Goal: Task Accomplishment & Management: Manage account settings

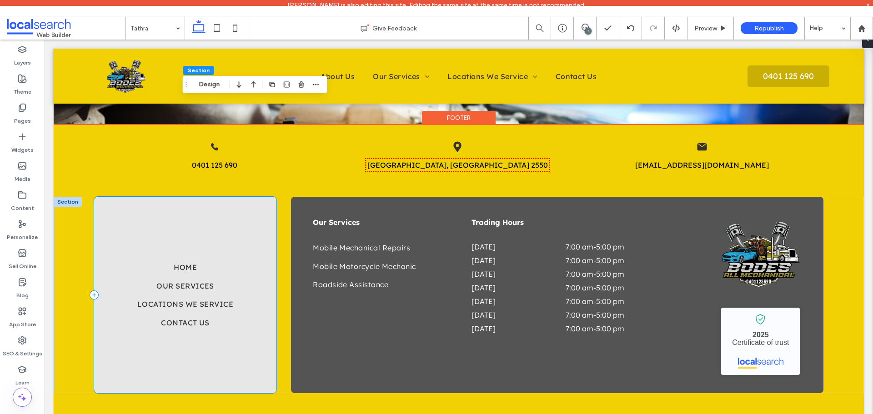
click at [254, 197] on div "Home Our Services Locations We Service Contact Us" at bounding box center [185, 295] width 182 height 196
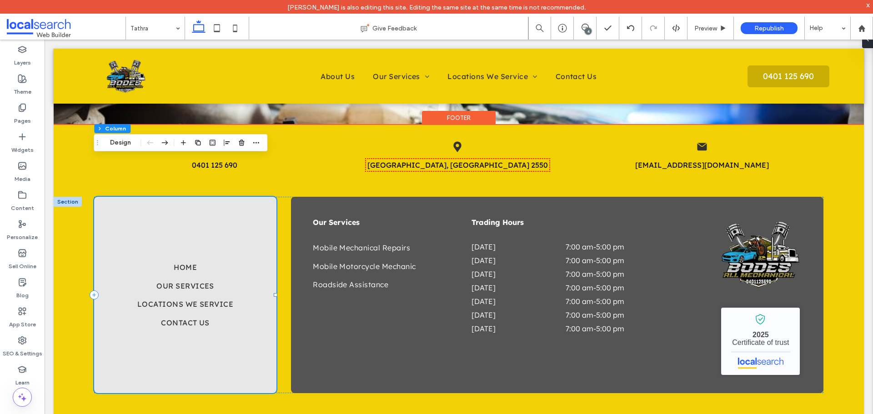
click at [196, 197] on div "Home Our Services Locations We Service Contact Us" at bounding box center [185, 295] width 182 height 196
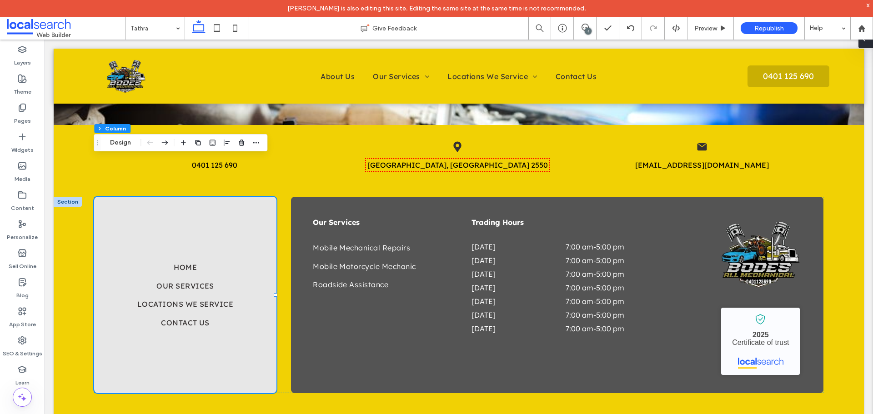
click at [871, 47] on div at bounding box center [866, 39] width 15 height 18
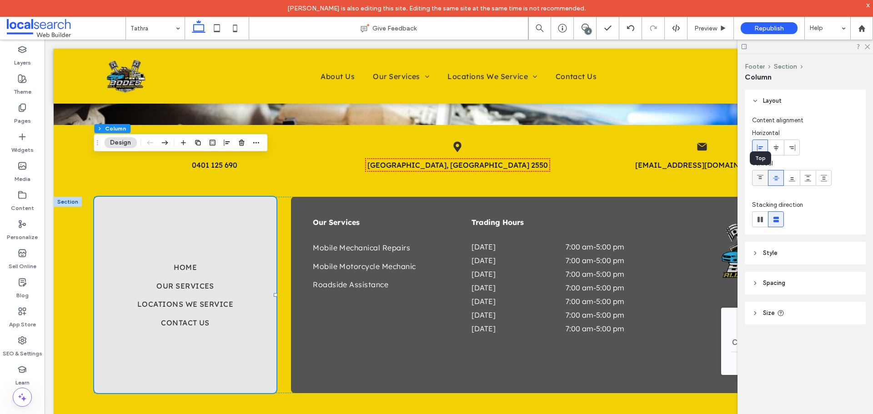
click at [756, 177] on div at bounding box center [760, 178] width 15 height 15
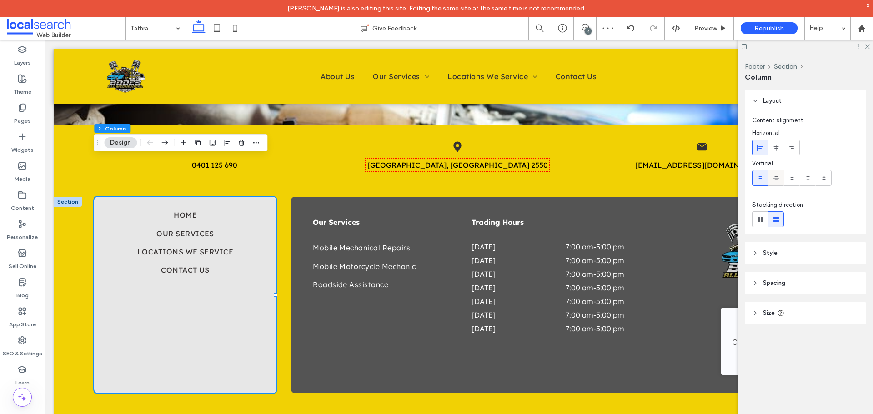
click at [776, 181] on icon at bounding box center [776, 178] width 7 height 7
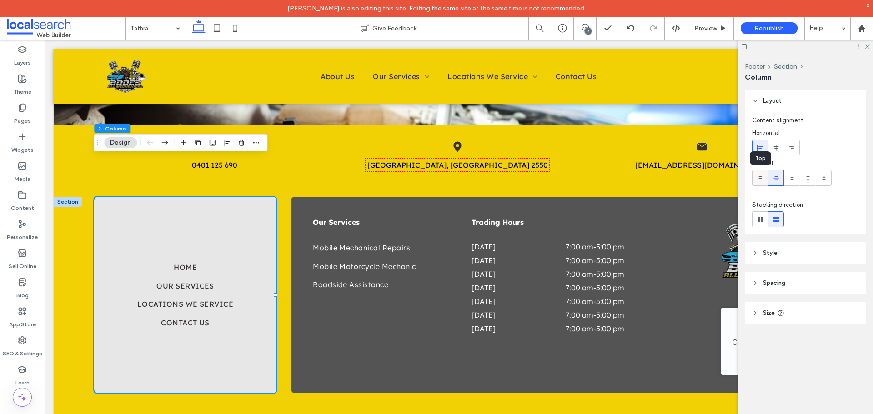
click at [765, 180] on div at bounding box center [760, 178] width 15 height 15
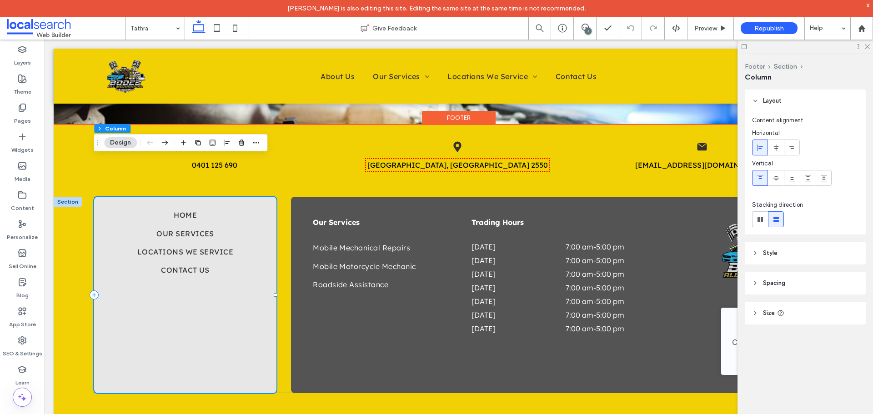
click at [207, 281] on div "Home Our Services Locations We Service Contact Us" at bounding box center [185, 295] width 182 height 196
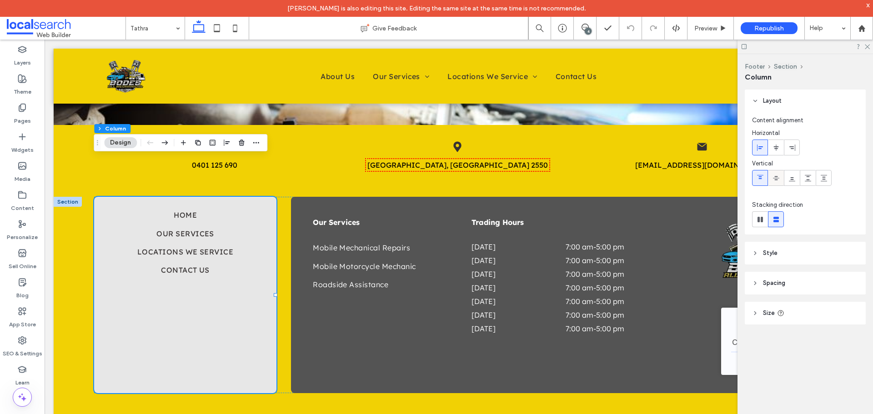
click at [780, 176] on icon at bounding box center [776, 178] width 7 height 7
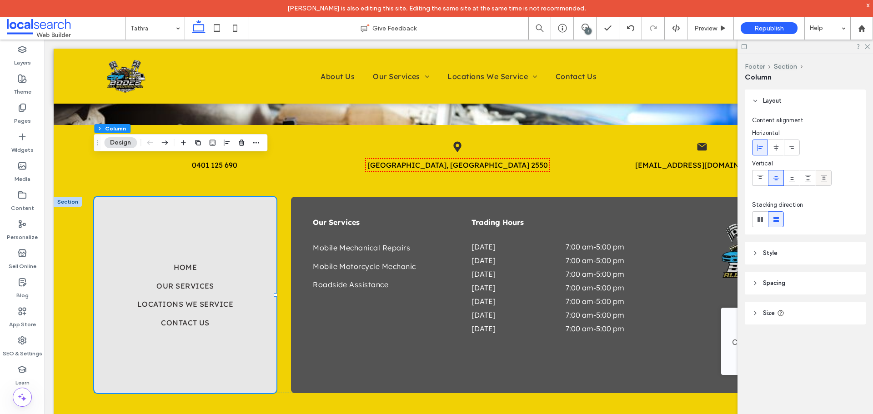
click at [821, 184] on span at bounding box center [824, 178] width 7 height 15
click at [813, 178] on div at bounding box center [808, 178] width 15 height 15
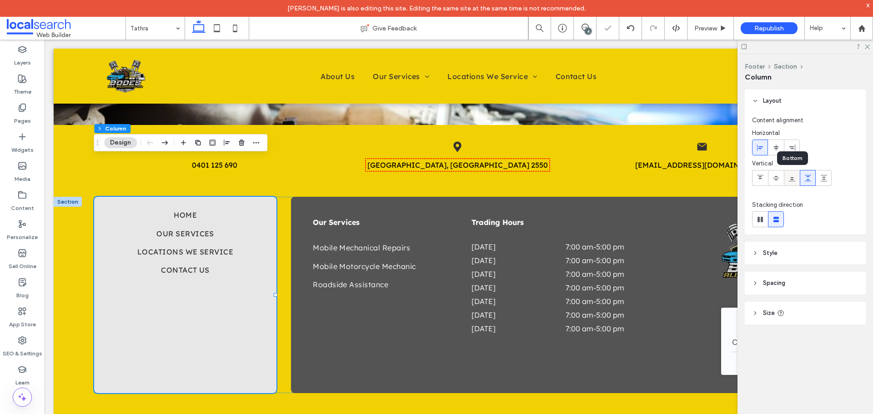
click at [789, 178] on icon at bounding box center [792, 178] width 7 height 7
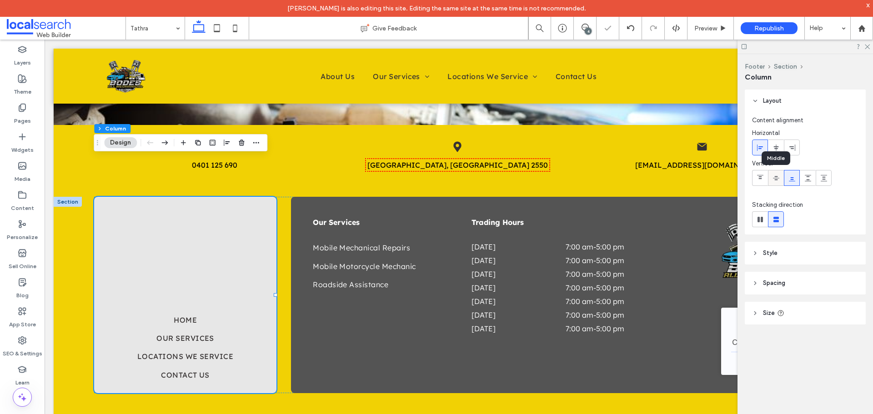
click at [775, 177] on icon at bounding box center [776, 178] width 7 height 7
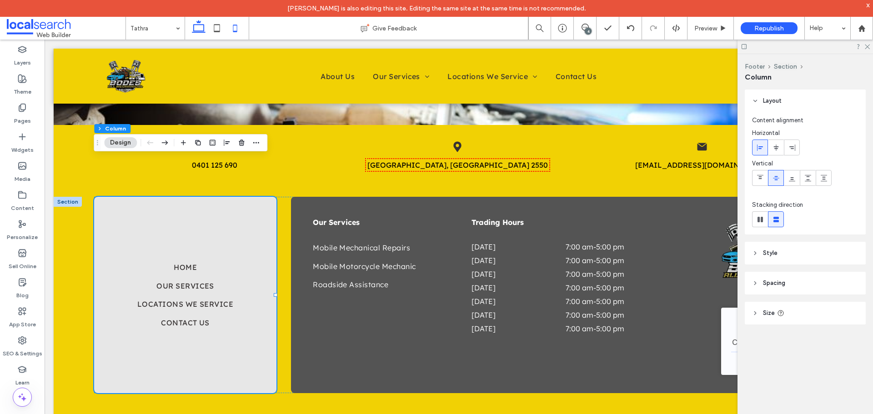
click at [234, 26] on icon at bounding box center [235, 28] width 18 height 18
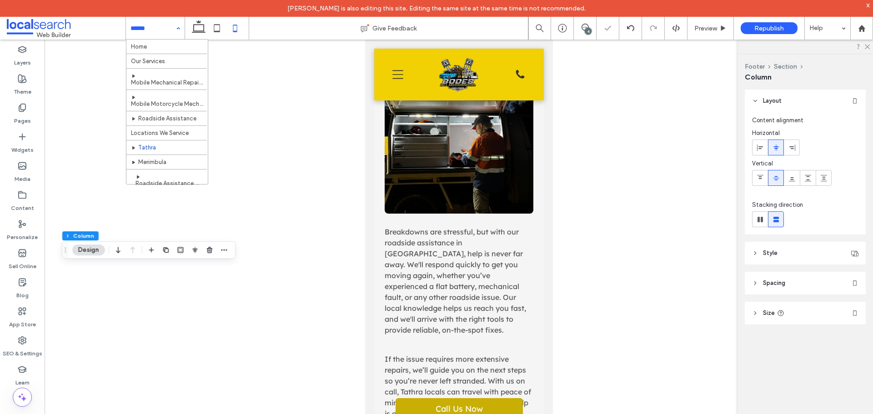
scroll to position [3690, 0]
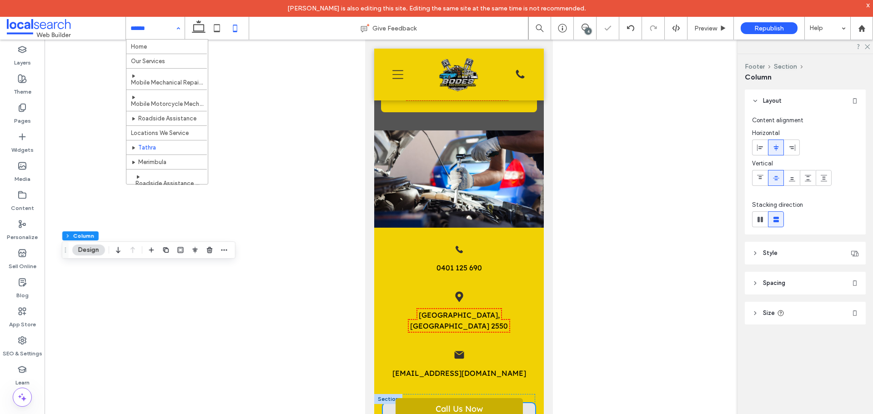
type input "**"
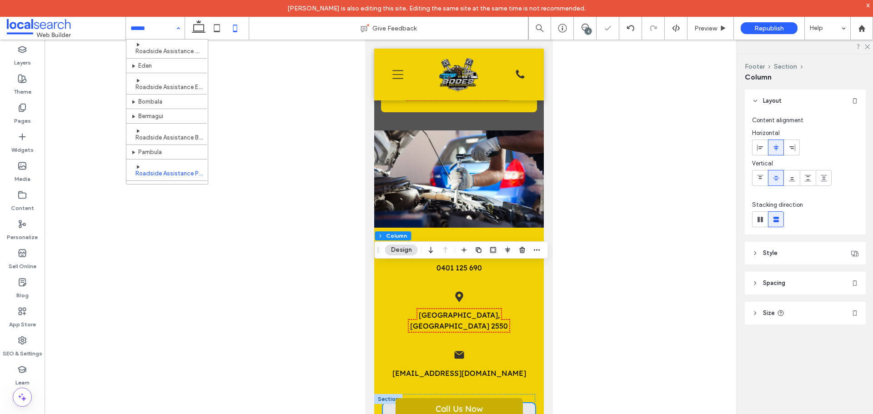
scroll to position [142, 0]
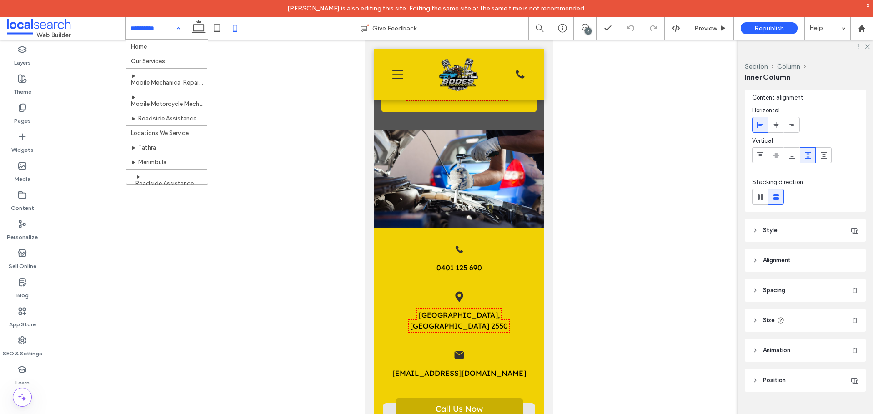
scroll to position [24, 0]
type input "**"
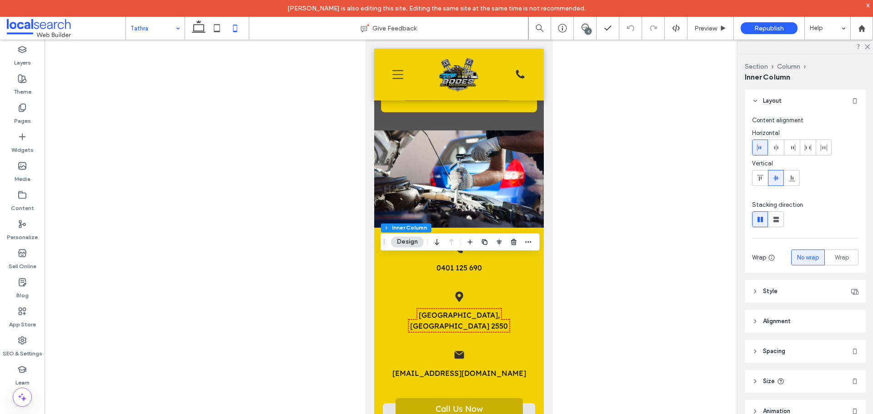
scroll to position [45, 0]
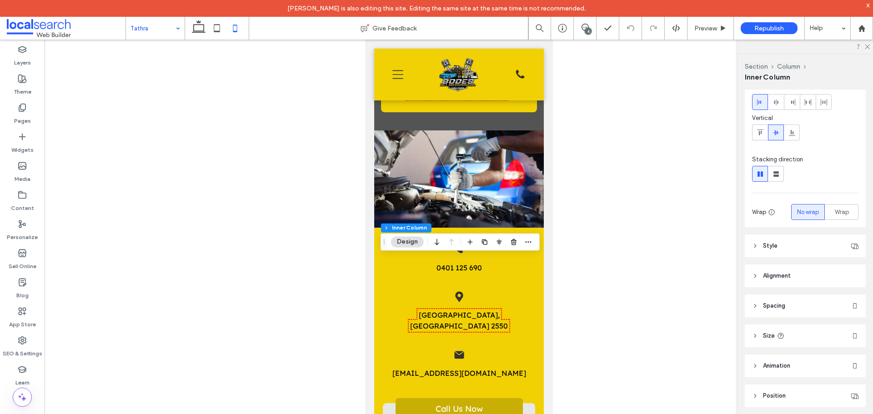
click at [783, 302] on span "Spacing" at bounding box center [774, 306] width 22 height 9
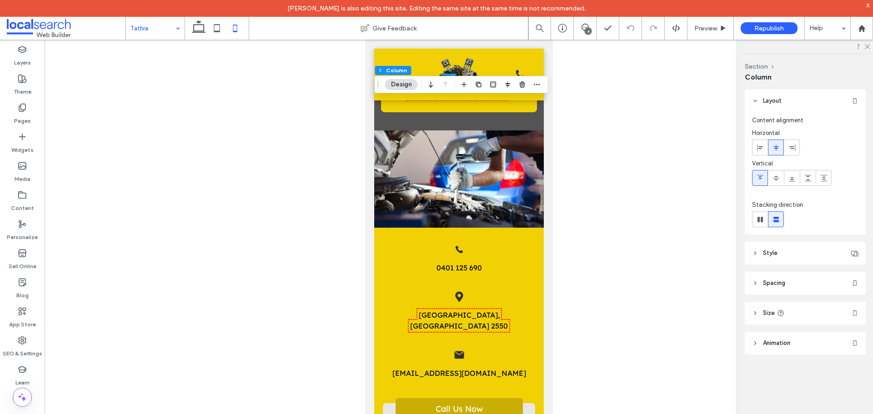
click at [771, 286] on span "Spacing" at bounding box center [774, 283] width 22 height 9
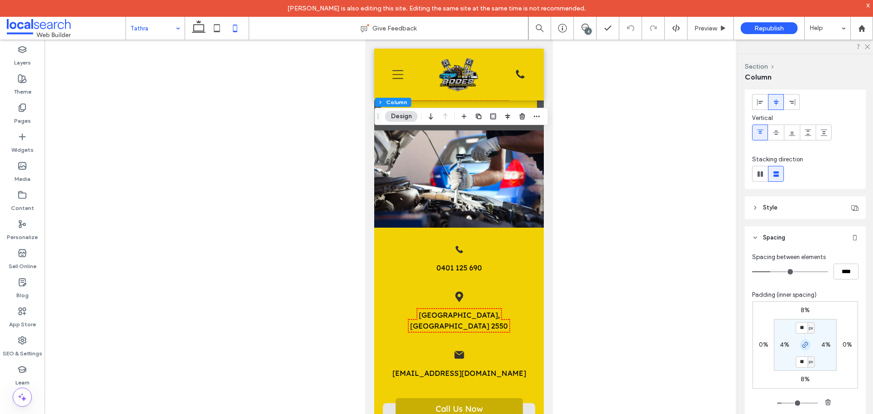
click at [803, 349] on span "button" at bounding box center [805, 345] width 11 height 11
click at [801, 380] on label "8%" at bounding box center [805, 380] width 9 height 8
type input "*"
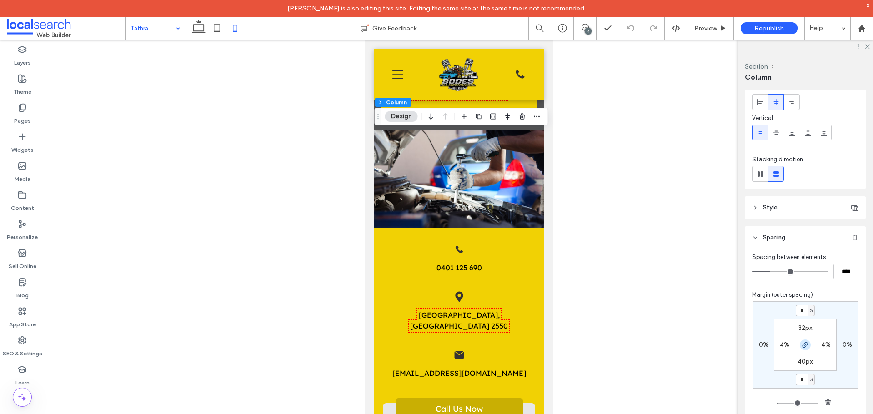
click at [802, 346] on icon "button" at bounding box center [805, 345] width 7 height 7
click at [805, 381] on input "*" at bounding box center [802, 379] width 12 height 11
type input "*"
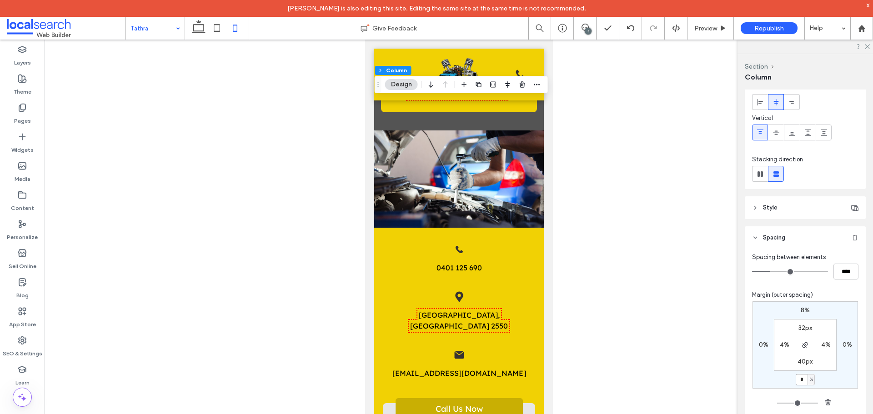
click at [802, 378] on input "*" at bounding box center [802, 379] width 12 height 11
type input "*"
click at [802, 378] on input "*" at bounding box center [802, 379] width 12 height 11
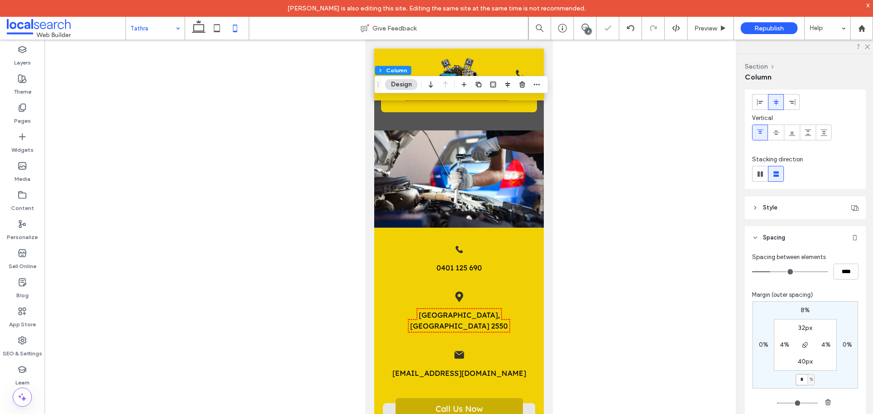
click at [802, 378] on input "*" at bounding box center [802, 379] width 12 height 11
type input "*"
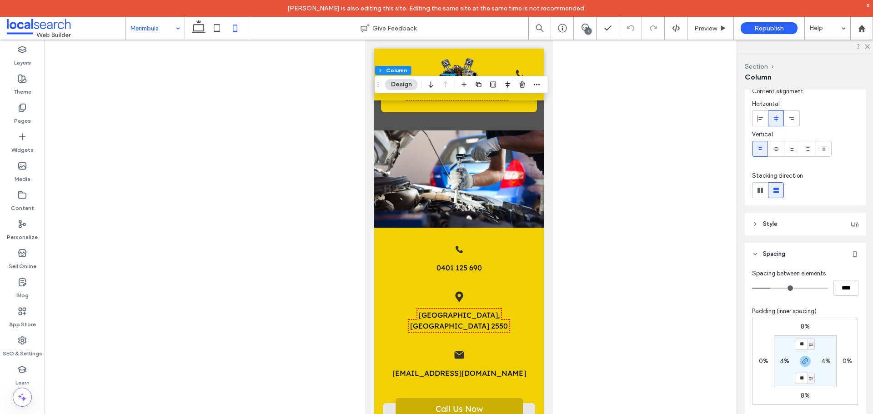
scroll to position [91, 0]
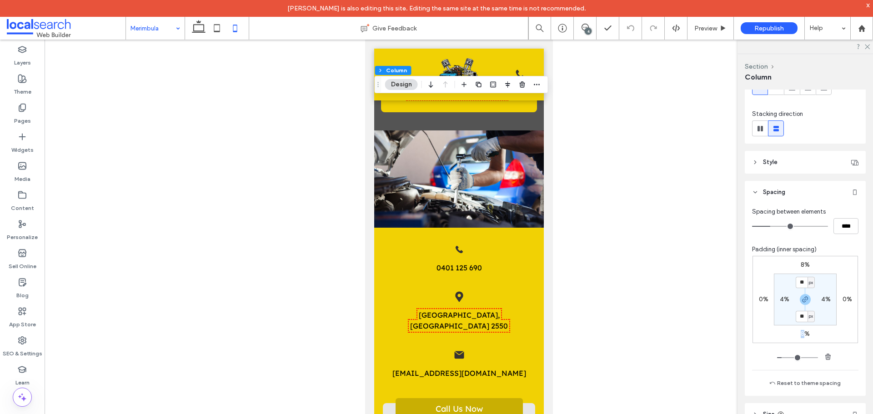
click at [801, 337] on label "8%" at bounding box center [805, 334] width 9 height 8
type input "*"
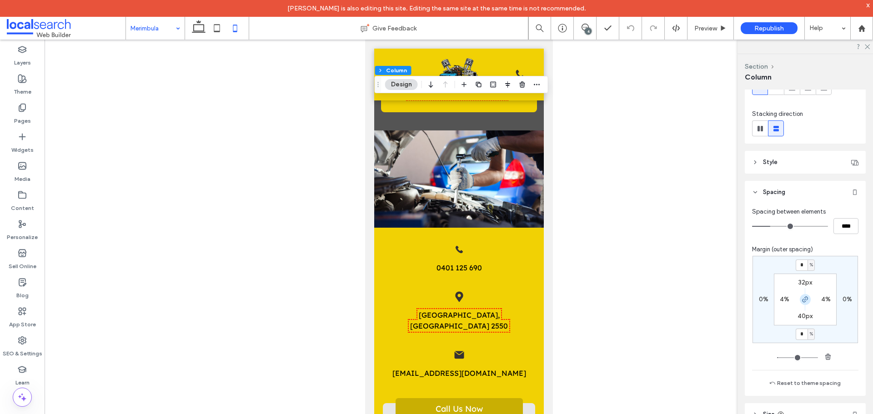
click at [805, 302] on icon "button" at bounding box center [805, 299] width 7 height 7
click at [799, 336] on input "*" at bounding box center [802, 334] width 12 height 11
type input "*"
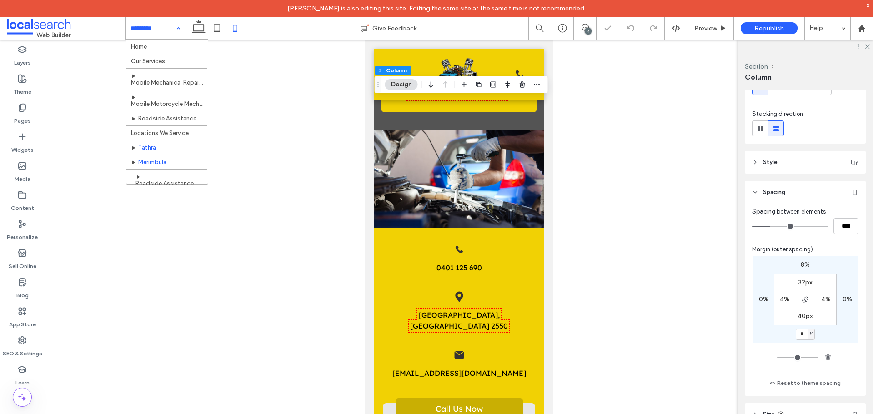
scroll to position [45, 0]
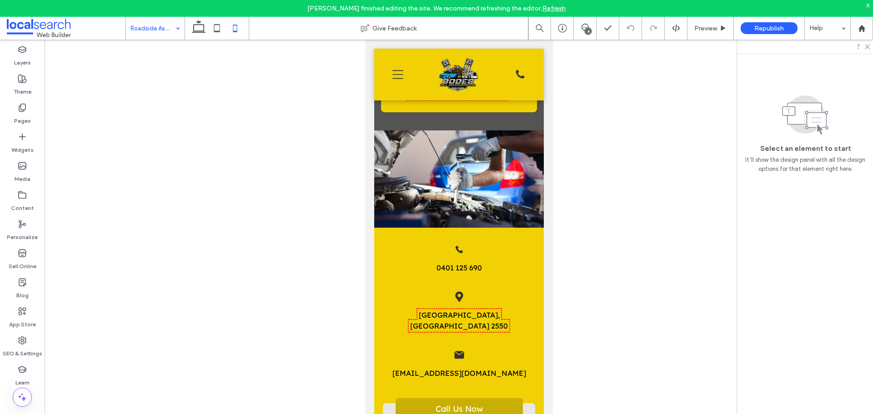
drag, startPoint x: 148, startPoint y: 27, endPoint x: 152, endPoint y: 36, distance: 10.0
click at [148, 27] on input at bounding box center [153, 28] width 45 height 23
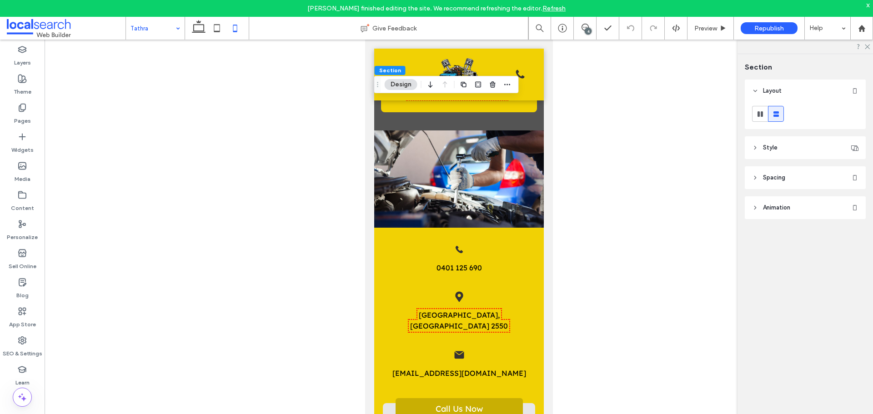
click at [769, 166] on header "Spacing" at bounding box center [805, 177] width 121 height 23
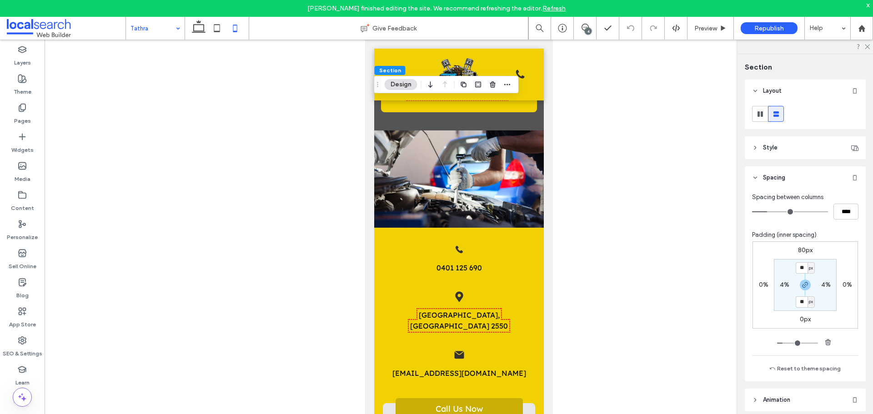
click at [801, 252] on label "80px" at bounding box center [805, 251] width 15 height 8
type input "**"
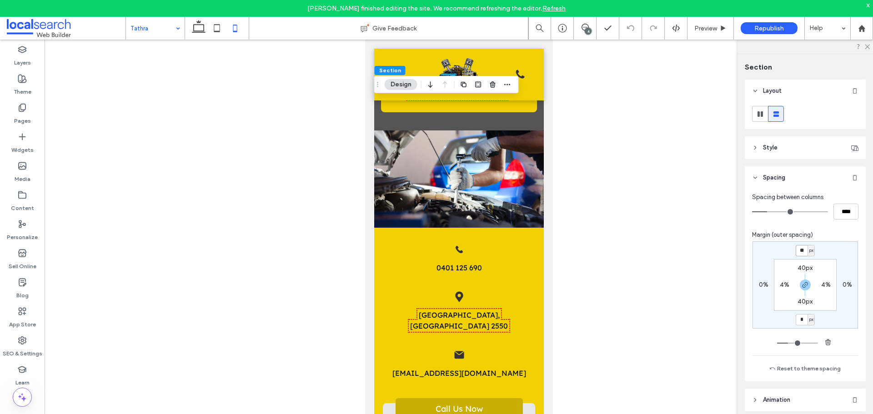
click at [801, 252] on input "**" at bounding box center [802, 250] width 12 height 11
type input "***"
click at [801, 319] on input "***" at bounding box center [802, 319] width 12 height 11
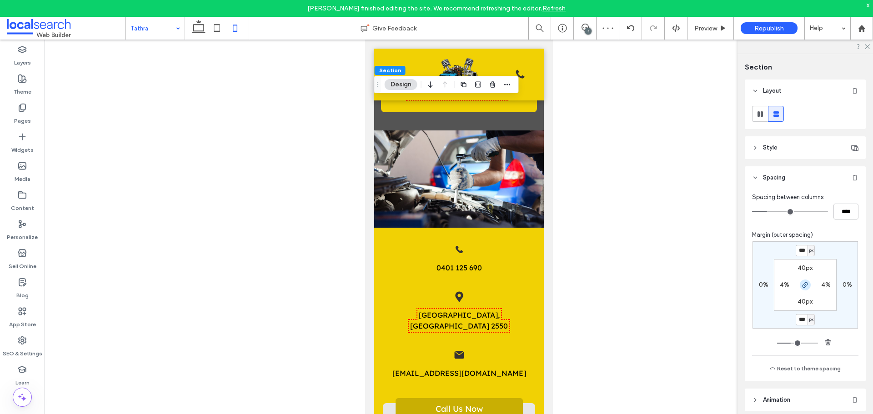
click at [802, 289] on span "button" at bounding box center [805, 285] width 11 height 11
click at [800, 316] on label "100px" at bounding box center [805, 320] width 17 height 8
type input "*"
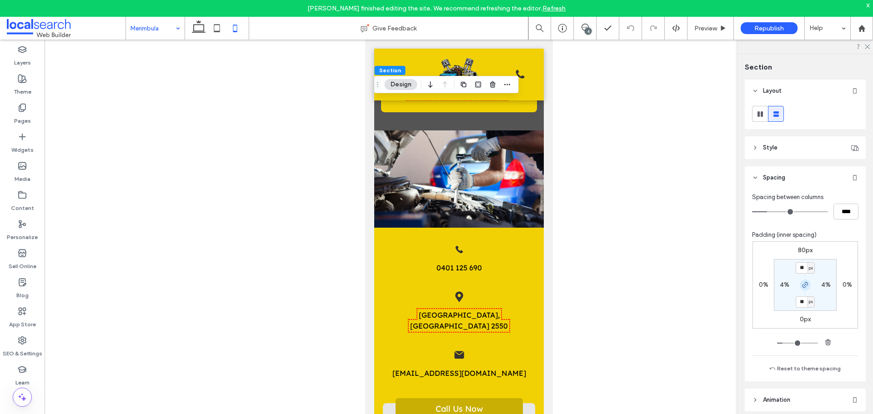
click at [802, 287] on icon "button" at bounding box center [805, 285] width 7 height 7
click at [800, 255] on div "80px 0% 0px 0% ** px 4% 40px 4%" at bounding box center [806, 285] width 106 height 87
click at [801, 251] on label "80px" at bounding box center [805, 251] width 15 height 8
type input "**"
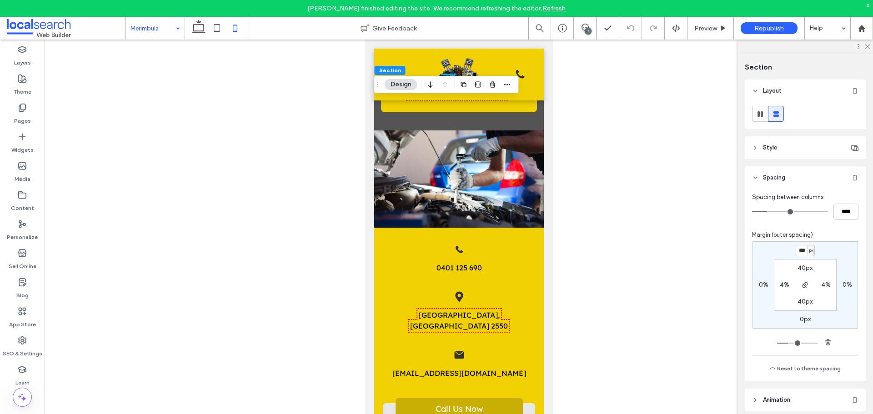
type input "***"
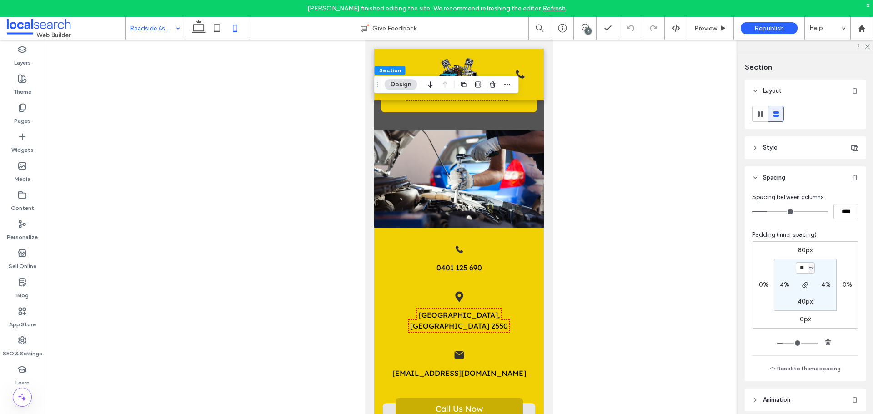
click at [798, 252] on label "80px" at bounding box center [805, 251] width 15 height 8
type input "**"
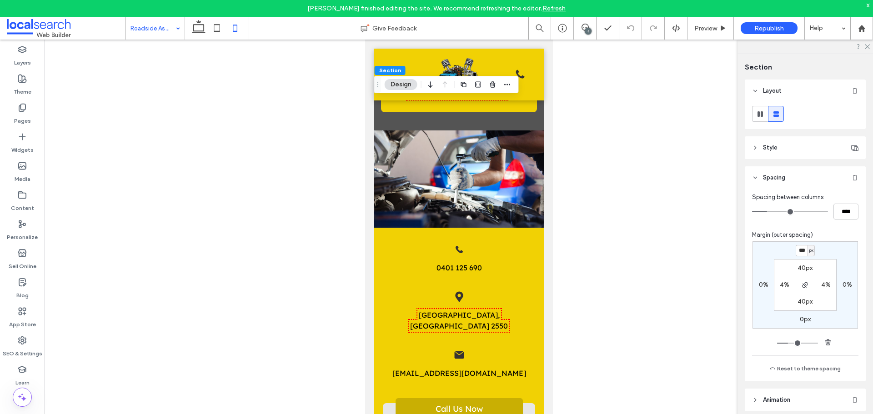
type input "***"
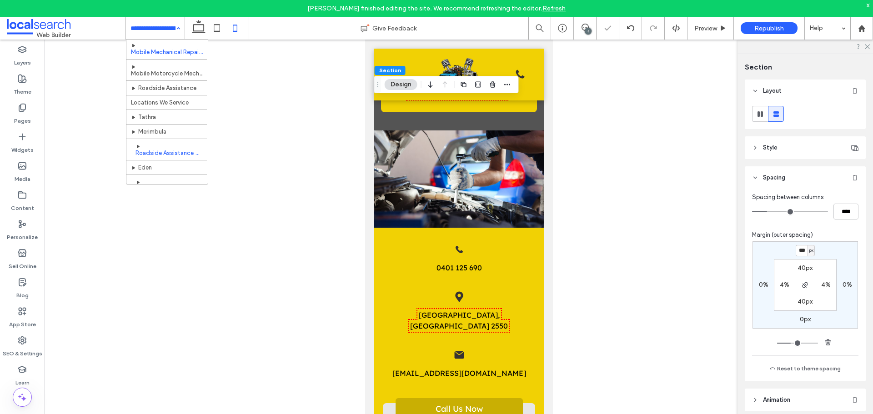
scroll to position [45, 0]
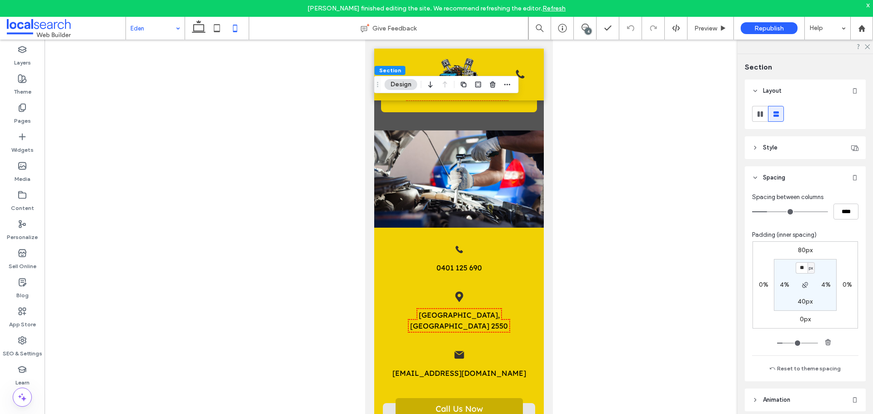
click at [803, 247] on label "80px" at bounding box center [805, 251] width 15 height 8
type input "**"
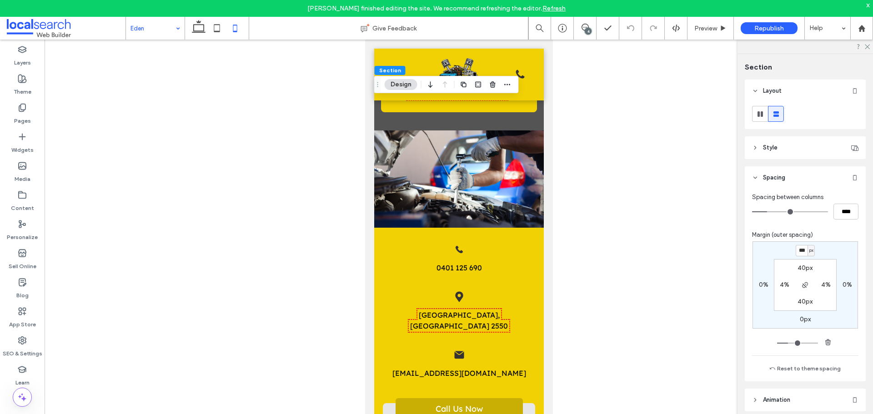
type input "***"
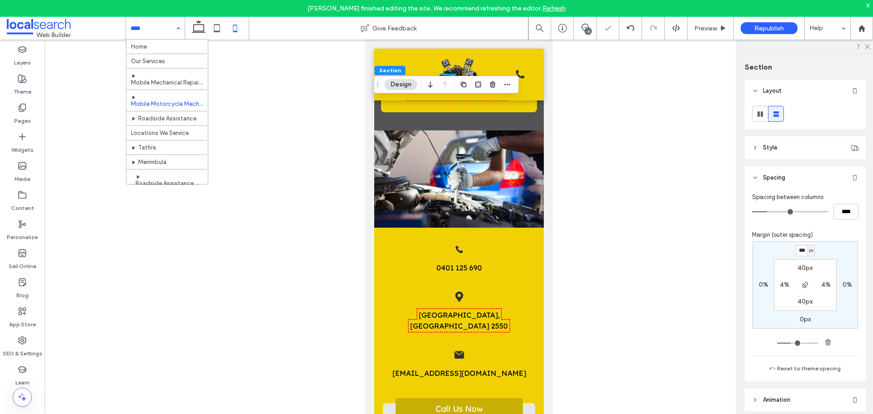
scroll to position [91, 0]
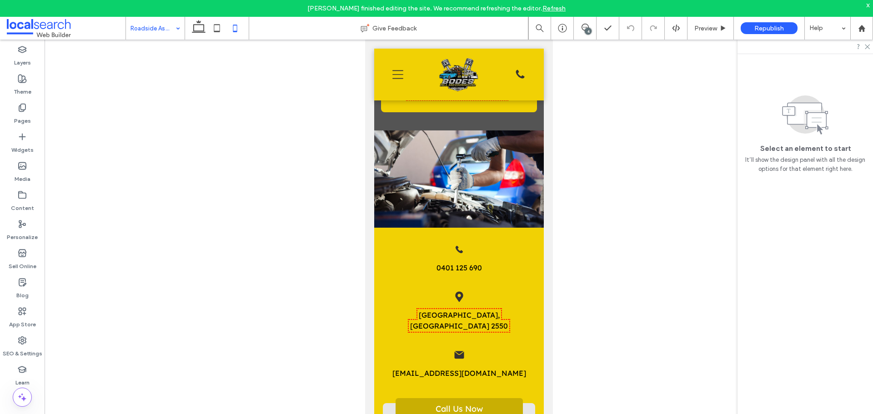
drag, startPoint x: 152, startPoint y: 32, endPoint x: 152, endPoint y: 38, distance: 6.4
click at [152, 32] on input at bounding box center [153, 28] width 45 height 23
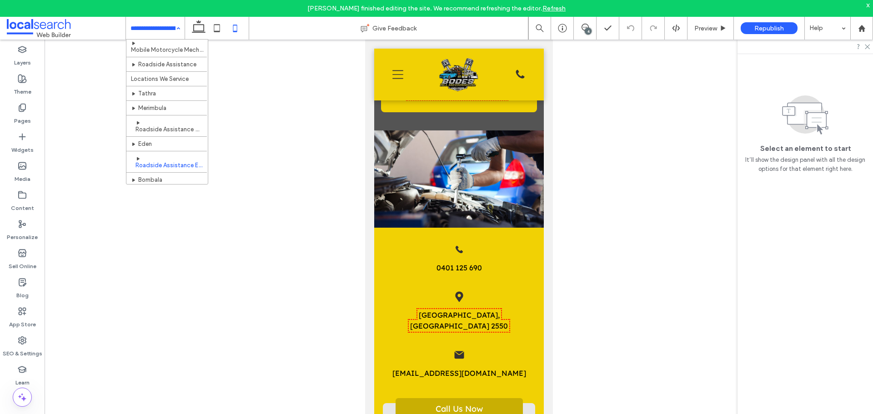
scroll to position [91, 0]
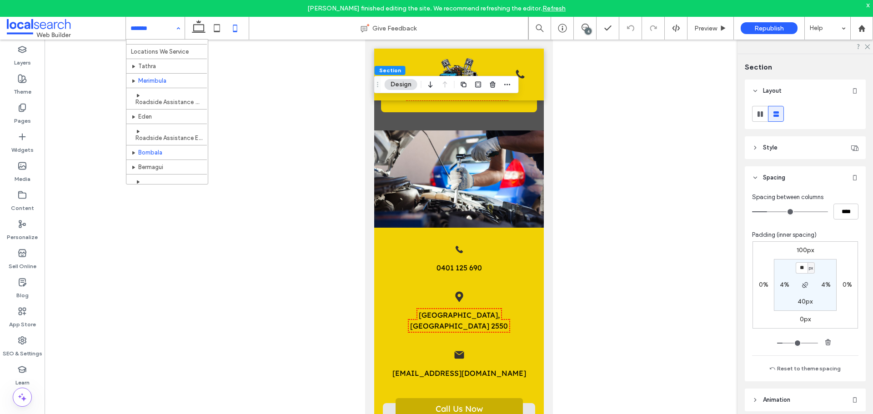
scroll to position [91, 0]
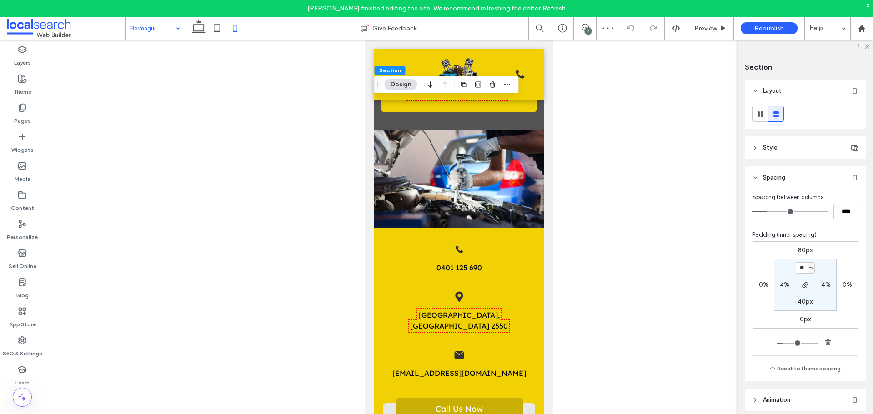
click at [801, 253] on label "80px" at bounding box center [805, 251] width 15 height 8
type input "**"
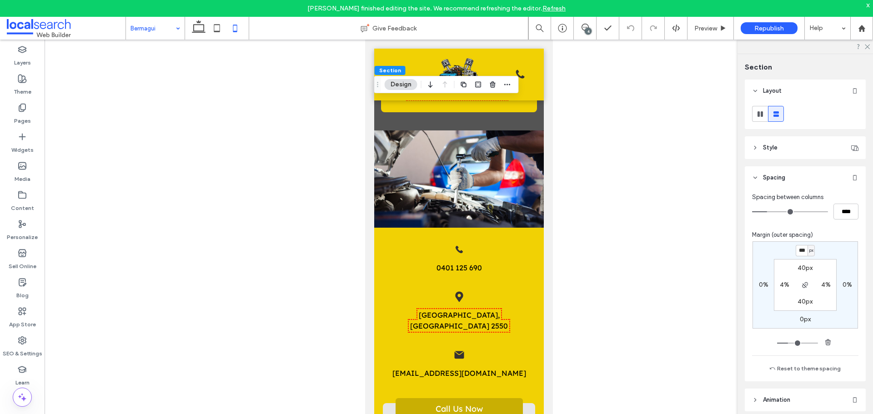
type input "***"
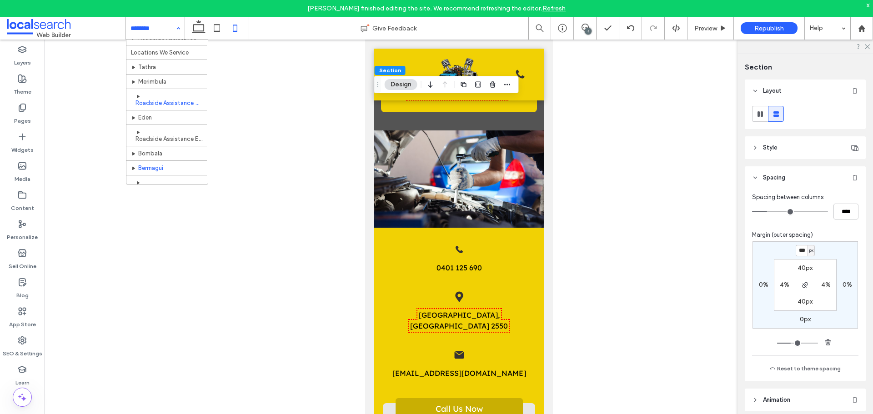
scroll to position [136, 0]
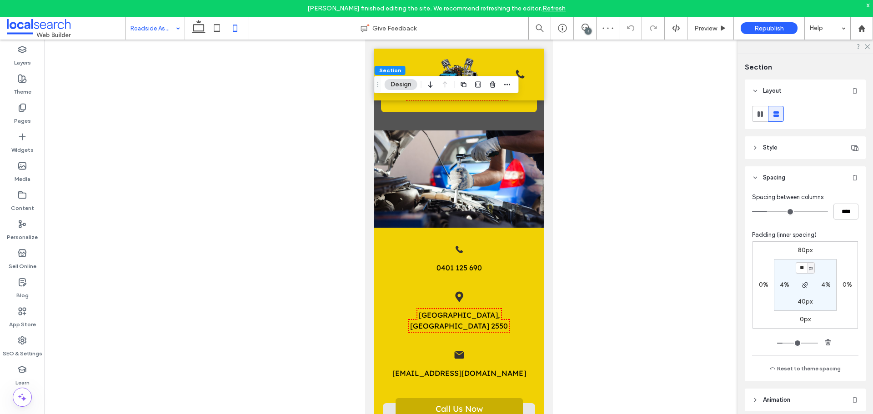
click at [801, 248] on label "80px" at bounding box center [805, 251] width 15 height 8
type input "**"
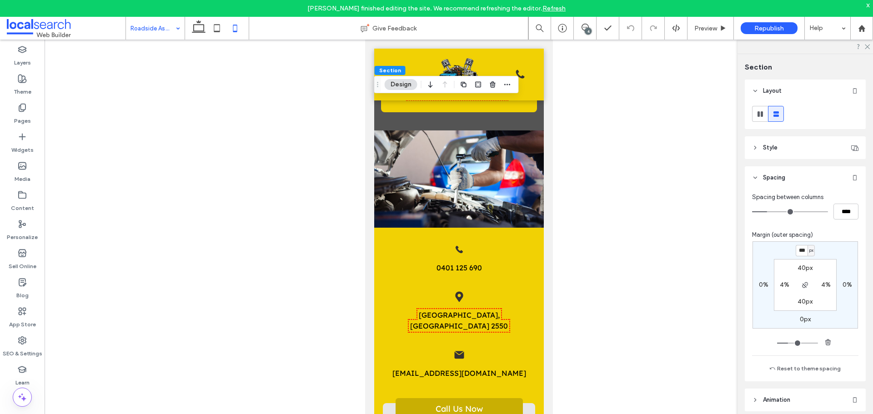
type input "***"
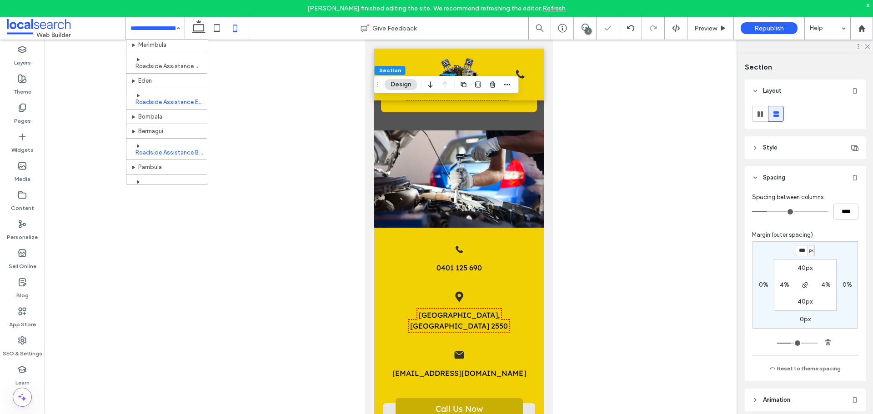
scroll to position [142, 0]
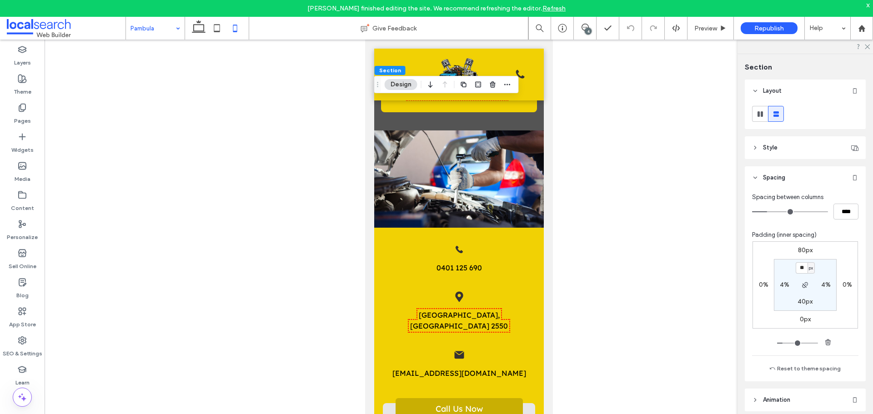
click at [801, 247] on div "80px 0% 0px 0% ** px 4% 40px 4%" at bounding box center [806, 285] width 106 height 87
click at [802, 250] on label "80px" at bounding box center [805, 251] width 15 height 8
type input "**"
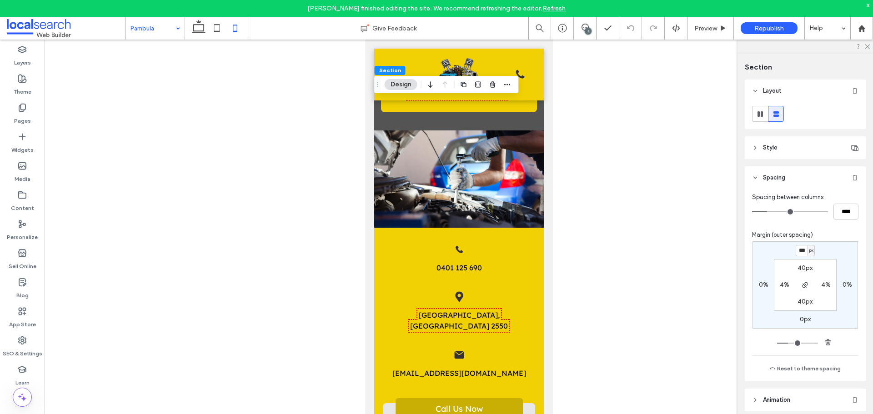
type input "***"
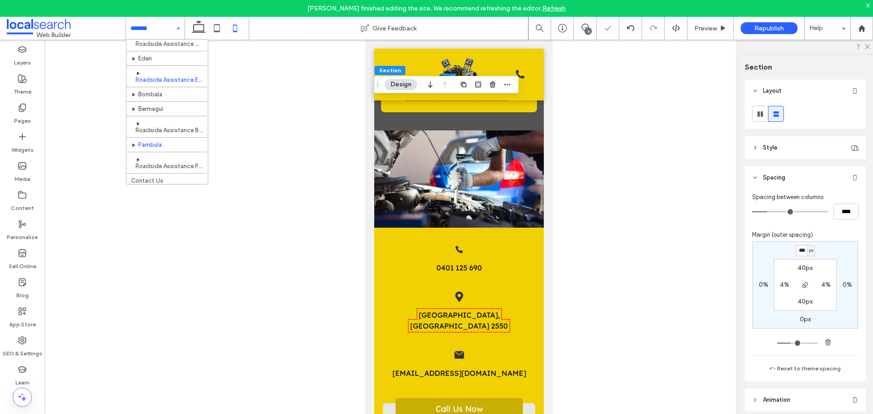
scroll to position [142, 0]
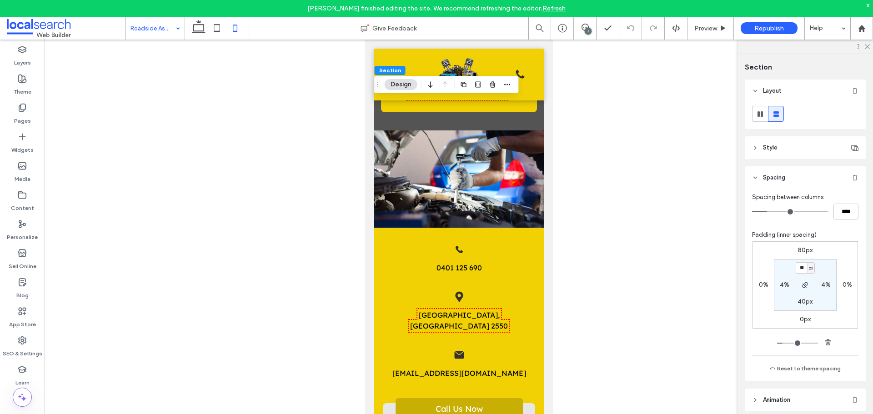
click at [807, 251] on label "80px" at bounding box center [805, 251] width 15 height 8
type input "**"
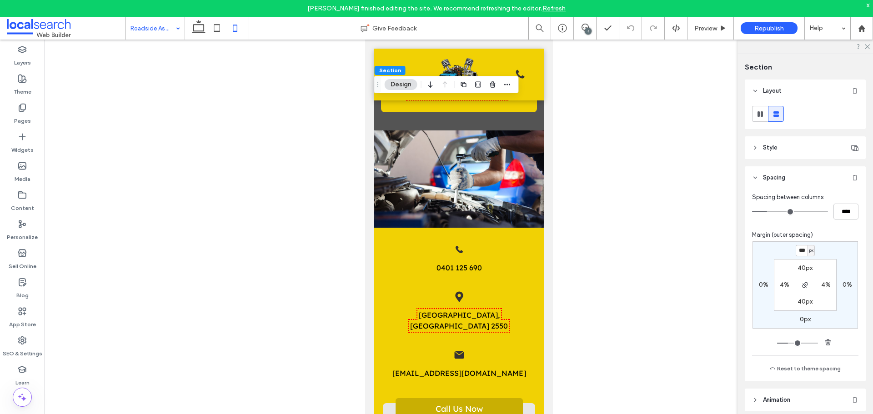
type input "***"
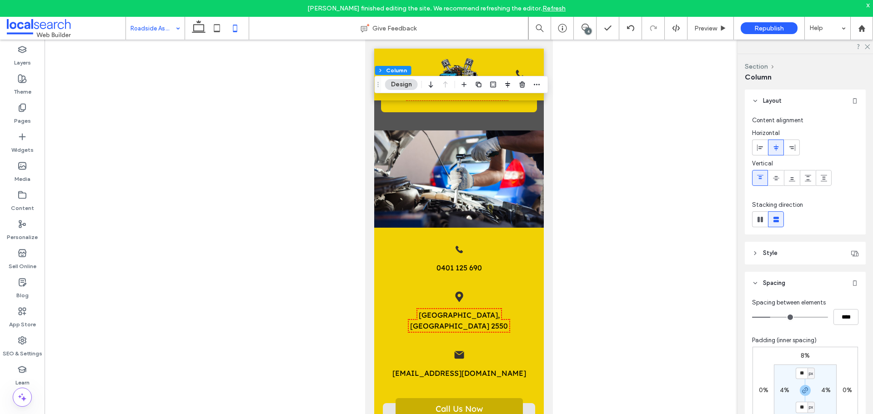
scroll to position [45, 0]
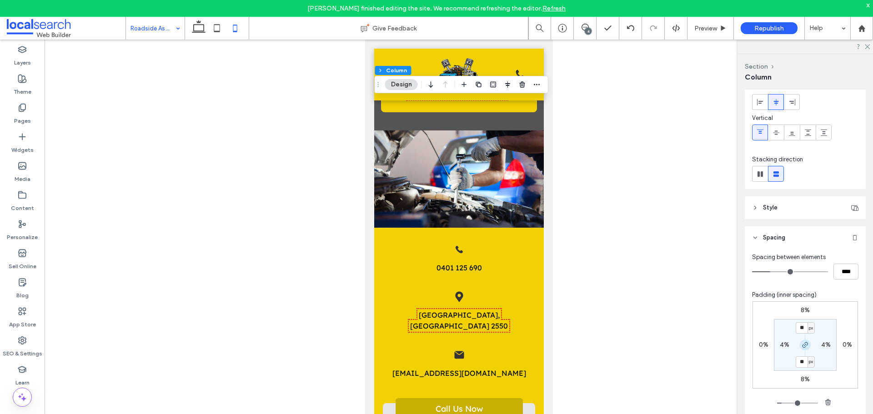
click at [805, 344] on icon "button" at bounding box center [805, 345] width 7 height 7
click at [805, 380] on label "8%" at bounding box center [805, 380] width 9 height 8
type input "*"
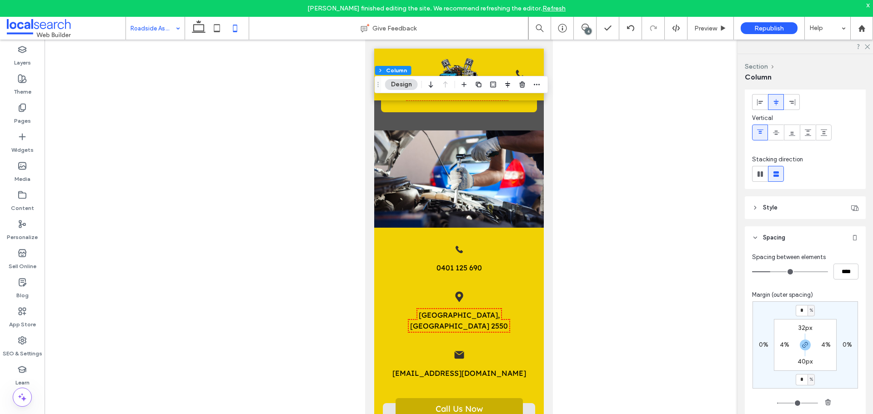
click at [804, 339] on section "32px 4% 40px 4%" at bounding box center [805, 345] width 63 height 52
click at [805, 342] on icon "button" at bounding box center [805, 345] width 7 height 7
click at [796, 382] on input "*" at bounding box center [802, 379] width 12 height 11
type input "*"
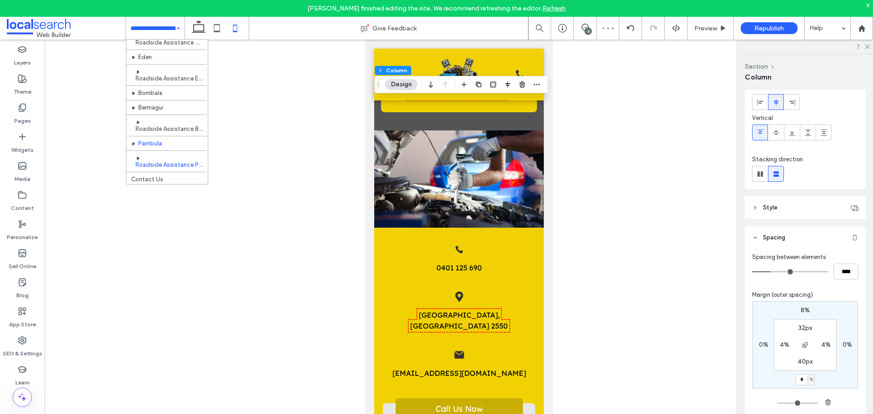
scroll to position [142, 0]
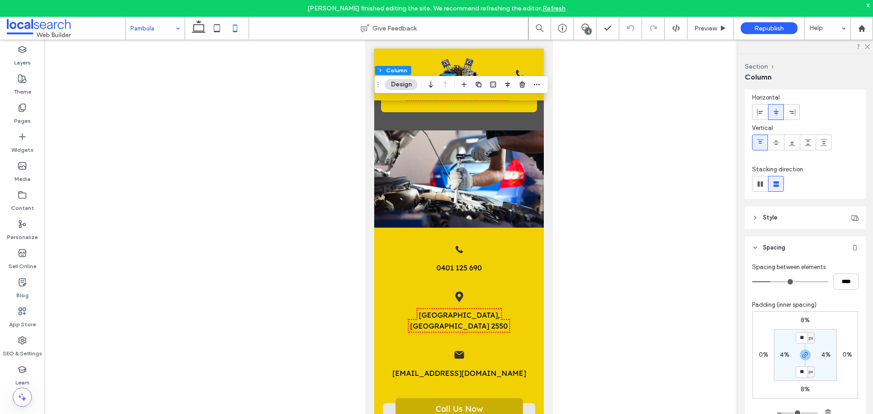
scroll to position [45, 0]
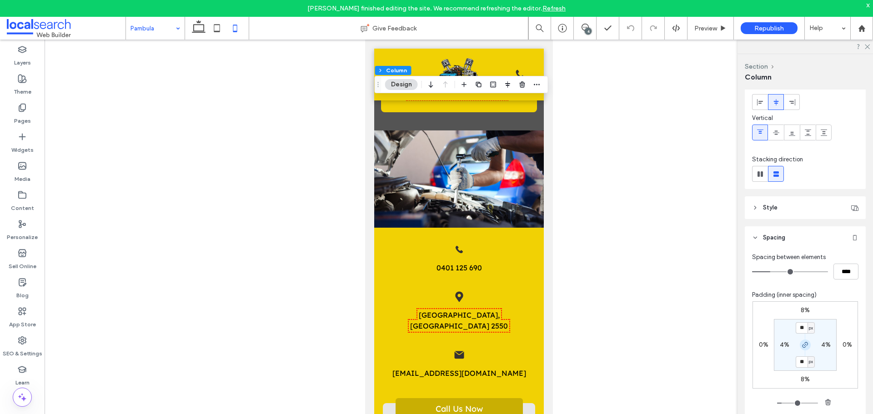
click at [802, 349] on span "button" at bounding box center [805, 345] width 11 height 11
click at [801, 381] on label "8%" at bounding box center [805, 380] width 9 height 8
type input "*"
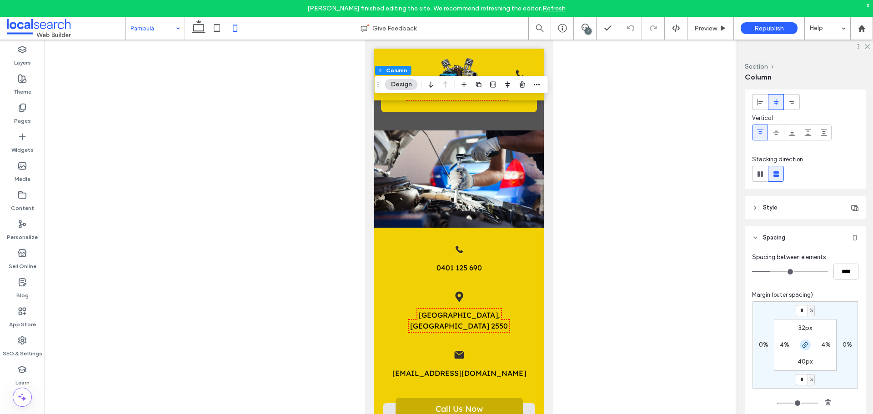
click at [805, 342] on icon "button" at bounding box center [805, 345] width 7 height 7
click at [798, 385] on input "*" at bounding box center [802, 379] width 12 height 11
click at [799, 382] on input "**" at bounding box center [802, 379] width 12 height 11
type input "*"
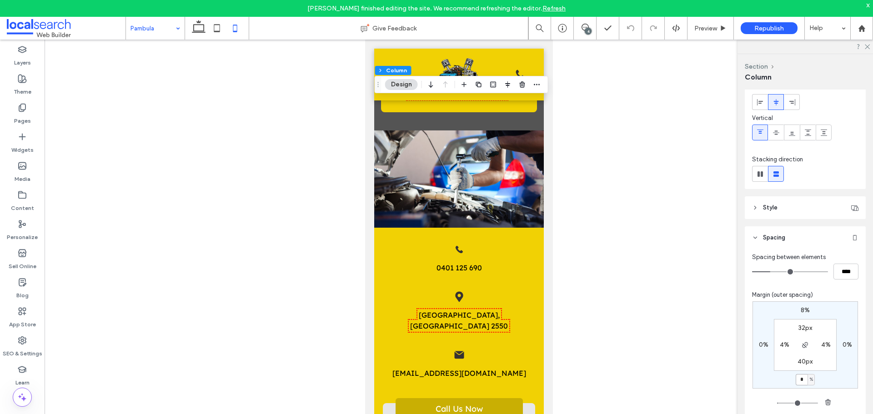
type input "*"
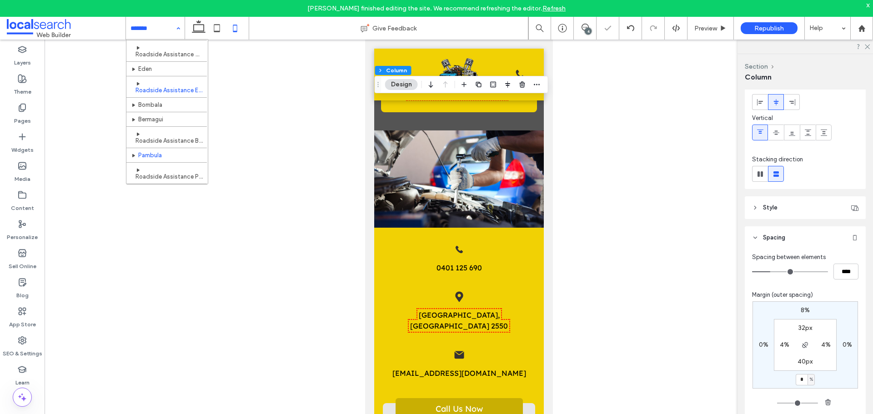
scroll to position [142, 0]
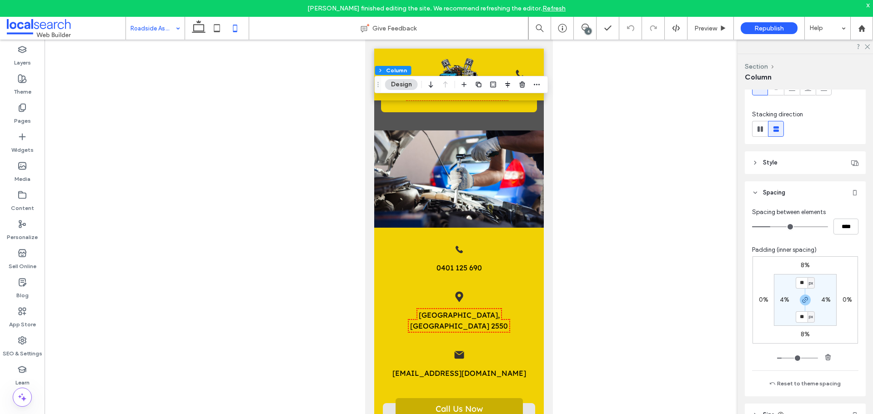
scroll to position [91, 0]
click at [801, 335] on label "8%" at bounding box center [805, 334] width 9 height 8
type input "*"
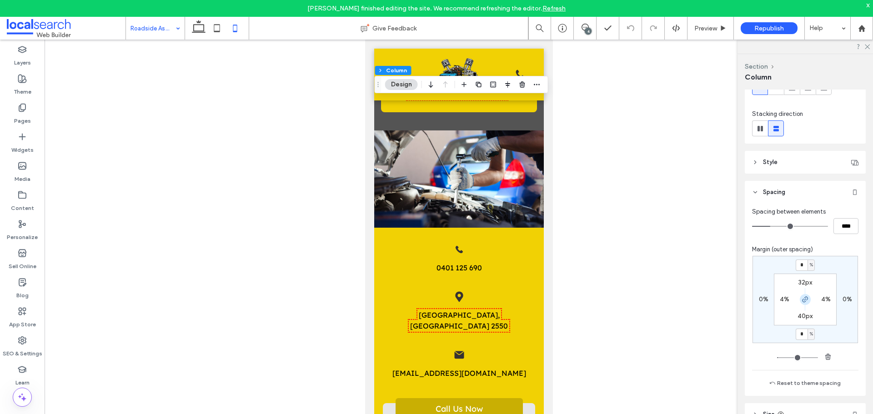
click at [802, 300] on icon "button" at bounding box center [805, 299] width 7 height 7
click at [797, 336] on input "*" at bounding box center [802, 334] width 12 height 11
type input "*"
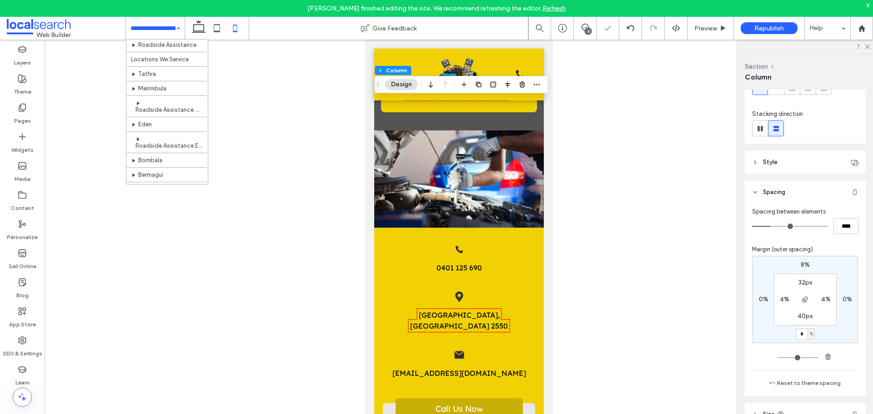
scroll to position [136, 0]
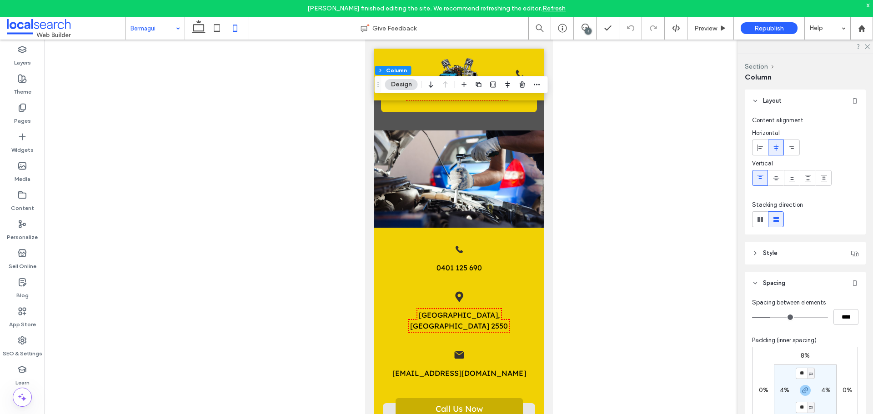
scroll to position [91, 0]
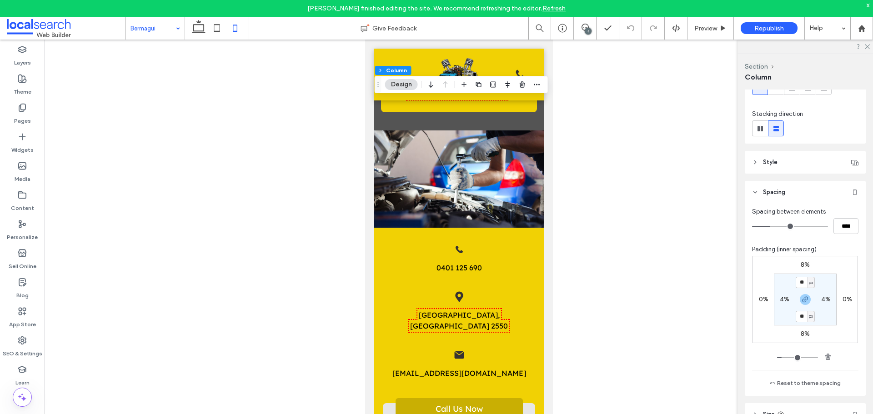
click at [807, 337] on label "8%" at bounding box center [805, 334] width 9 height 8
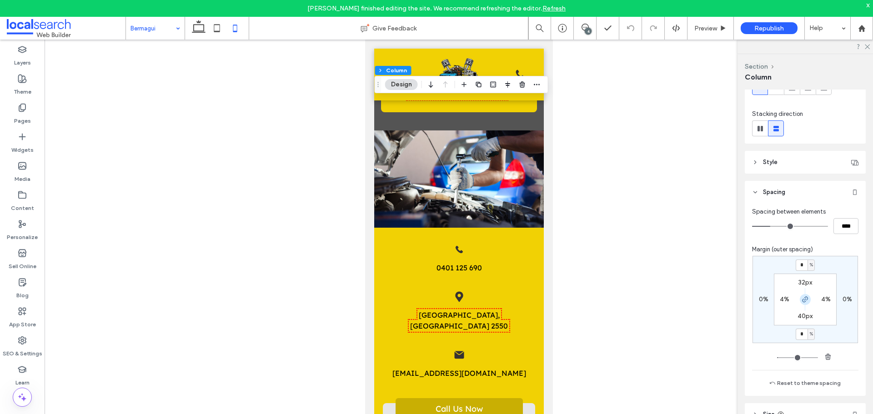
type input "*"
click at [805, 297] on icon "button" at bounding box center [805, 299] width 7 height 7
click at [802, 336] on input "*" at bounding box center [802, 334] width 12 height 11
type input "*"
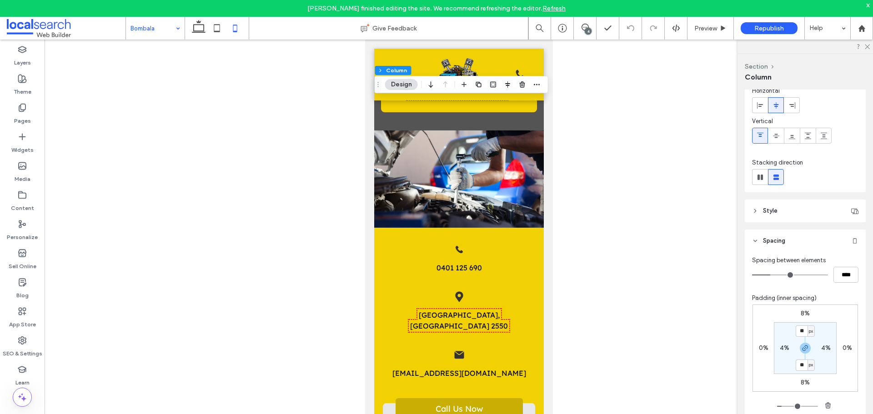
scroll to position [91, 0]
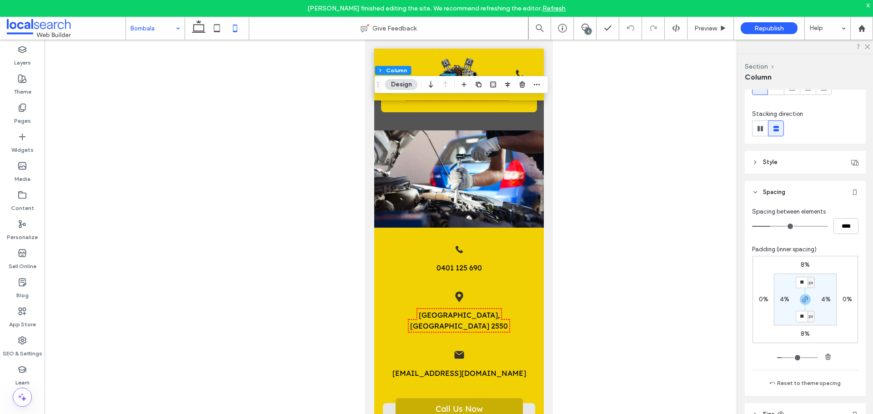
click at [801, 342] on div "8% 0% 8% 0% ** px 4% ** px 4%" at bounding box center [806, 299] width 106 height 87
click at [808, 299] on span "button" at bounding box center [805, 299] width 11 height 11
click at [801, 335] on label "8%" at bounding box center [805, 334] width 9 height 8
type input "*"
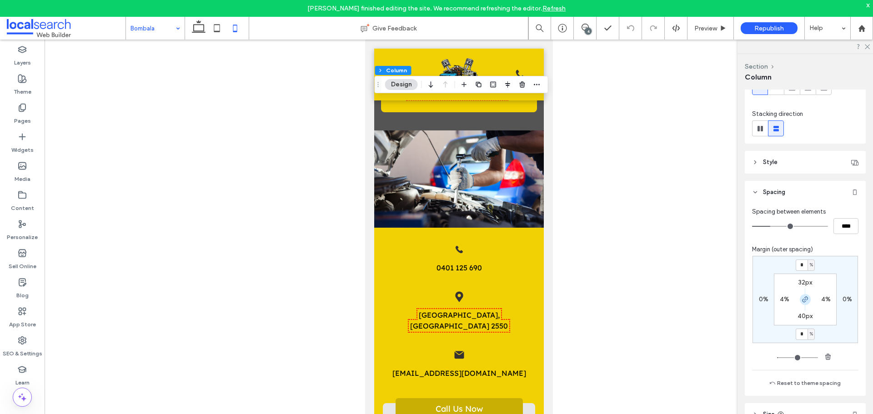
click at [803, 303] on icon "button" at bounding box center [805, 299] width 7 height 7
click at [796, 333] on input "*" at bounding box center [802, 334] width 12 height 11
type input "*"
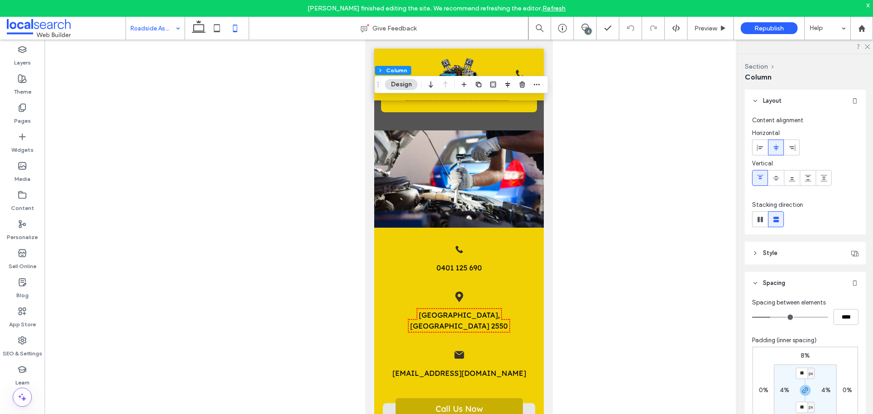
scroll to position [91, 0]
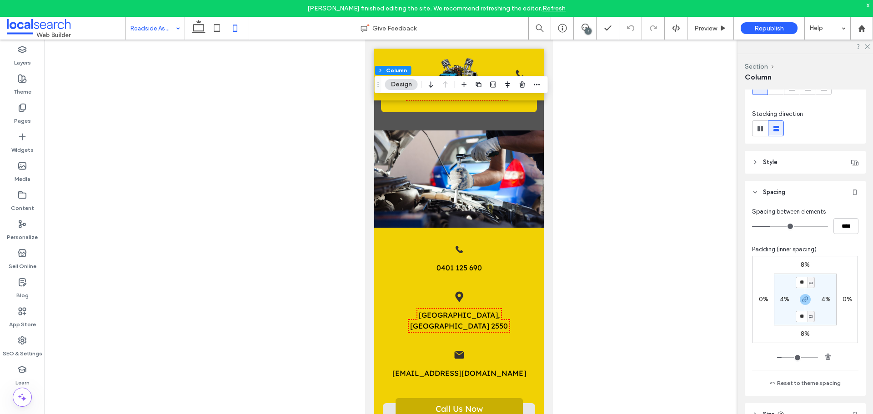
click at [801, 331] on label "8%" at bounding box center [805, 334] width 9 height 8
type input "*"
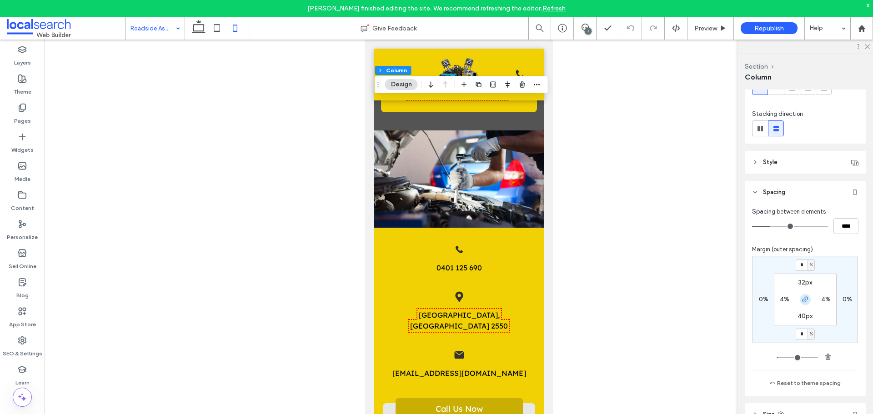
click at [808, 302] on span "button" at bounding box center [805, 299] width 11 height 11
click at [803, 336] on input "*" at bounding box center [802, 334] width 12 height 11
type input "*"
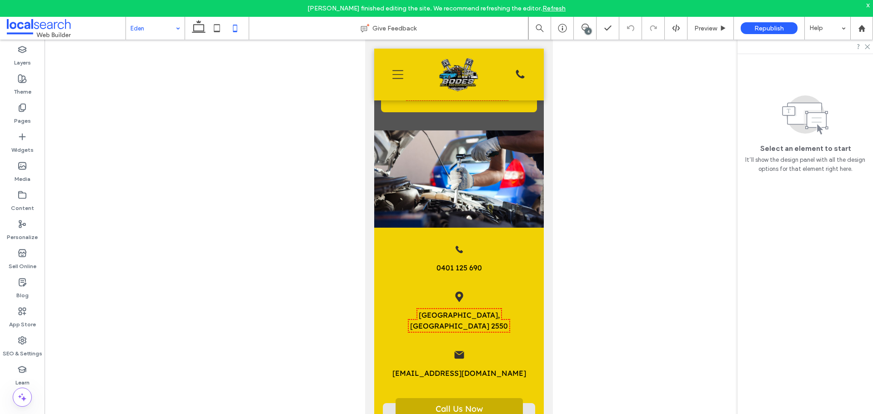
click at [157, 27] on input at bounding box center [153, 28] width 45 height 23
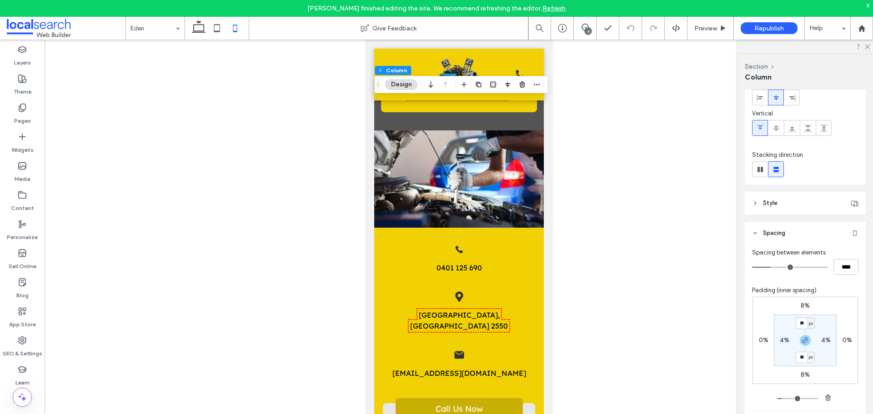
scroll to position [91, 0]
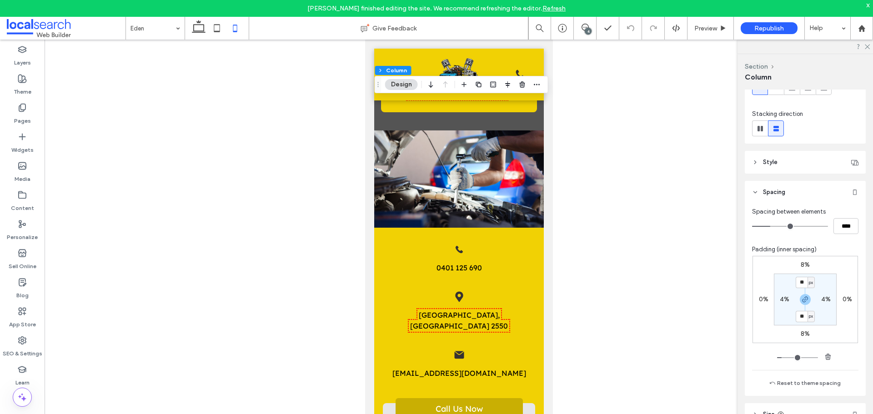
click at [804, 332] on label "8%" at bounding box center [805, 334] width 9 height 8
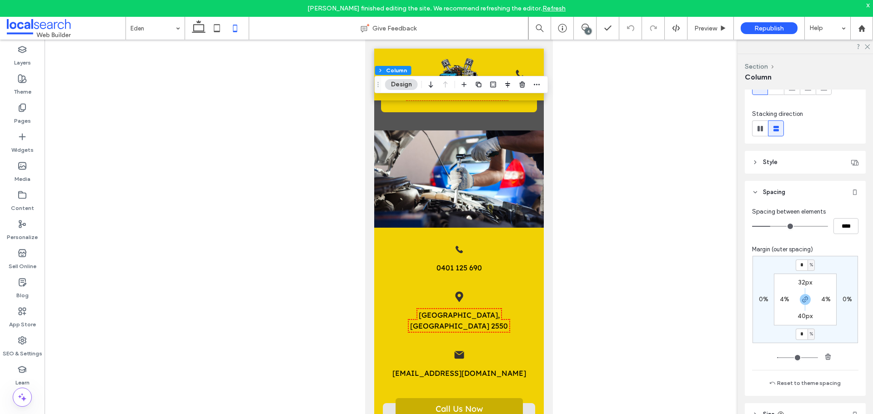
type input "*"
click at [803, 299] on use "button" at bounding box center [805, 299] width 5 height 5
click at [802, 335] on input "*" at bounding box center [802, 334] width 12 height 11
type input "**"
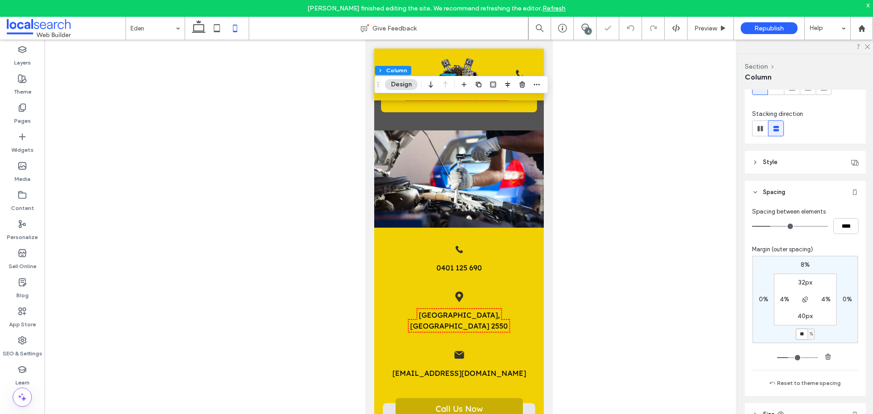
click at [801, 334] on input "**" at bounding box center [802, 334] width 12 height 11
type input "*"
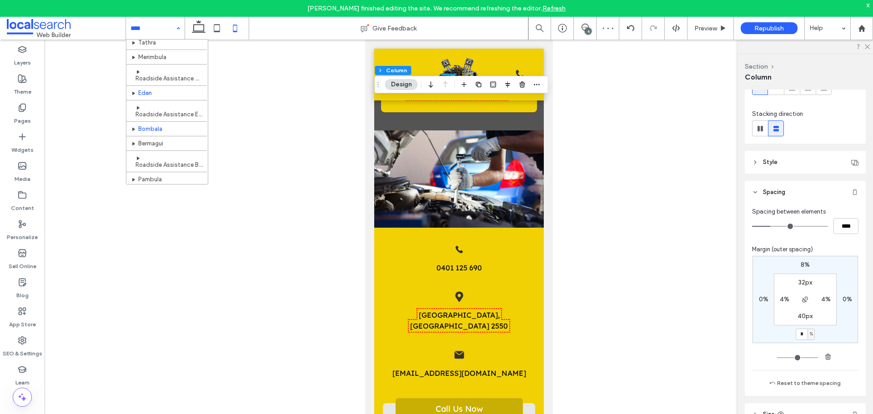
scroll to position [97, 0]
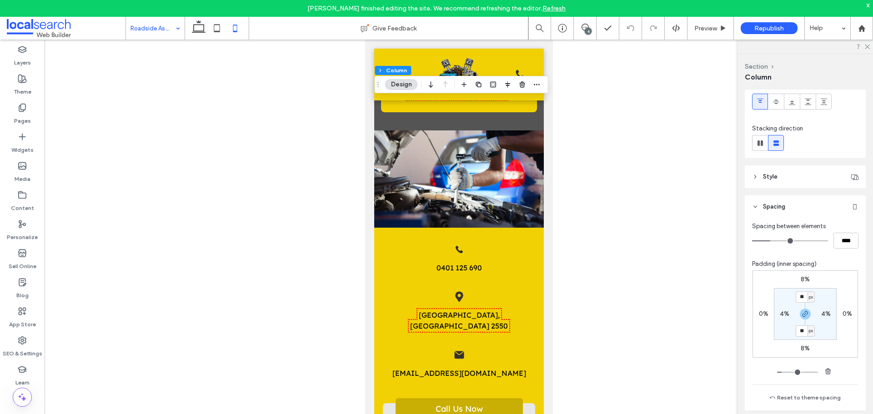
scroll to position [136, 0]
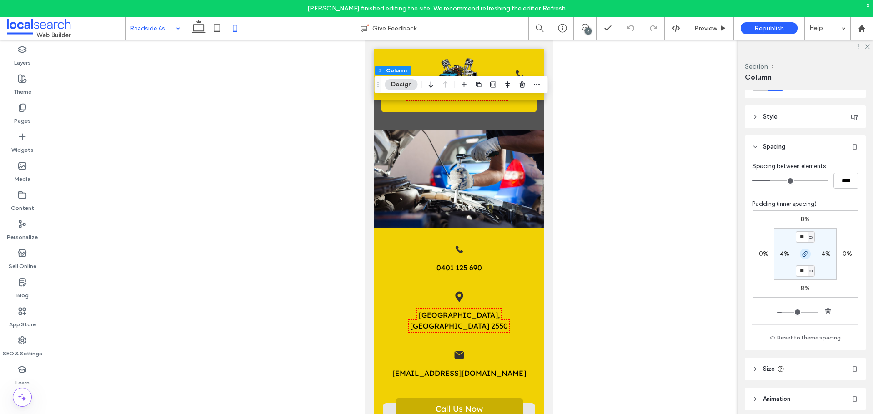
click at [804, 256] on icon "button" at bounding box center [805, 254] width 7 height 7
click at [802, 287] on label "8%" at bounding box center [805, 289] width 9 height 8
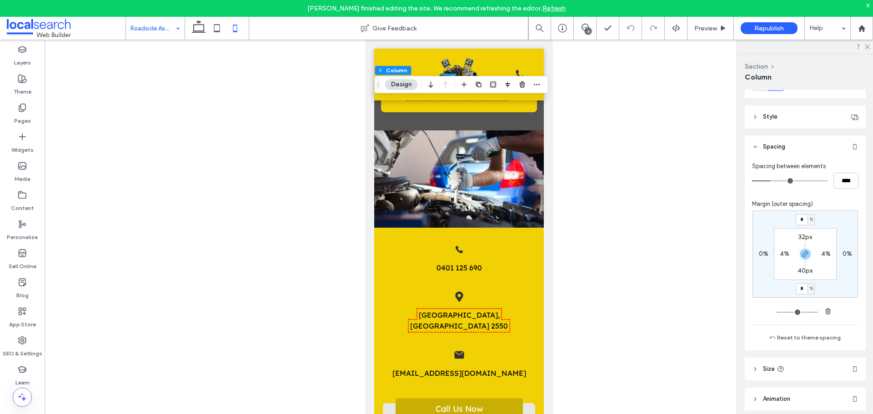
type input "*"
click at [798, 217] on input "*" at bounding box center [802, 219] width 12 height 11
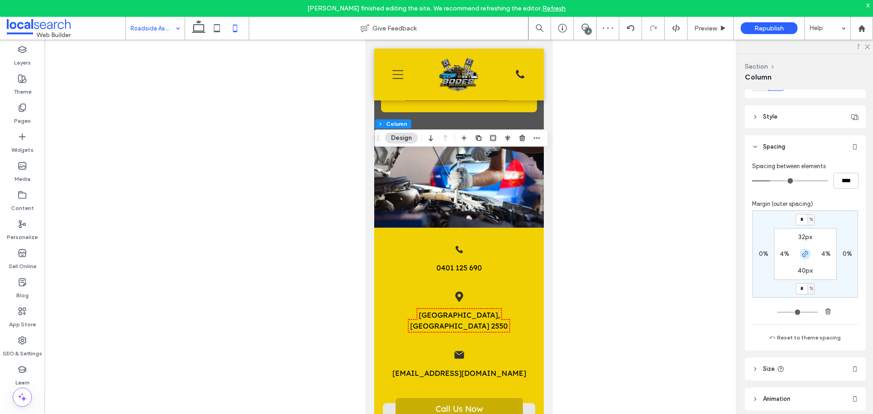
click at [804, 252] on icon "button" at bounding box center [805, 254] width 7 height 7
click at [801, 217] on label "0%" at bounding box center [806, 220] width 10 height 8
click at [801, 218] on input "*" at bounding box center [802, 219] width 12 height 11
type input "**"
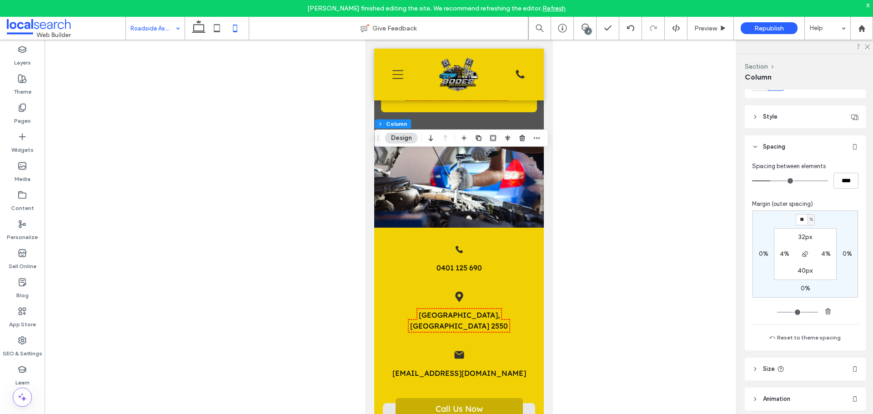
type input "*"
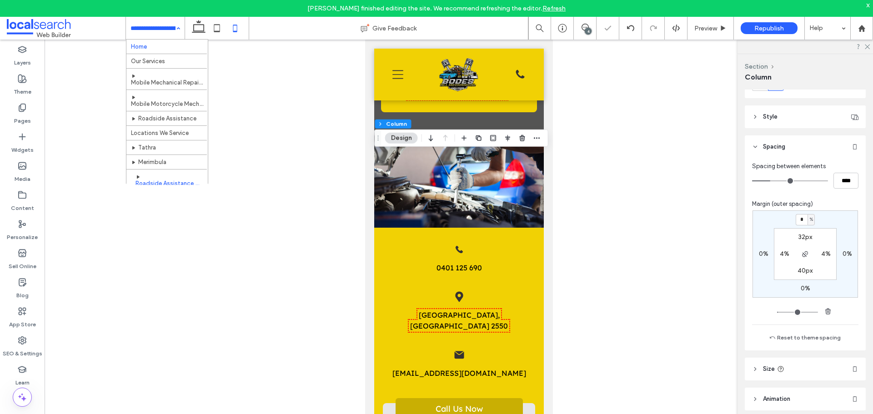
drag, startPoint x: 169, startPoint y: 38, endPoint x: 168, endPoint y: 48, distance: 9.6
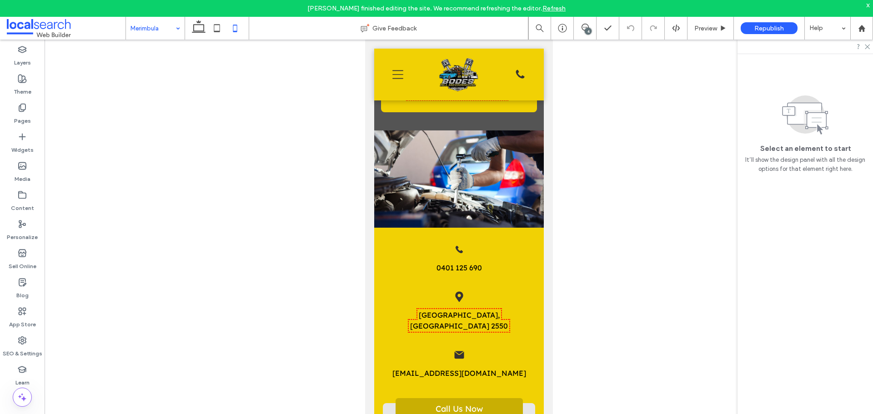
click at [214, 30] on icon at bounding box center [217, 28] width 18 height 18
click at [218, 26] on icon at bounding box center [217, 28] width 18 height 18
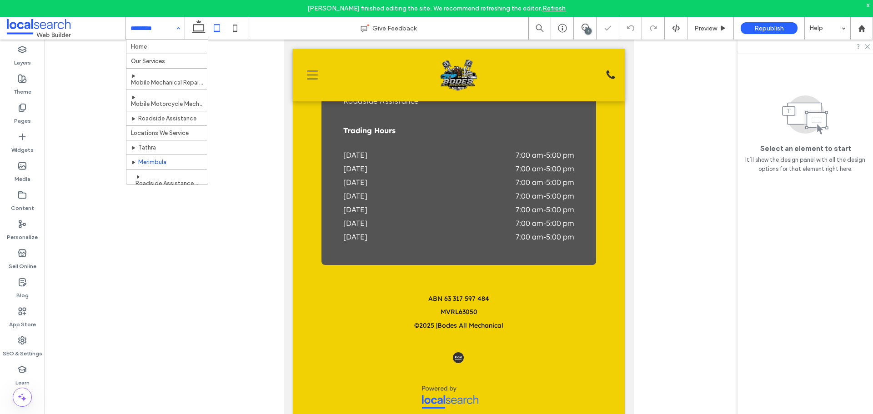
click at [138, 34] on input at bounding box center [153, 28] width 45 height 23
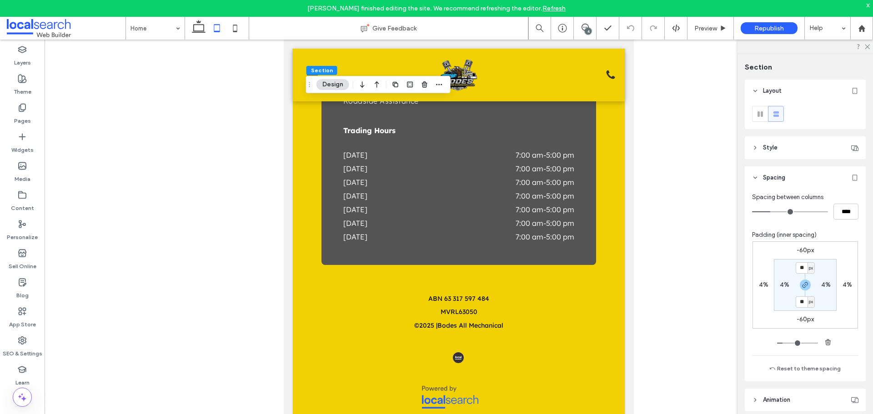
click at [789, 152] on header "Style" at bounding box center [805, 147] width 121 height 23
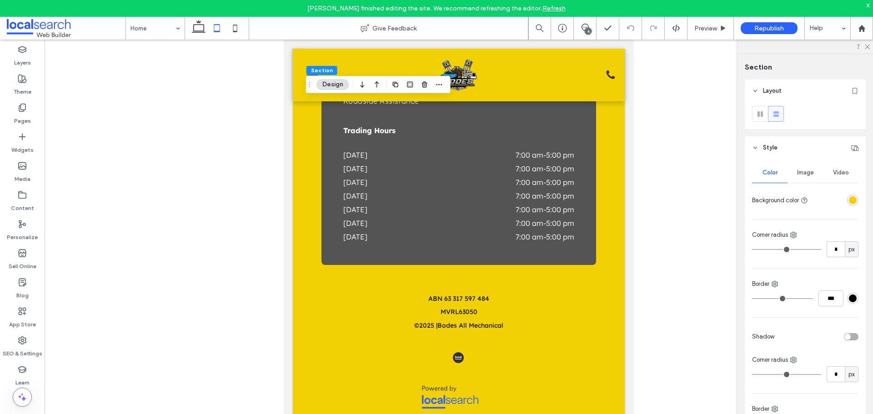
click at [849, 201] on div "rgba(241,209,4,1)" at bounding box center [853, 200] width 8 height 8
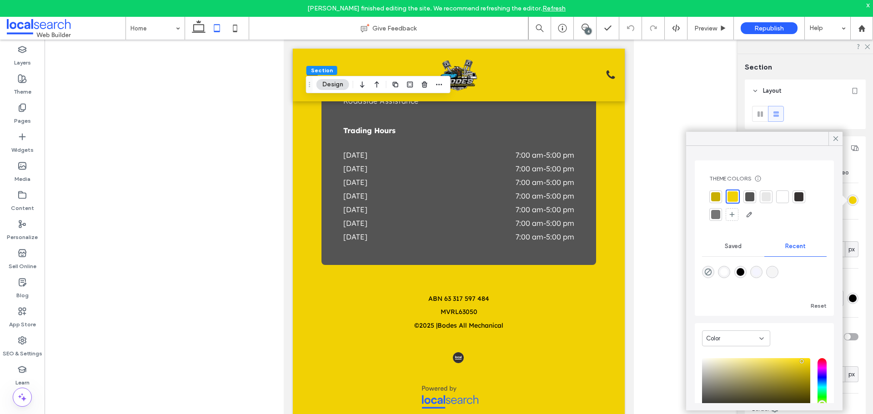
click at [715, 195] on div at bounding box center [715, 196] width 9 height 9
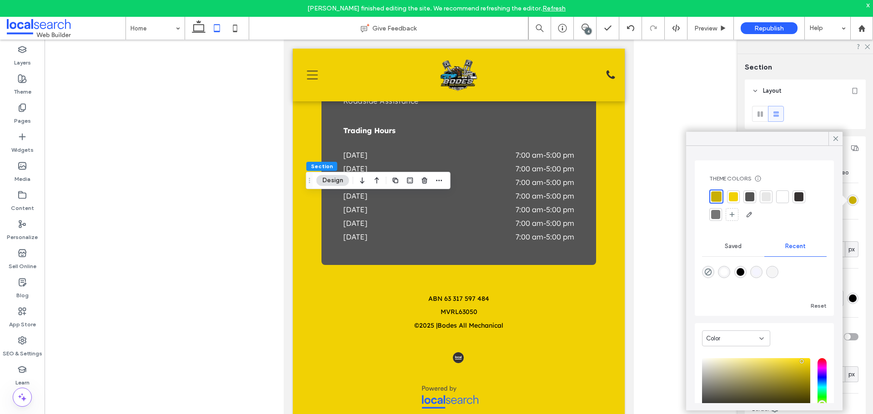
click at [733, 197] on div at bounding box center [733, 196] width 9 height 9
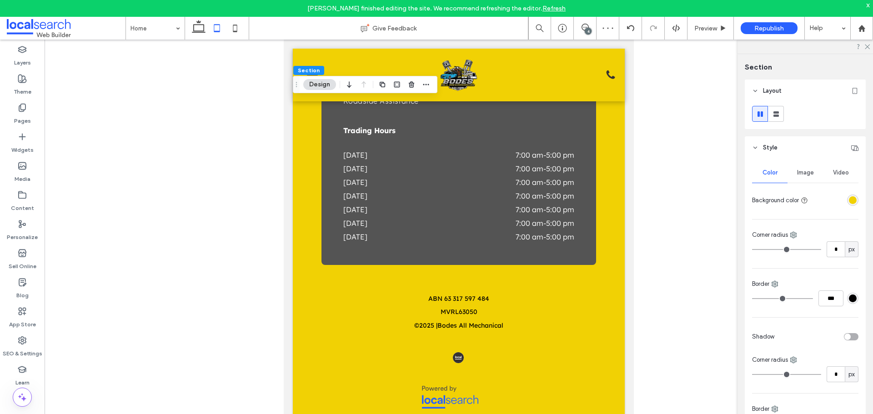
click at [849, 201] on div "rgba(241,209,4,1)" at bounding box center [853, 200] width 8 height 8
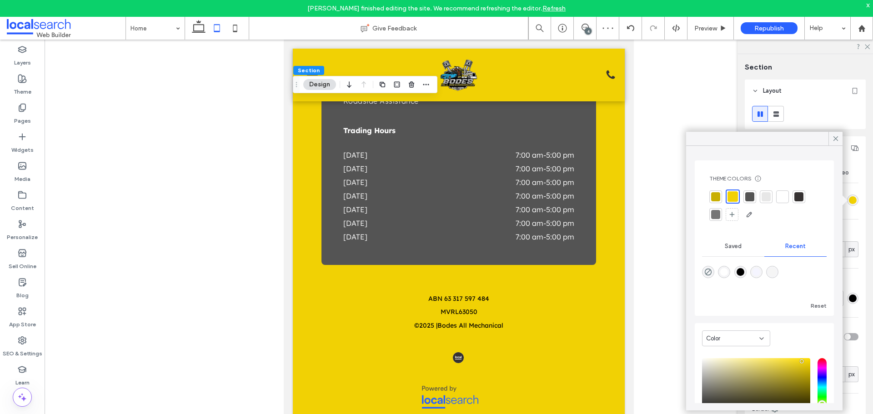
click at [714, 194] on div at bounding box center [715, 196] width 9 height 9
click at [735, 195] on div at bounding box center [733, 196] width 9 height 9
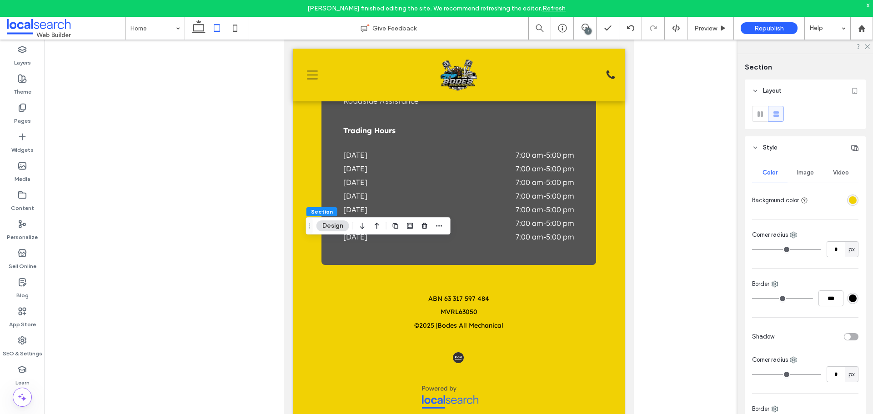
click at [847, 205] on div "rgba(241,209,4,1)" at bounding box center [852, 200] width 11 height 11
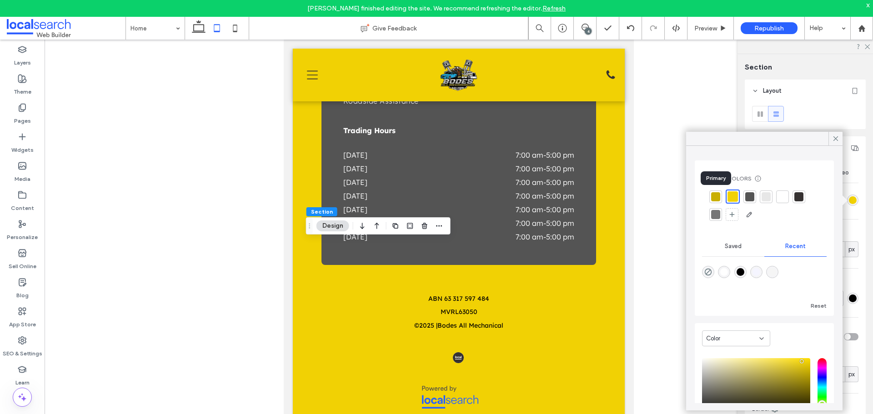
click at [717, 196] on div at bounding box center [715, 196] width 9 height 9
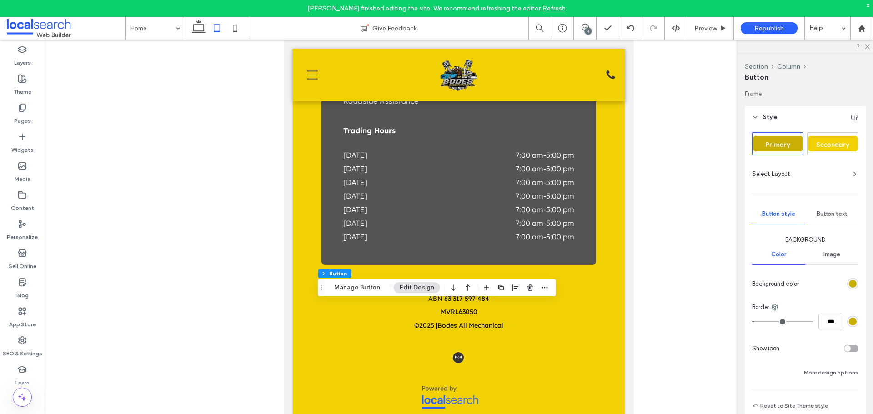
type input "**"
click at [849, 285] on div "rgb(201, 175, 3)" at bounding box center [853, 284] width 8 height 8
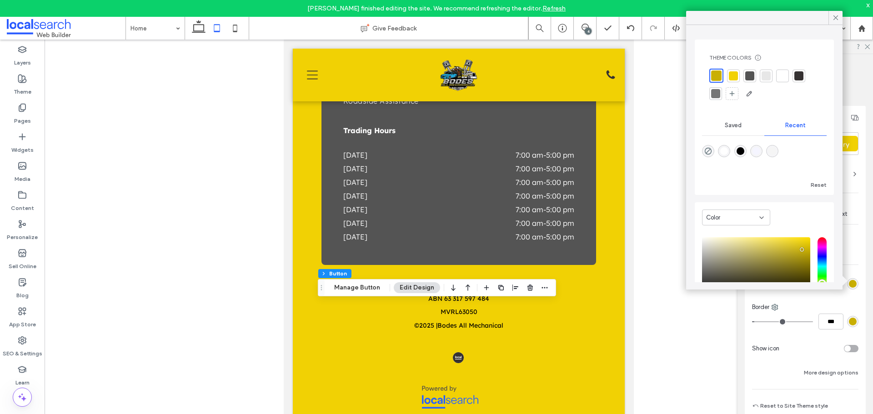
click at [735, 73] on div at bounding box center [733, 75] width 9 height 9
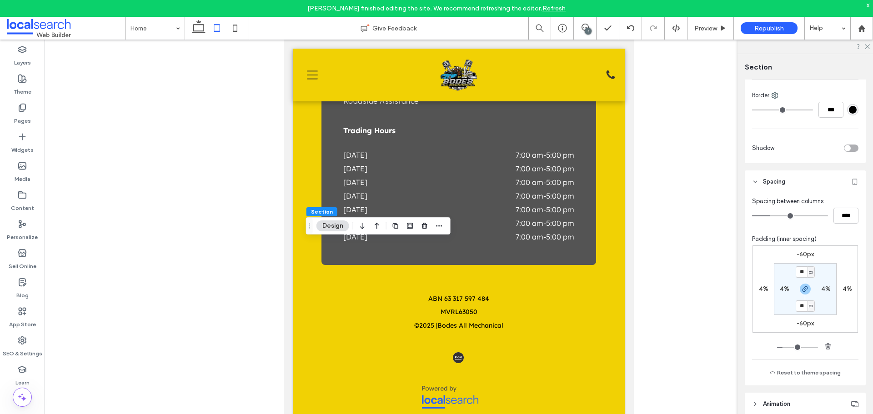
scroll to position [338, 0]
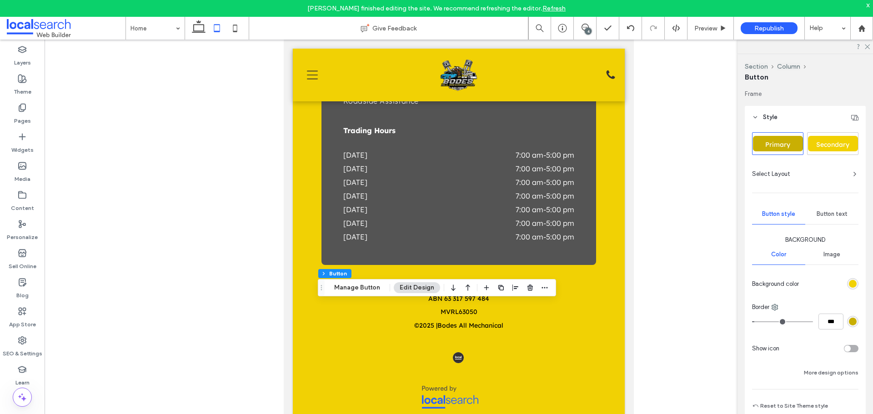
type input "**"
click at [834, 214] on span "Button text" at bounding box center [832, 214] width 31 height 7
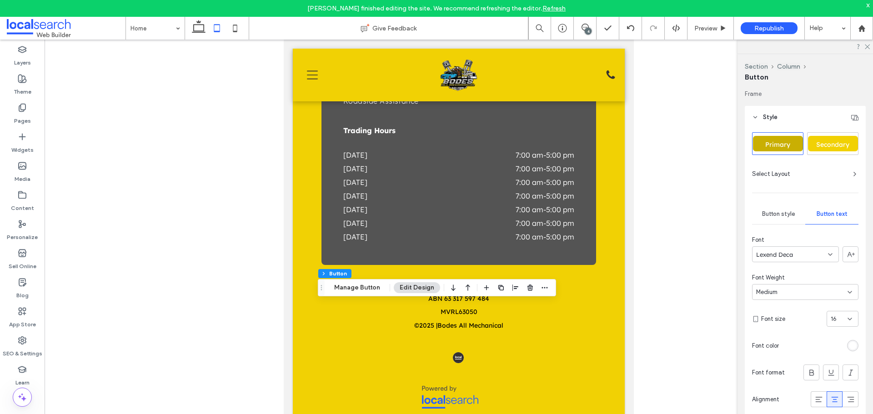
click at [781, 216] on span "Button style" at bounding box center [778, 214] width 33 height 7
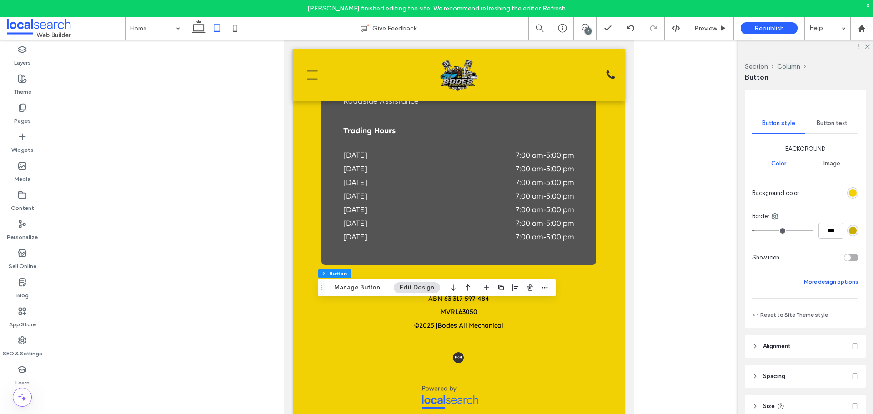
click at [834, 279] on button "More design options" at bounding box center [831, 282] width 55 height 11
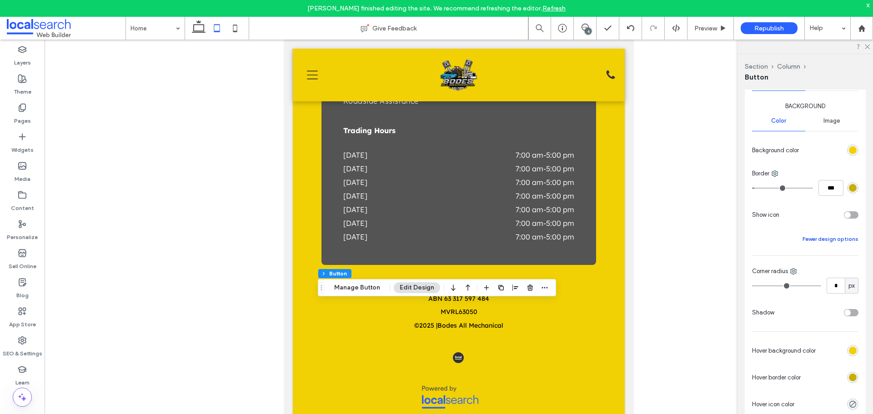
scroll to position [182, 0]
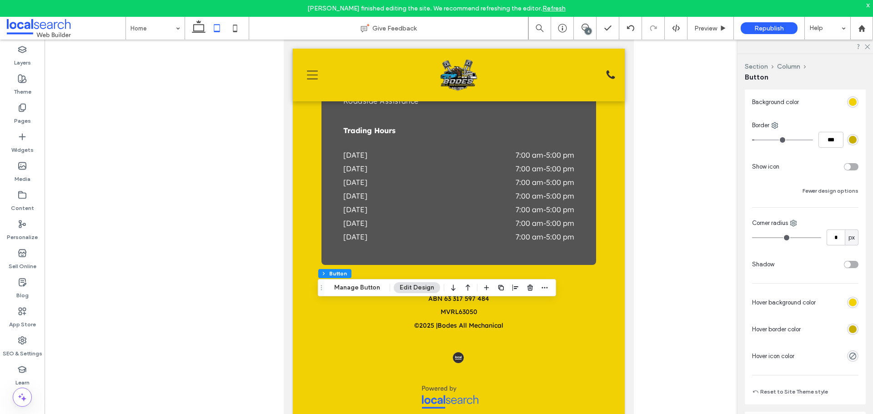
click at [851, 300] on div "rgb(241, 209, 4)" at bounding box center [853, 303] width 8 height 8
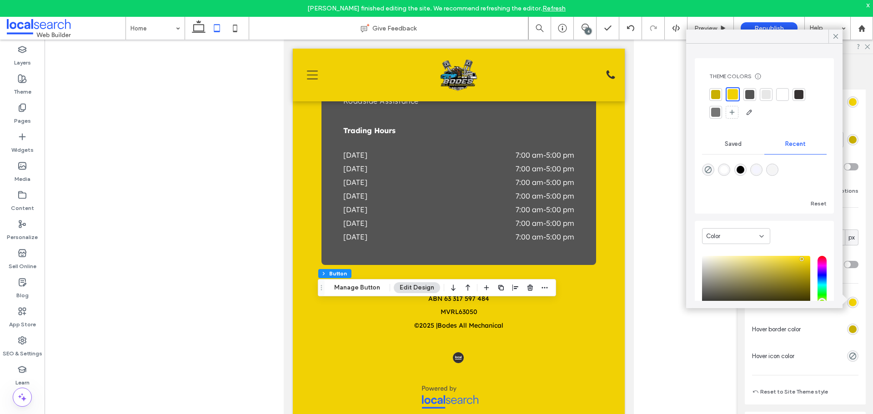
click at [781, 96] on div at bounding box center [782, 94] width 9 height 9
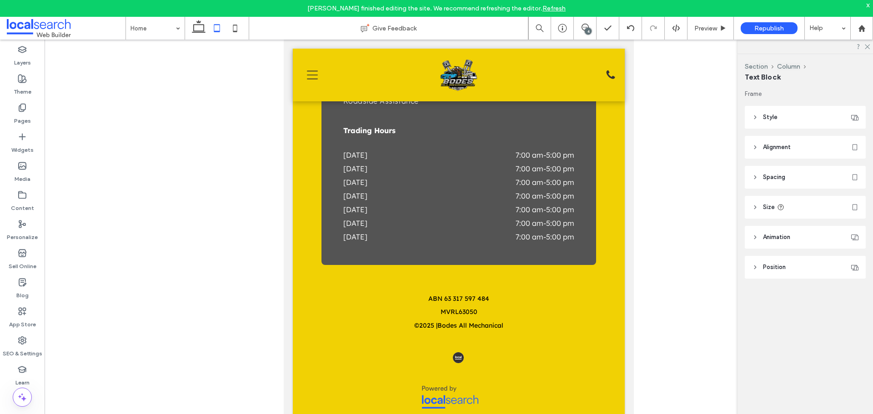
type input "**********"
type input "**"
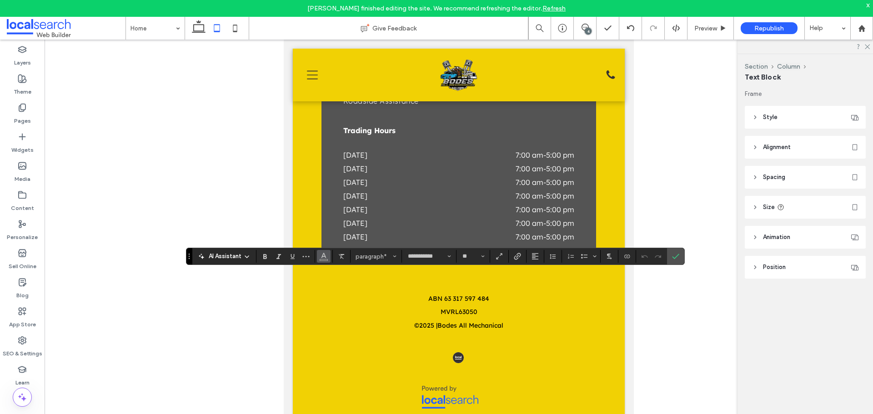
click at [320, 257] on icon "Color" at bounding box center [323, 255] width 7 height 7
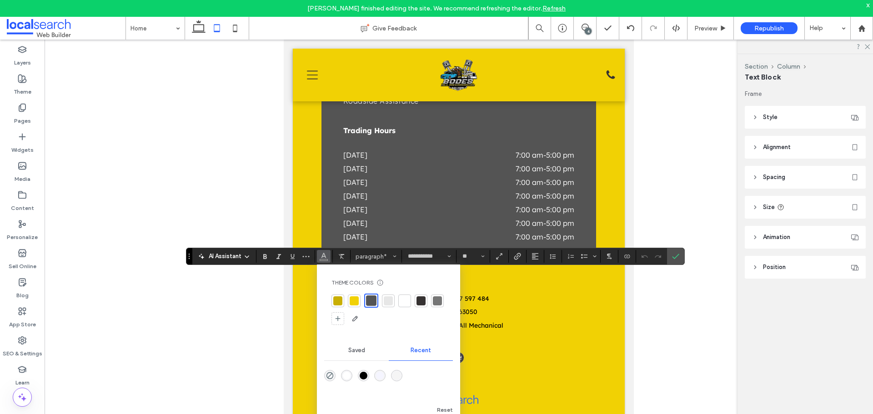
click at [363, 376] on div "rgba(0, 0, 0, 1)" at bounding box center [364, 376] width 8 height 8
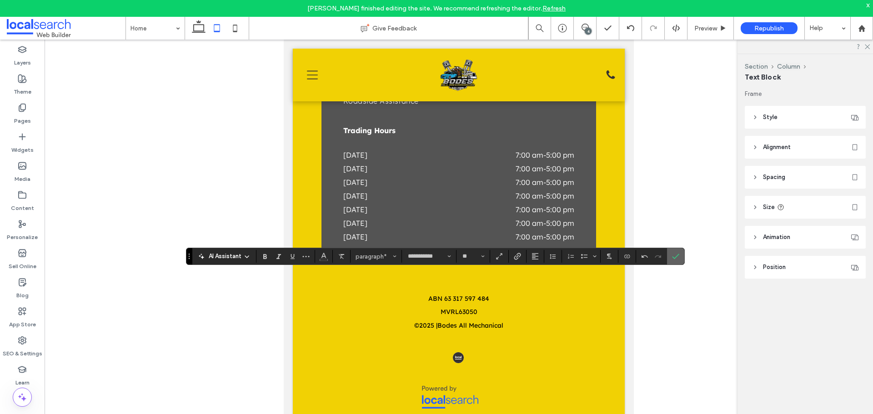
click at [678, 258] on icon "Confirm" at bounding box center [675, 256] width 7 height 7
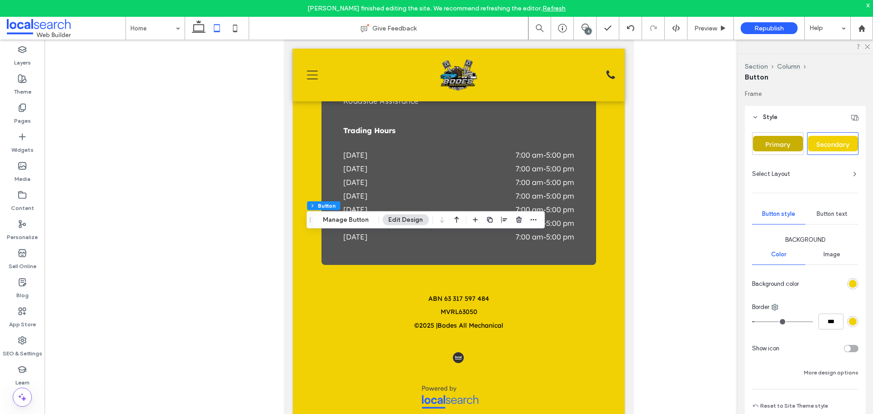
type input "**"
click at [831, 219] on div "Button text" at bounding box center [832, 214] width 53 height 20
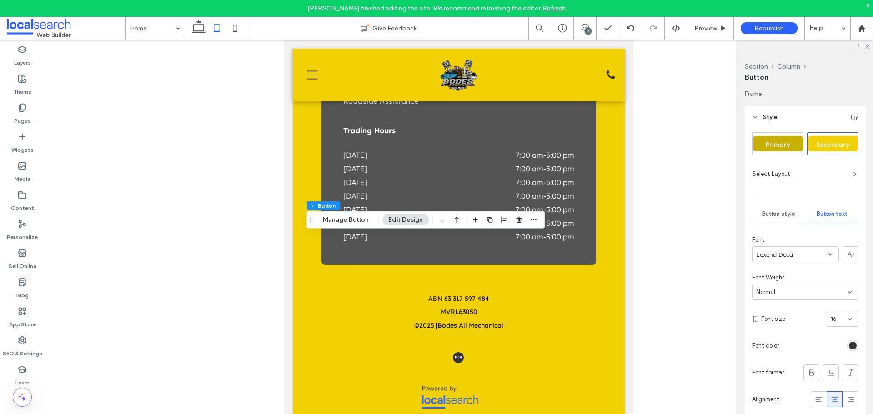
click at [851, 344] on div "rgb(54, 50, 50)" at bounding box center [853, 346] width 8 height 8
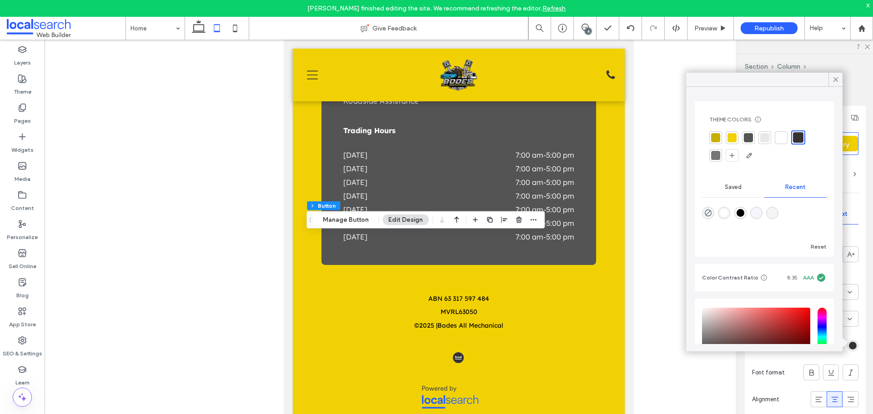
click at [779, 136] on div at bounding box center [781, 137] width 9 height 9
click at [835, 81] on use at bounding box center [836, 79] width 5 height 5
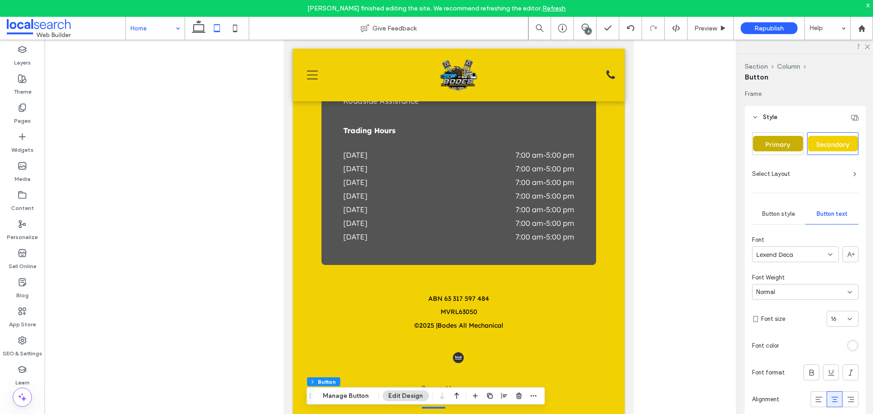
click at [143, 32] on input at bounding box center [153, 28] width 45 height 23
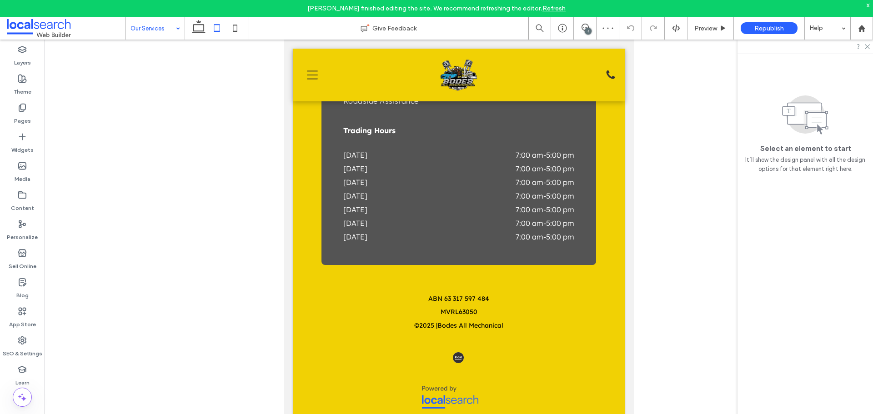
click at [149, 30] on input at bounding box center [153, 28] width 45 height 23
click at [150, 34] on input at bounding box center [153, 28] width 45 height 23
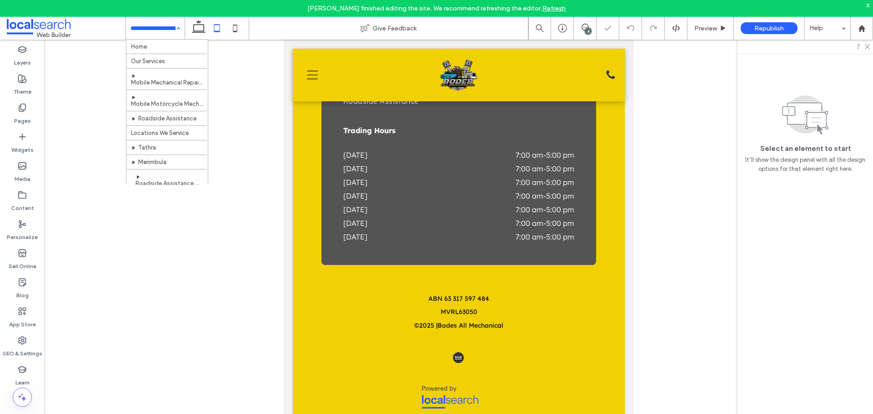
scroll to position [142, 0]
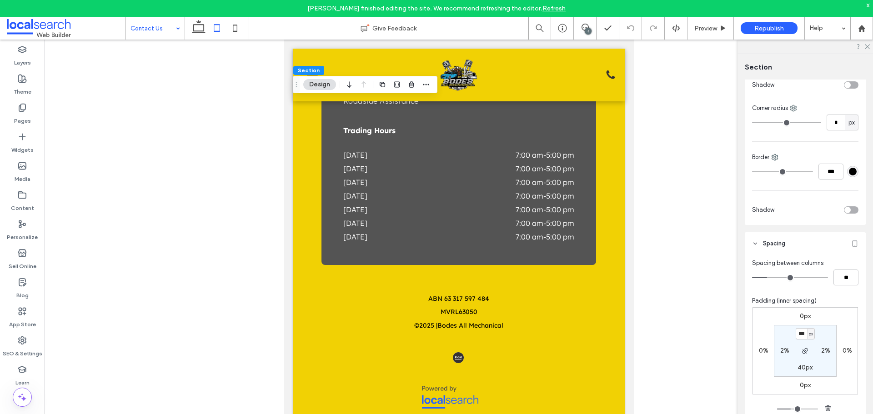
scroll to position [273, 0]
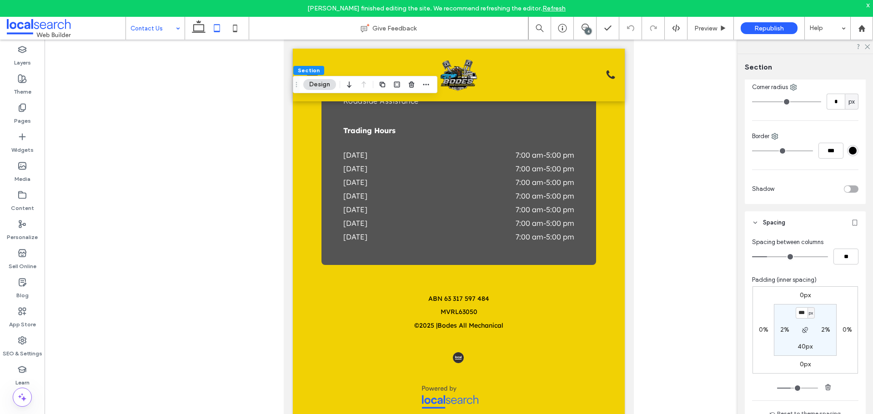
click at [803, 313] on input "***" at bounding box center [802, 312] width 12 height 11
type input "***"
click at [799, 319] on section "*** px 2% 40px 2%" at bounding box center [805, 330] width 63 height 52
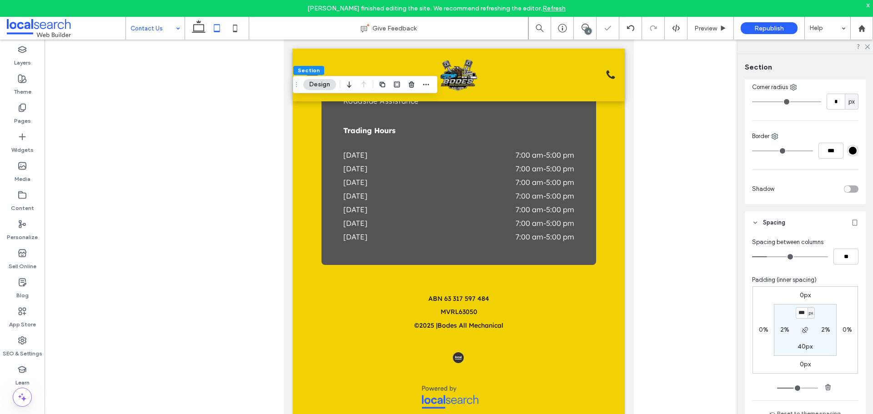
click at [799, 319] on section "*** px 2% 40px 2%" at bounding box center [805, 330] width 63 height 52
click at [800, 317] on input "***" at bounding box center [802, 312] width 12 height 11
type input "***"
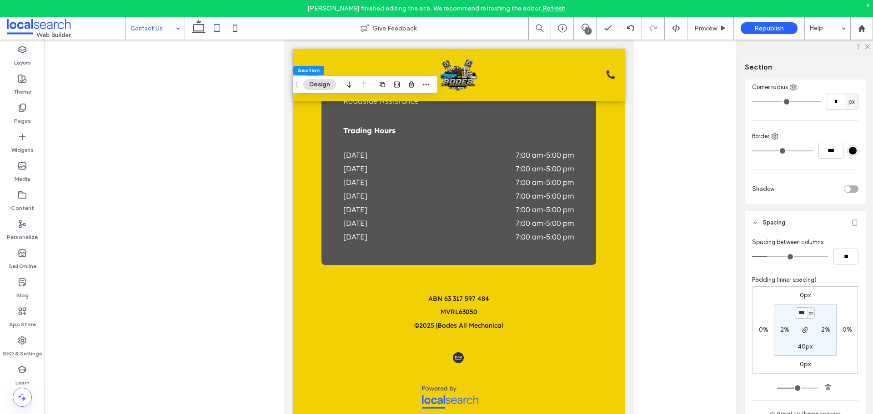
click at [800, 313] on input "***" at bounding box center [802, 312] width 12 height 11
type input "***"
click at [177, 30] on div "Contact Us" at bounding box center [155, 28] width 59 height 23
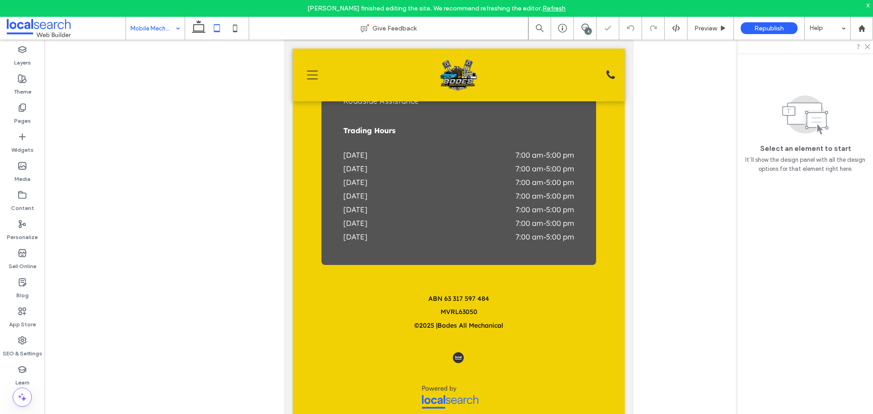
click at [159, 34] on input at bounding box center [153, 28] width 45 height 23
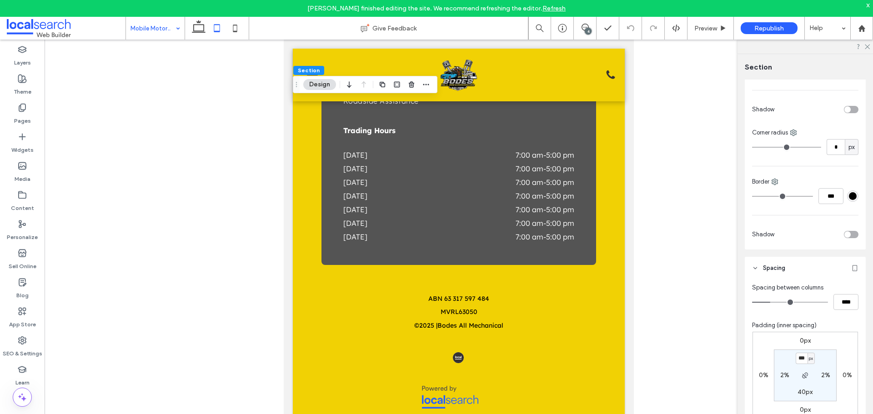
scroll to position [273, 0]
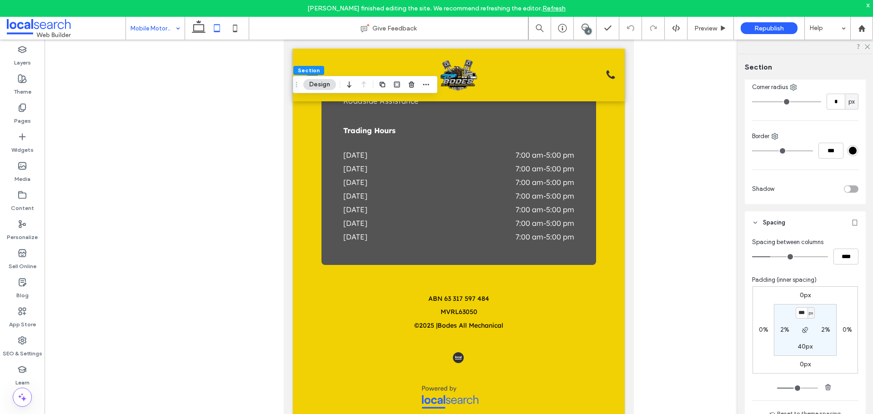
click at [193, 165] on div at bounding box center [459, 234] width 829 height 389
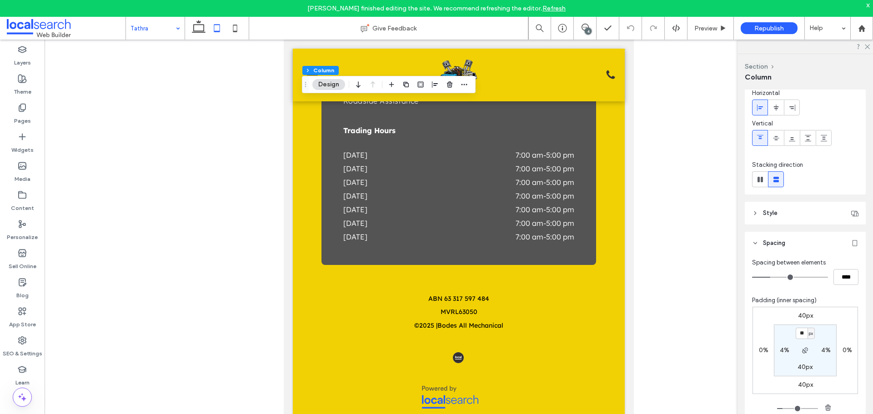
scroll to position [91, 0]
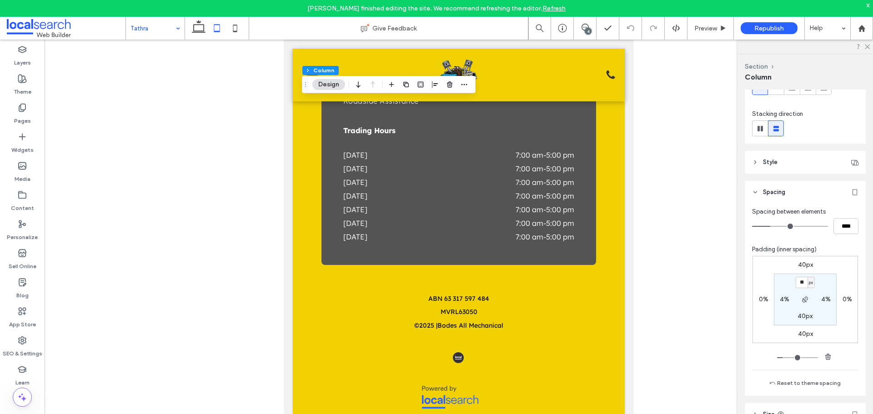
click at [806, 335] on label "40px" at bounding box center [805, 334] width 15 height 8
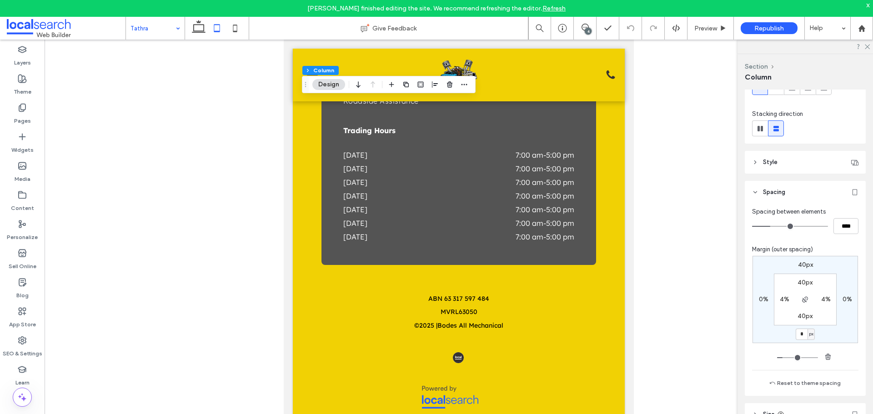
type input "*"
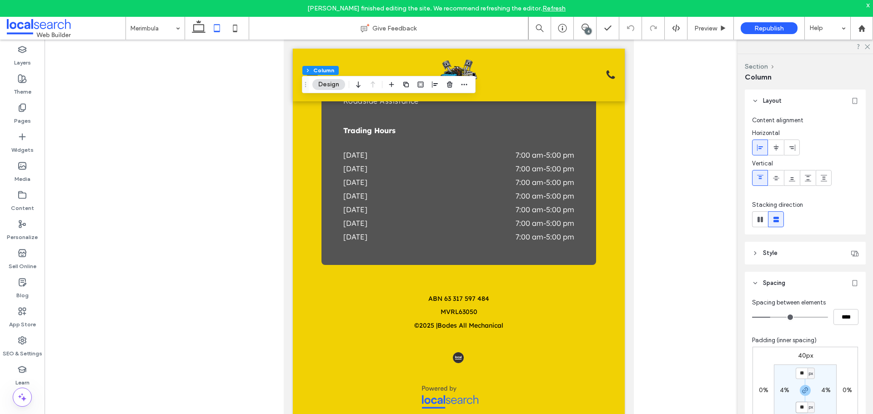
click at [801, 408] on input "**" at bounding box center [802, 407] width 12 height 11
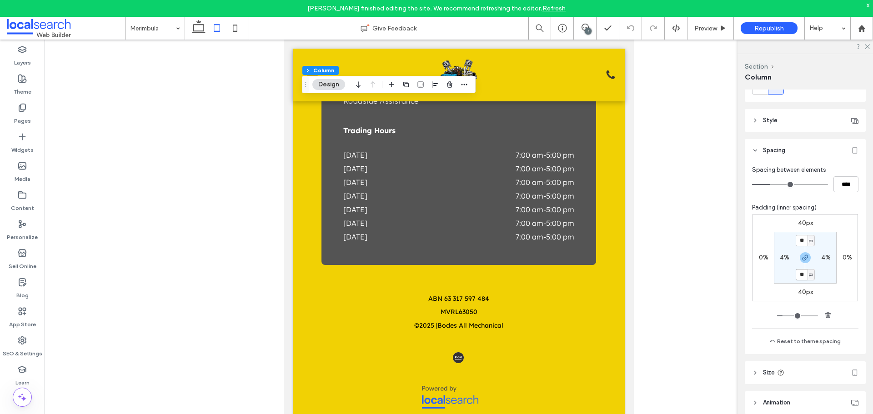
scroll to position [136, 0]
click at [807, 290] on label "40px" at bounding box center [805, 289] width 15 height 8
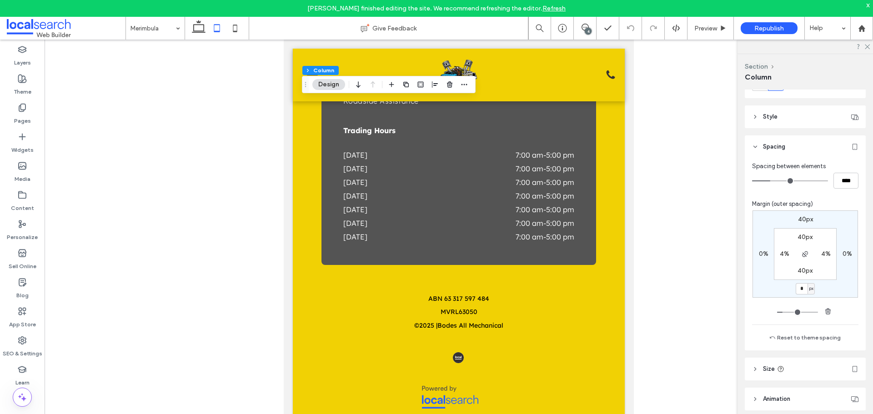
type input "*"
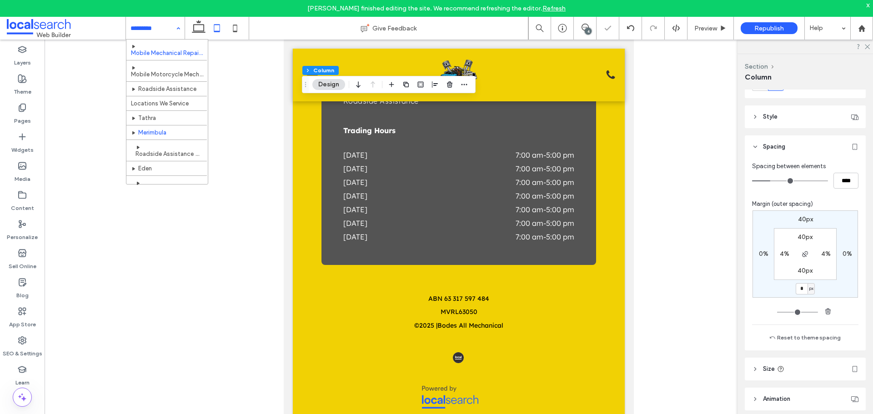
scroll to position [45, 0]
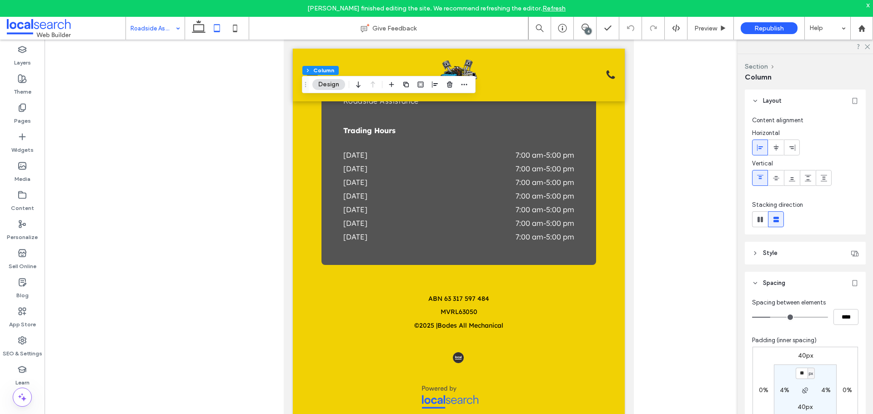
scroll to position [136, 0]
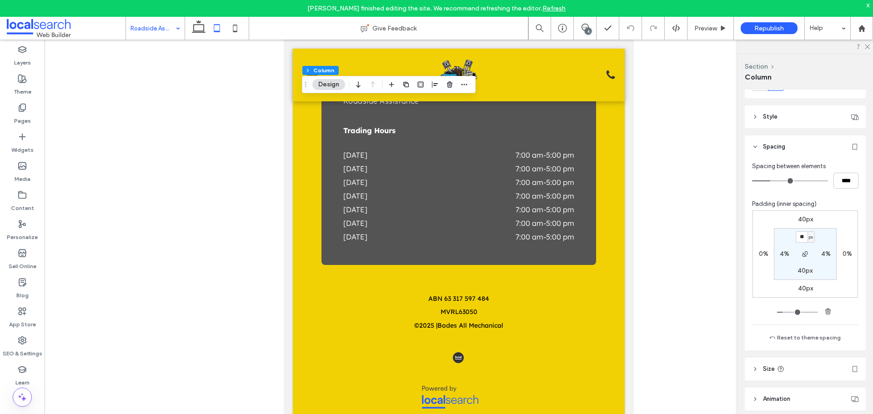
click at [801, 289] on label "40px" at bounding box center [805, 289] width 15 height 8
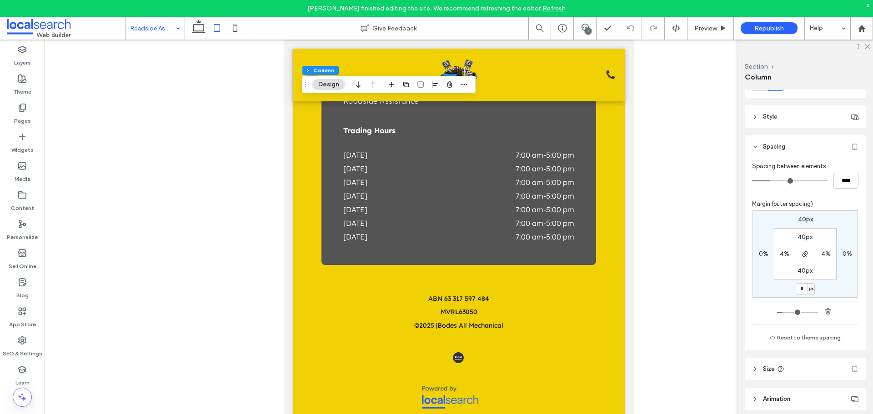
type input "*"
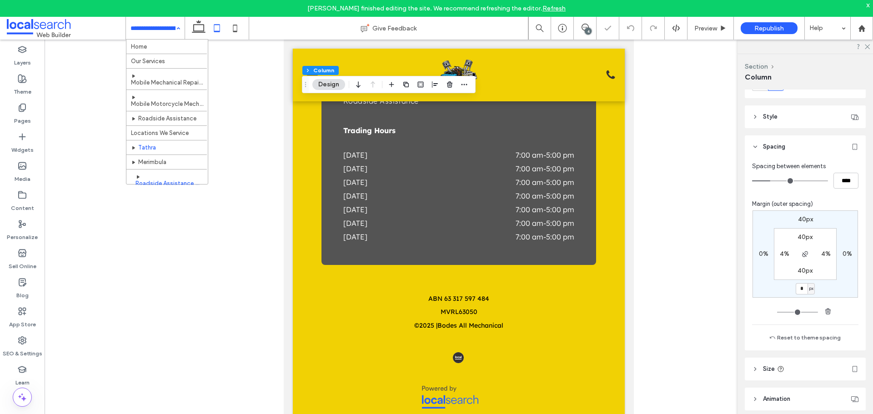
scroll to position [45, 0]
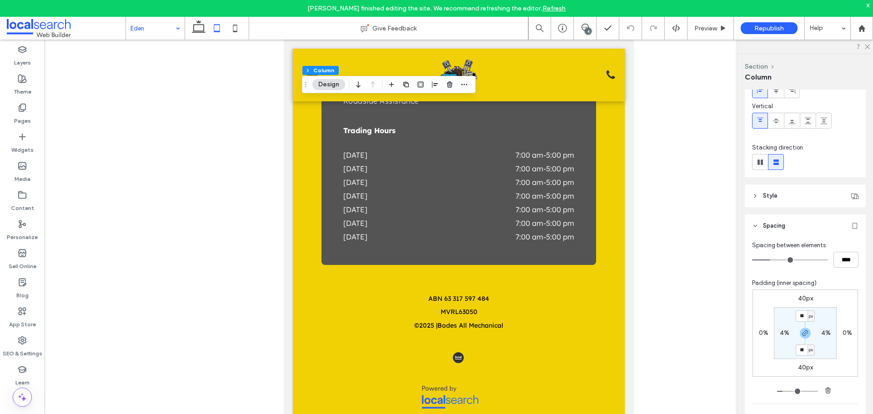
scroll to position [136, 0]
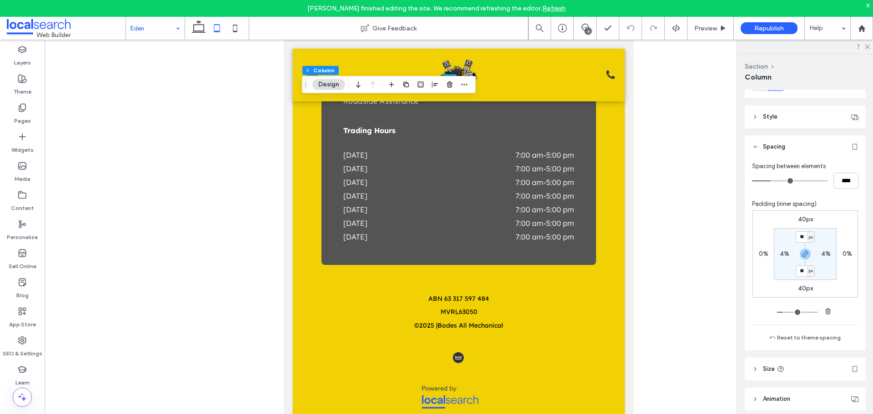
click at [799, 285] on label "40px" at bounding box center [805, 289] width 15 height 8
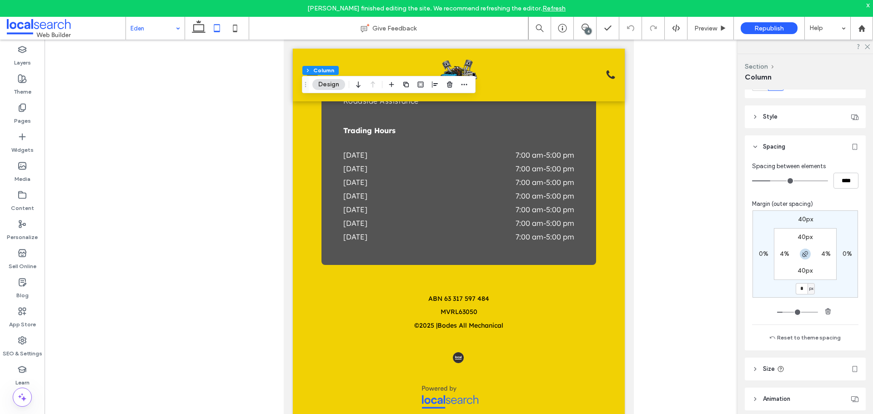
type input "*"
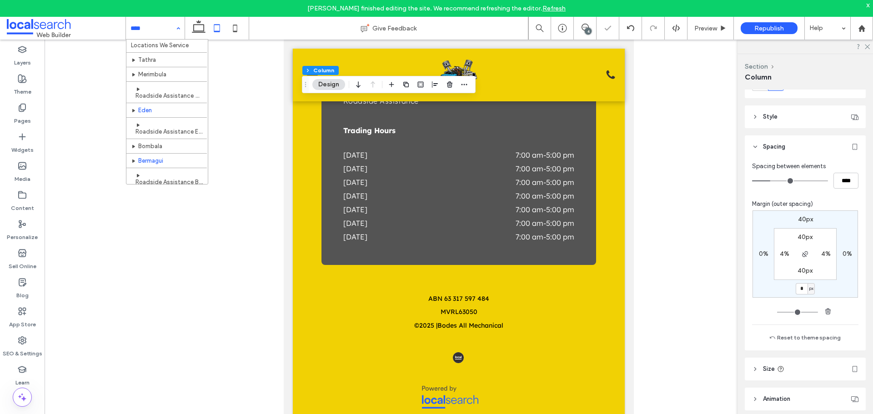
scroll to position [91, 0]
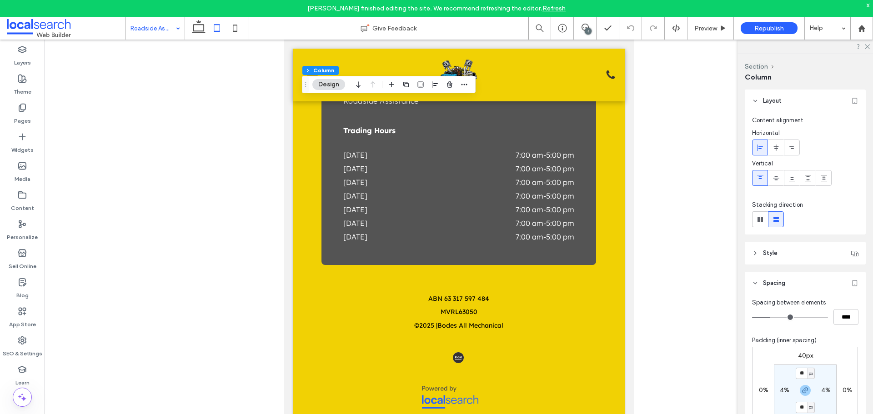
scroll to position [91, 0]
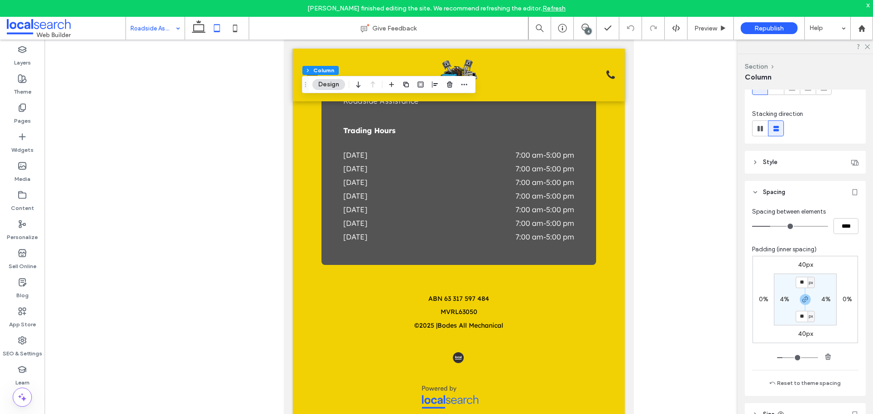
click at [809, 327] on div "40px 0% 40px 0% ** px 4% ** px 4%" at bounding box center [806, 299] width 106 height 87
click at [809, 329] on div "40px 0% 40px 0% ** px 4% ** px 4%" at bounding box center [806, 299] width 106 height 87
click at [806, 332] on label "40px" at bounding box center [805, 334] width 15 height 8
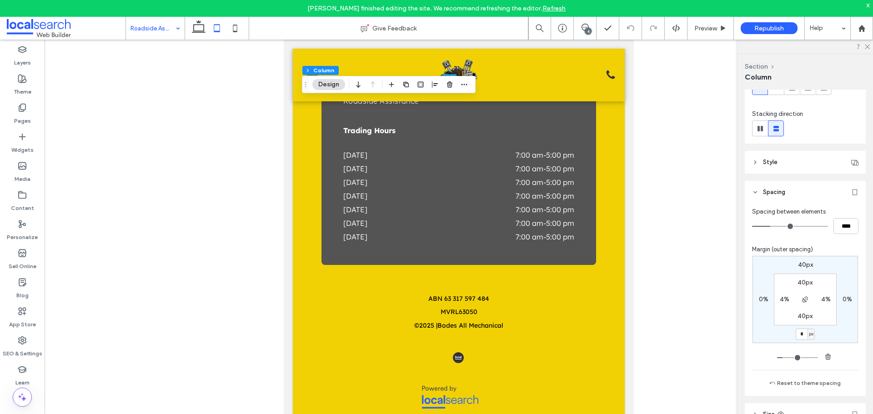
type input "*"
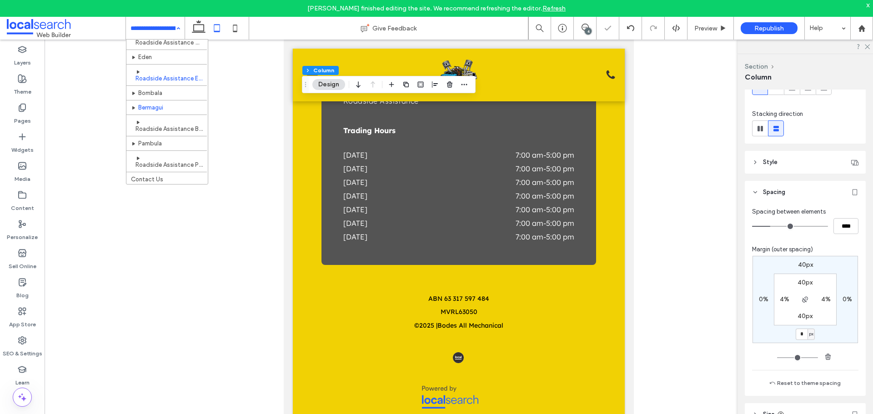
scroll to position [142, 0]
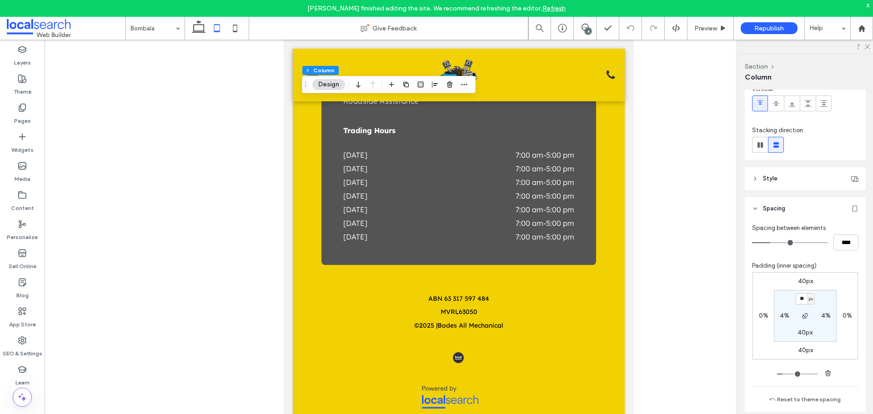
scroll to position [136, 0]
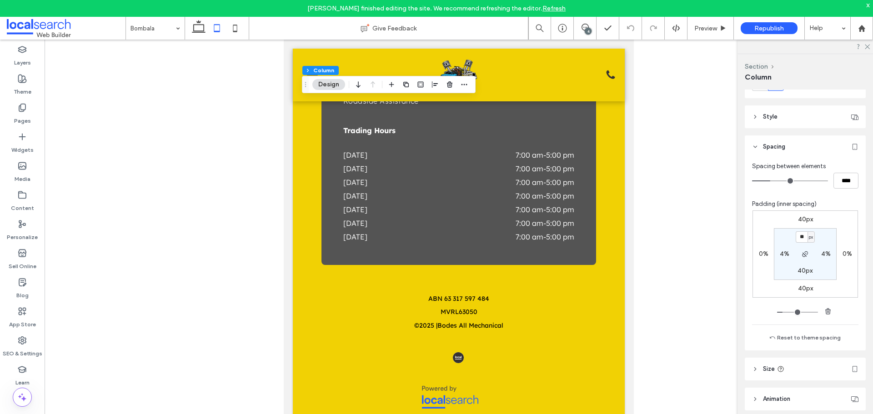
click at [804, 295] on div "40px 0% 40px 0% ** px 4% 40px 4%" at bounding box center [806, 254] width 106 height 87
click at [803, 291] on label "40px" at bounding box center [805, 289] width 15 height 8
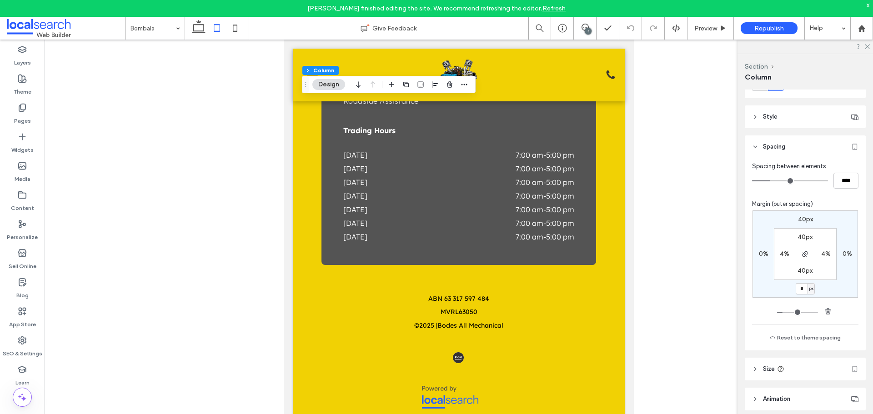
type input "*"
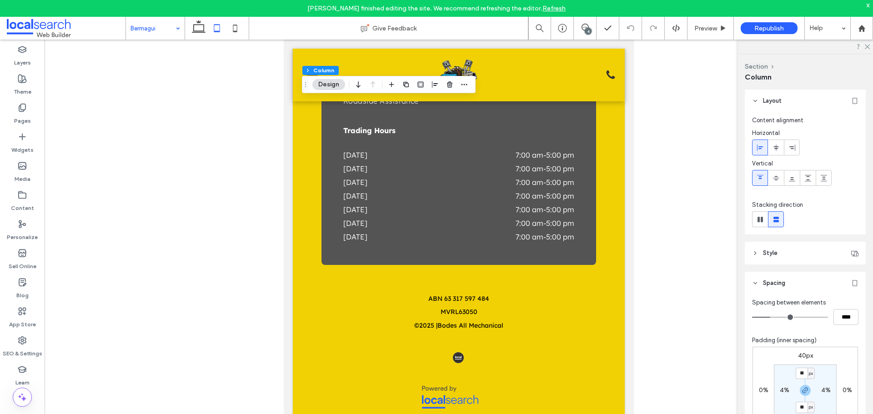
scroll to position [45, 0]
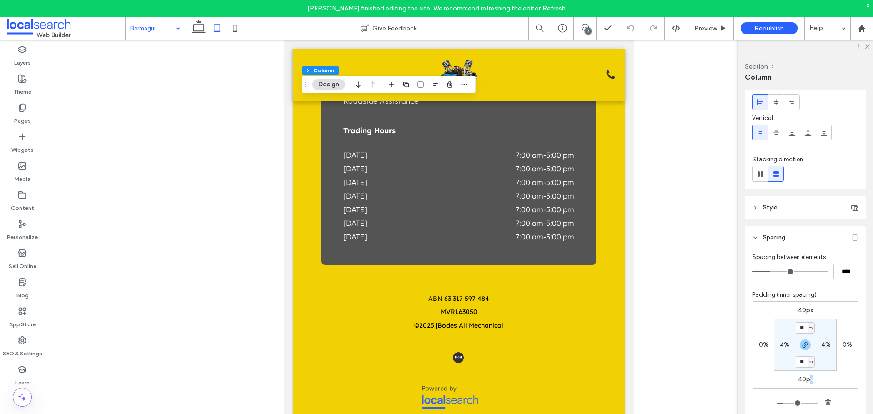
click at [809, 381] on label "40px" at bounding box center [805, 380] width 15 height 8
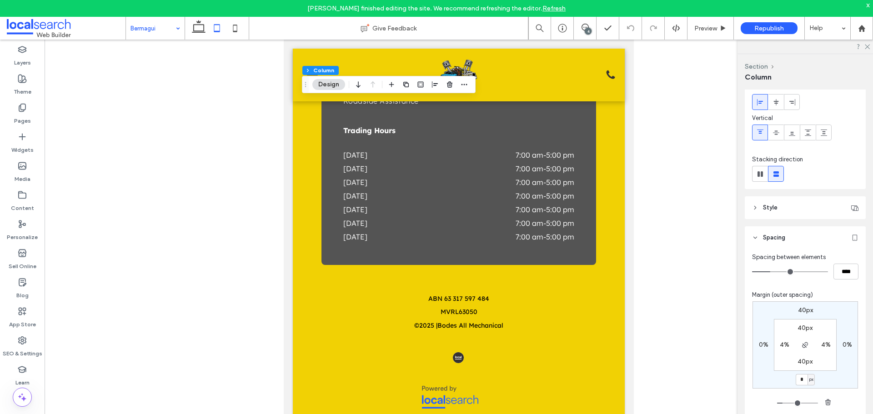
type input "*"
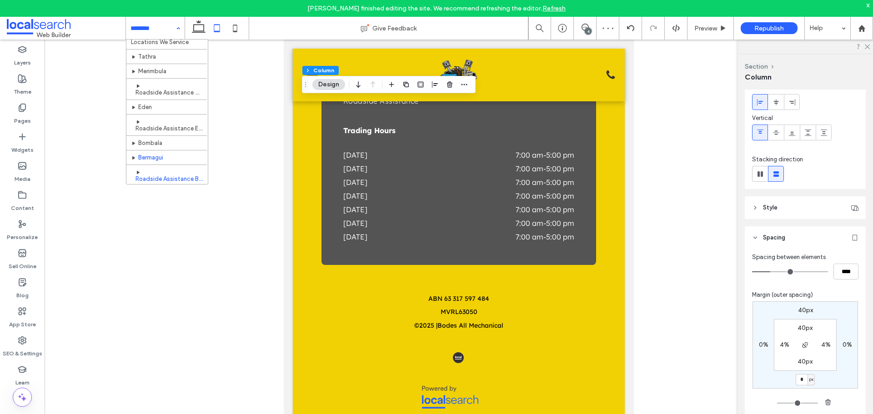
scroll to position [142, 0]
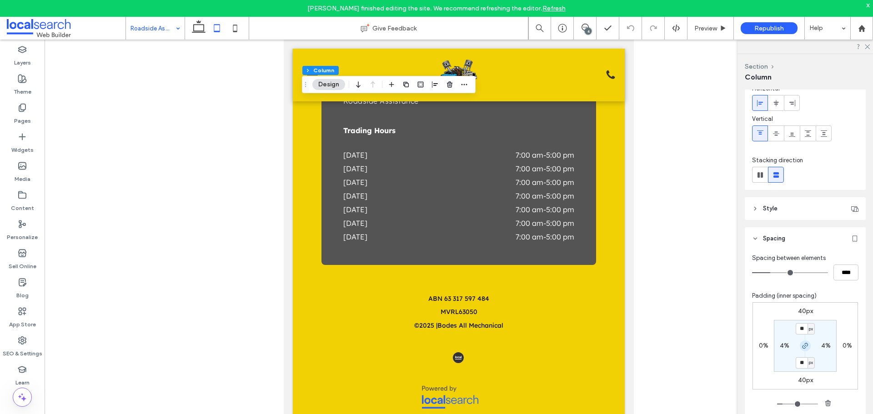
scroll to position [91, 0]
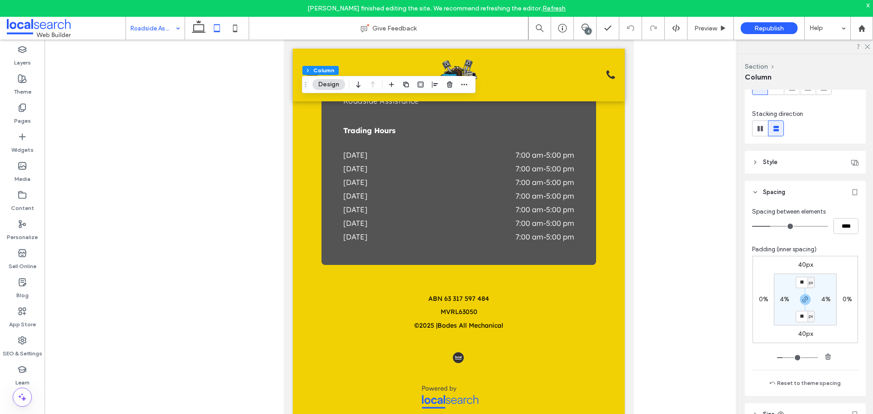
click at [803, 332] on label "40px" at bounding box center [805, 334] width 15 height 8
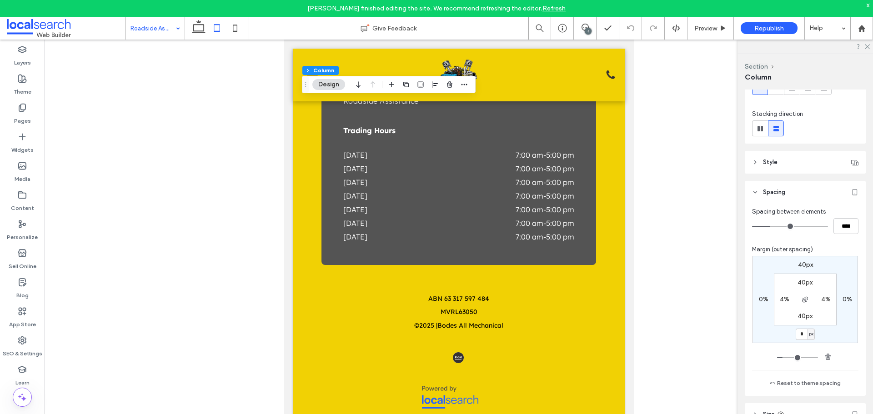
type input "*"
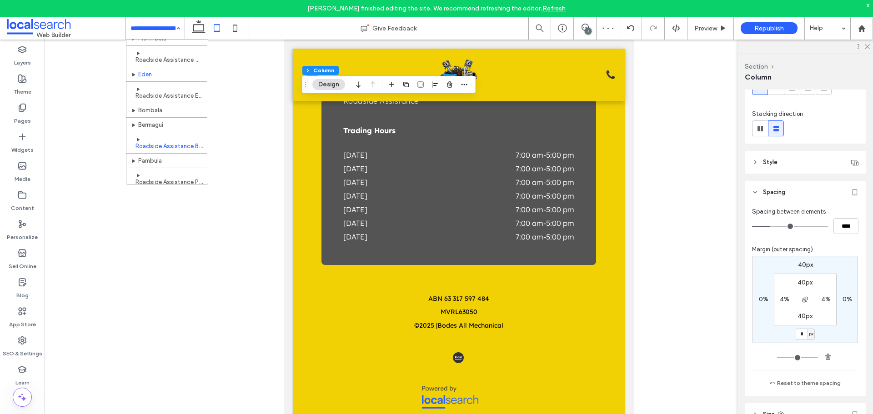
scroll to position [136, 0]
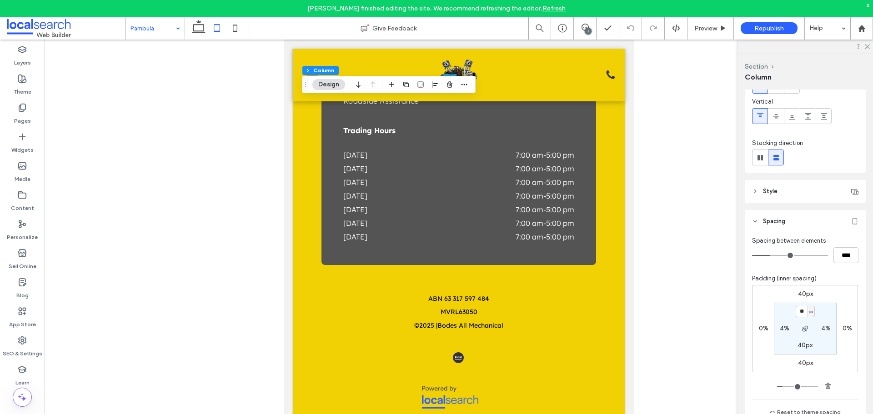
scroll to position [136, 0]
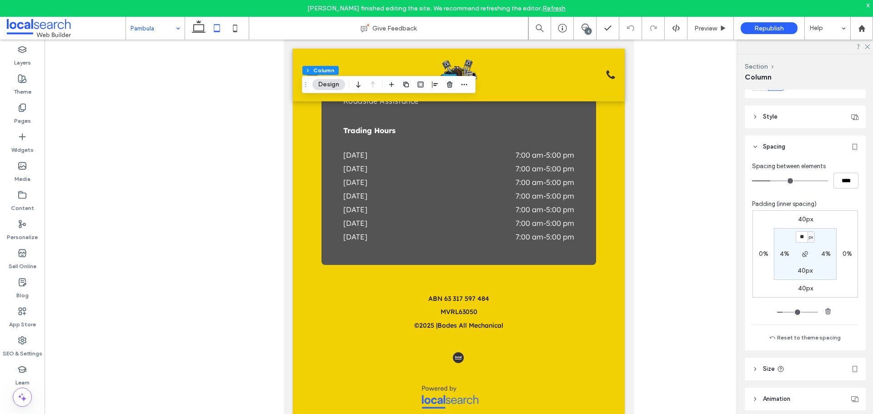
click at [796, 293] on div "40px 0% 40px 0% ** px 4% 40px 4%" at bounding box center [806, 254] width 106 height 87
click at [800, 289] on label "40px" at bounding box center [805, 289] width 15 height 8
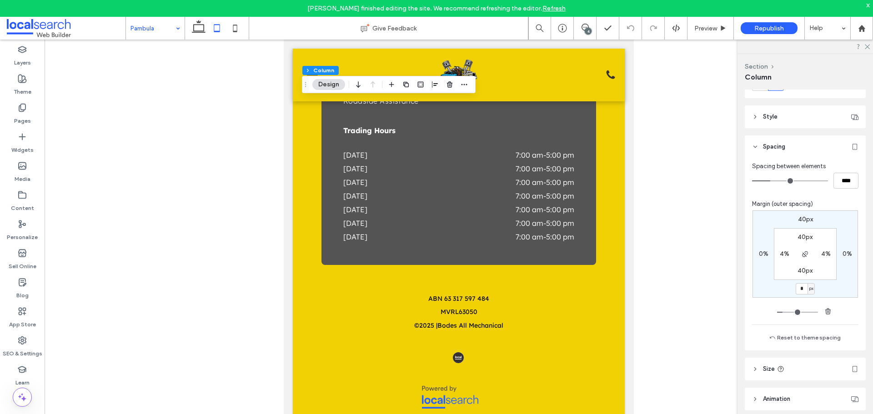
type input "*"
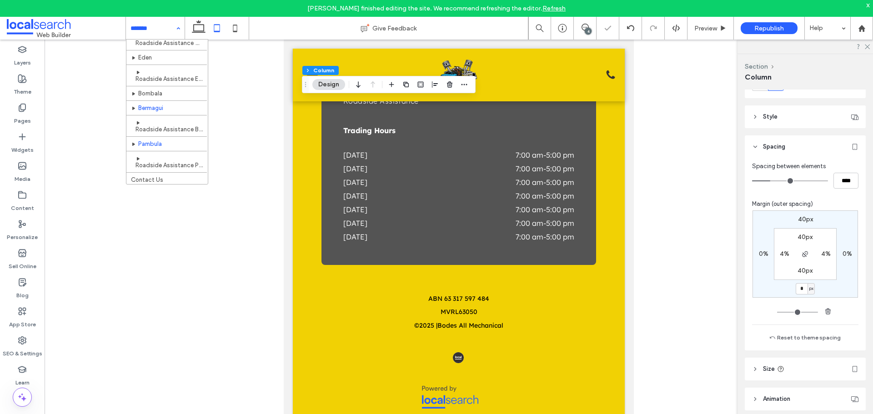
scroll to position [142, 0]
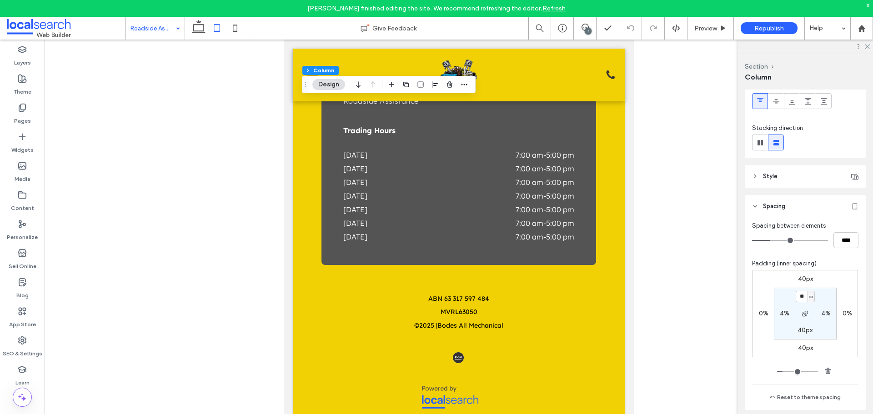
scroll to position [91, 0]
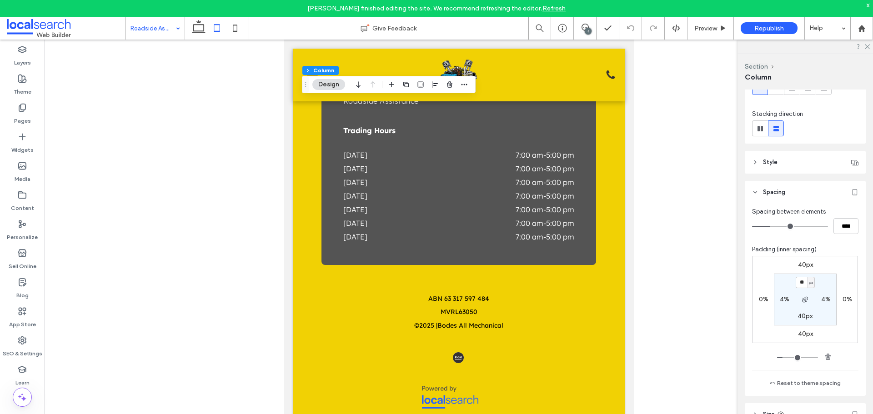
click at [806, 332] on label "40px" at bounding box center [805, 334] width 15 height 8
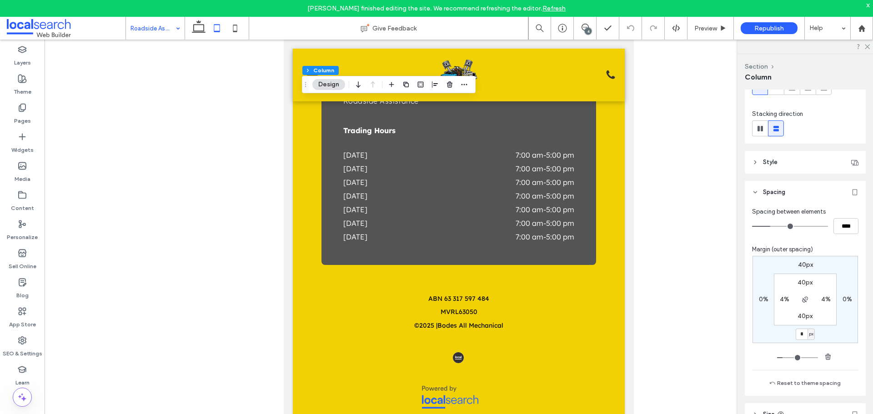
type input "*"
click at [29, 354] on label "SEO & Settings" at bounding box center [23, 351] width 40 height 13
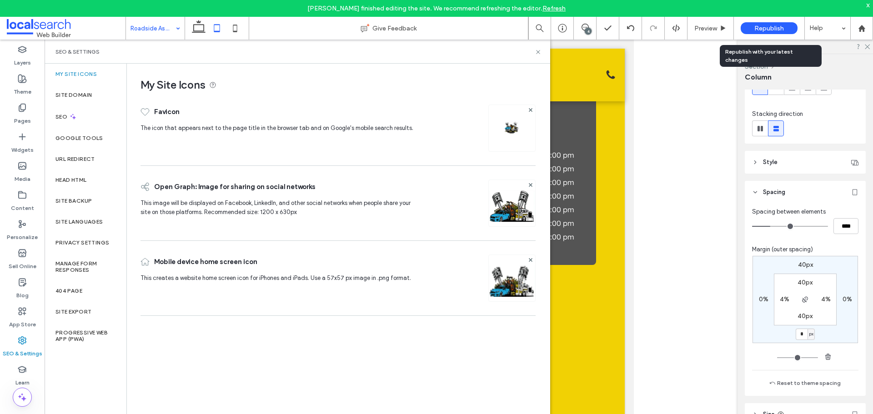
click at [774, 29] on span "Republish" at bounding box center [770, 29] width 30 height 8
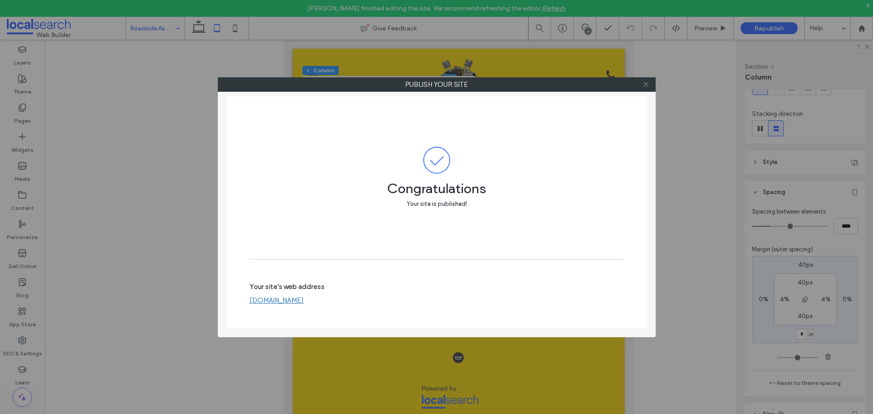
click at [647, 83] on use at bounding box center [646, 84] width 5 height 5
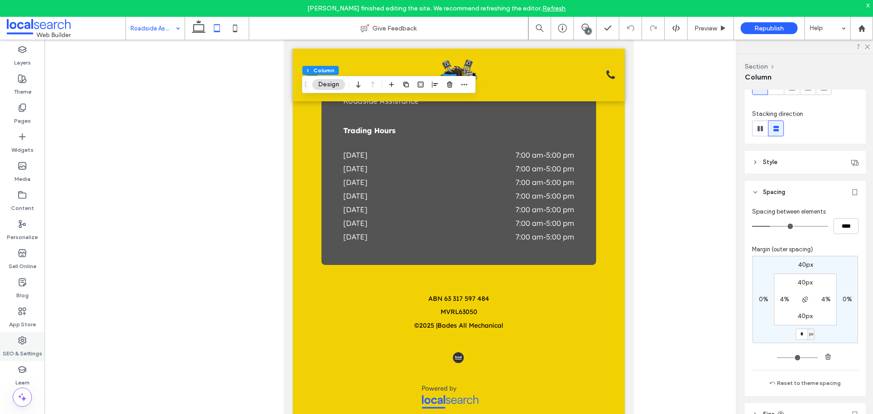
click at [25, 347] on label "SEO & Settings" at bounding box center [23, 351] width 40 height 13
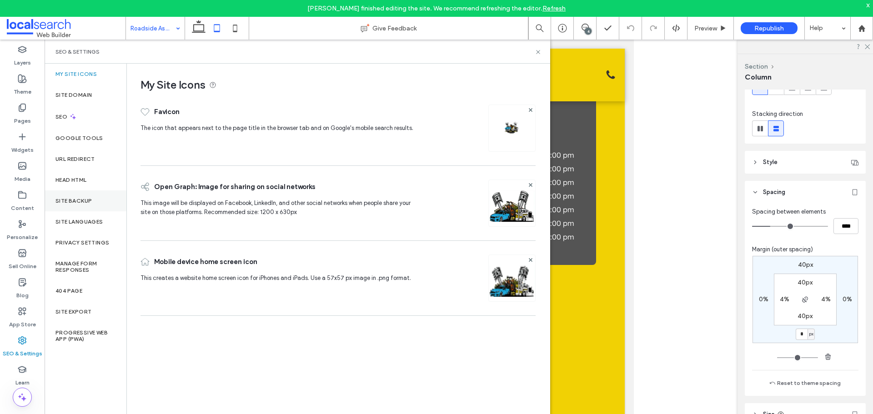
click at [79, 203] on label "Site Backup" at bounding box center [73, 201] width 36 height 6
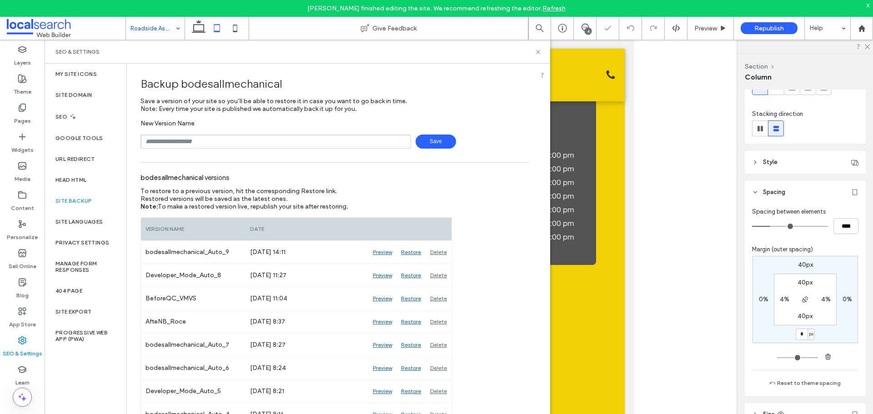
click at [216, 139] on input "text" at bounding box center [276, 142] width 271 height 14
type input "**********"
click at [442, 146] on span "Save" at bounding box center [436, 142] width 40 height 14
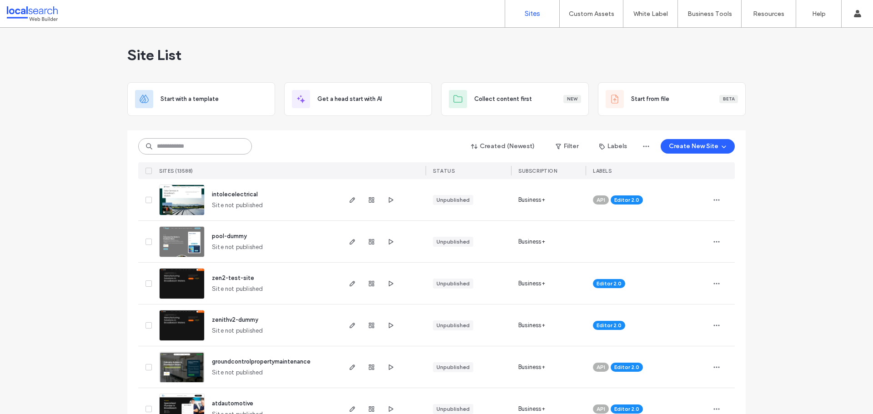
click at [188, 142] on input at bounding box center [195, 146] width 114 height 16
paste input "********"
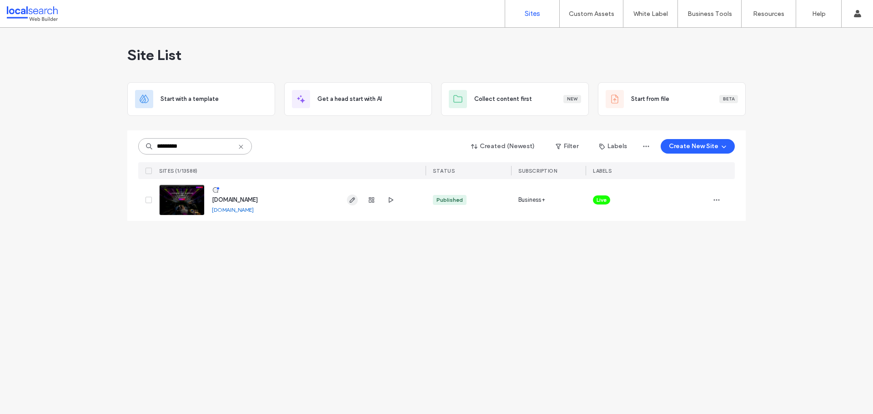
type input "********"
click at [354, 202] on icon "button" at bounding box center [352, 199] width 7 height 7
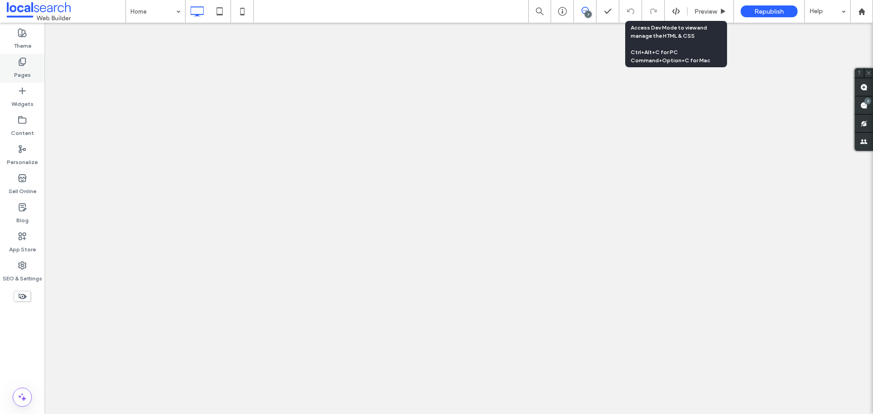
click at [22, 64] on use at bounding box center [22, 62] width 6 height 8
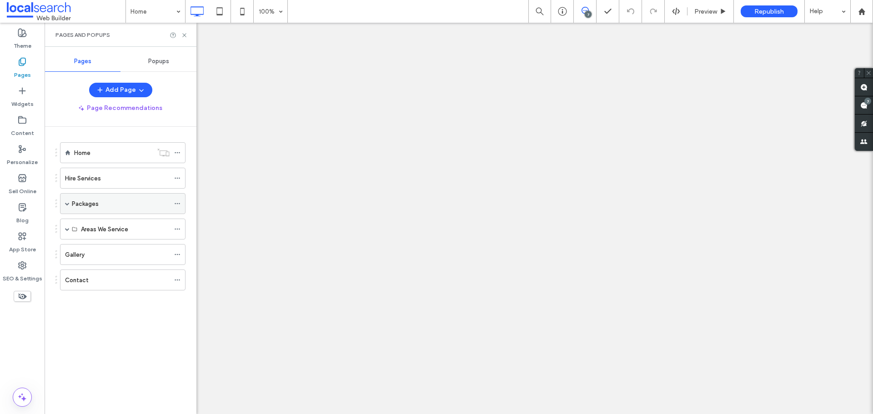
click at [67, 205] on span at bounding box center [67, 203] width 5 height 5
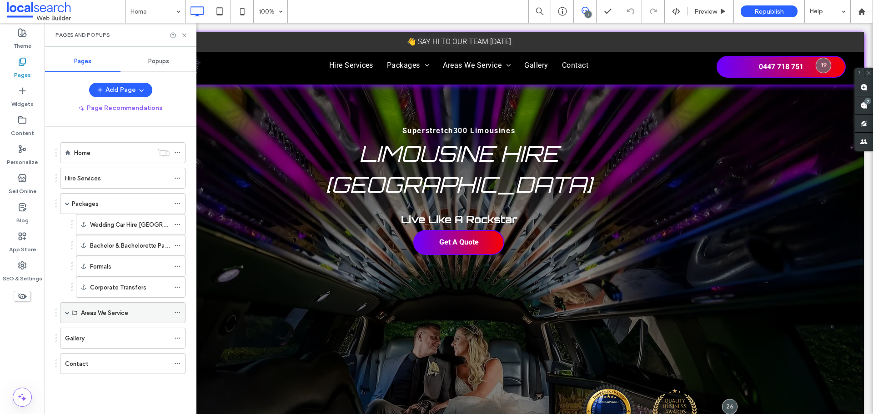
click at [67, 317] on span at bounding box center [67, 313] width 5 height 20
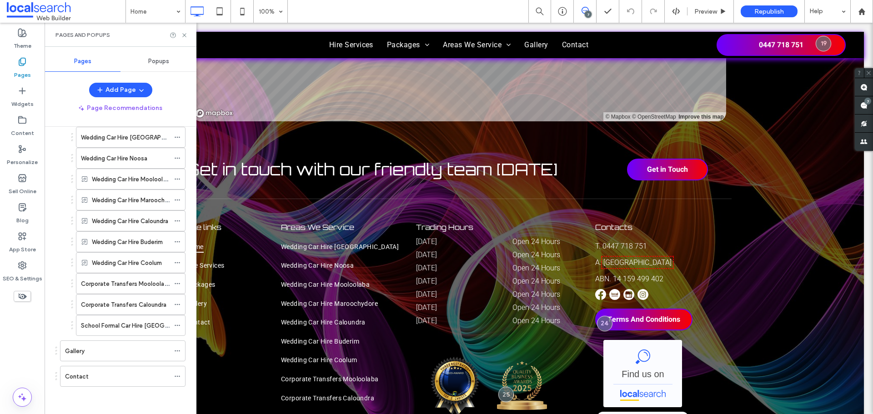
scroll to position [5104, 0]
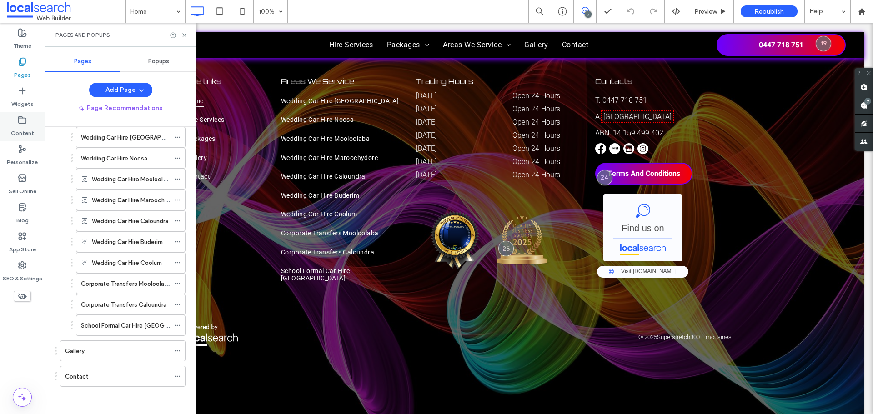
click at [24, 131] on label "Content" at bounding box center [22, 131] width 23 height 13
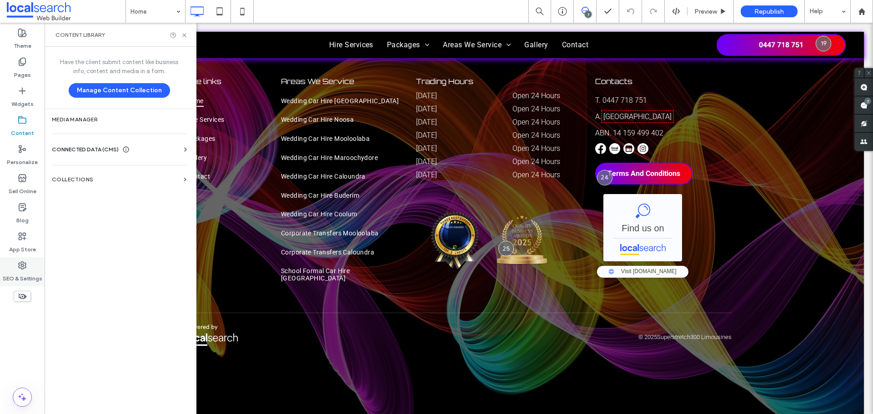
click at [23, 271] on label "SEO & Settings" at bounding box center [23, 276] width 40 height 13
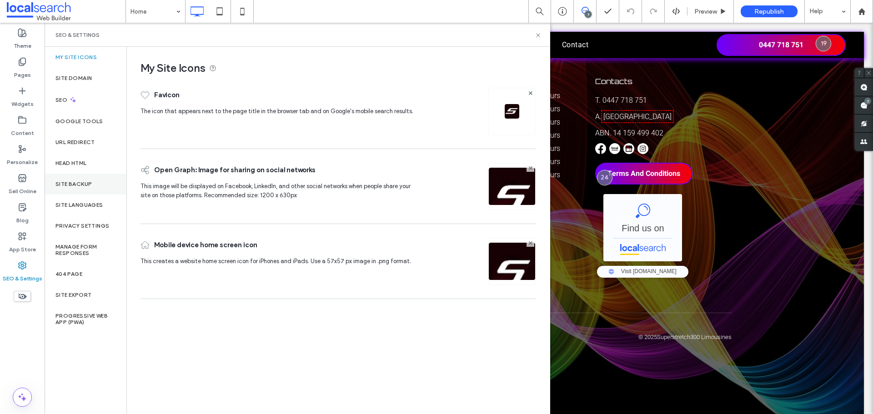
click at [83, 190] on div "Site Backup" at bounding box center [86, 184] width 82 height 21
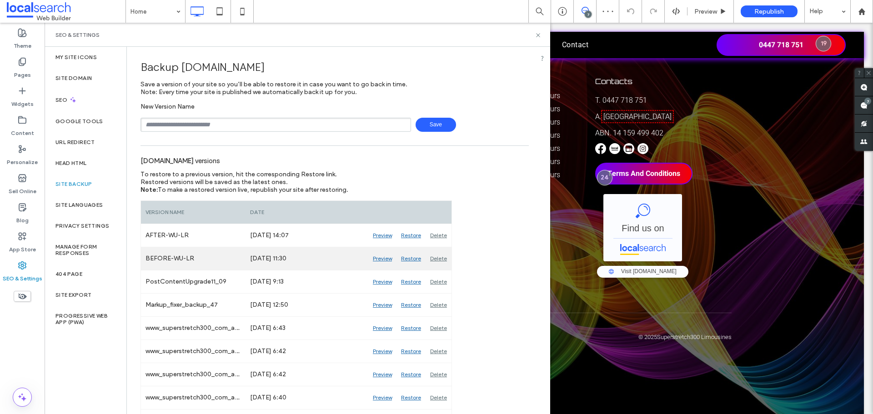
click at [386, 258] on div "Preview" at bounding box center [382, 258] width 28 height 23
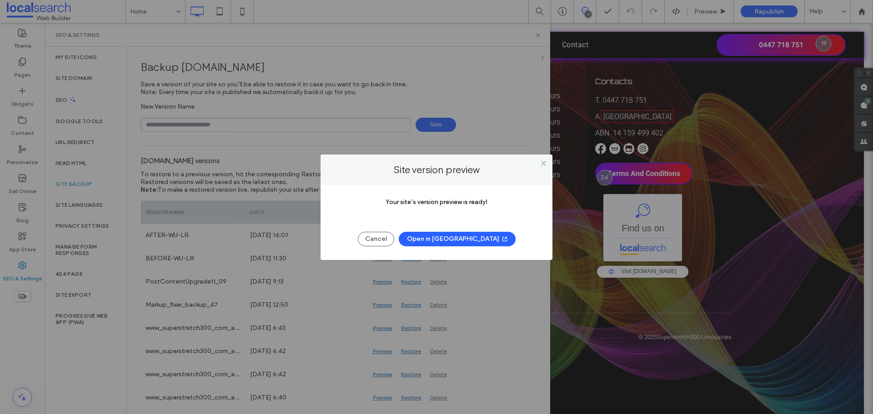
click at [443, 240] on button "Open in New Tab" at bounding box center [457, 239] width 117 height 15
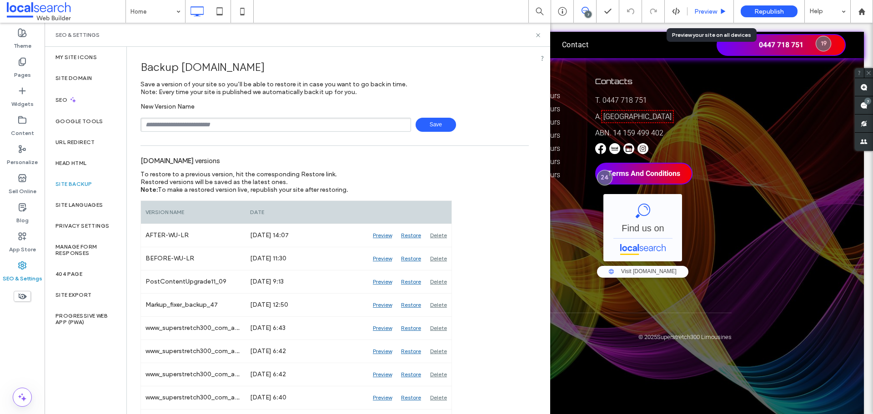
click at [713, 15] on div "Preview" at bounding box center [711, 11] width 46 height 23
click at [702, 10] on span "Preview" at bounding box center [706, 12] width 23 height 8
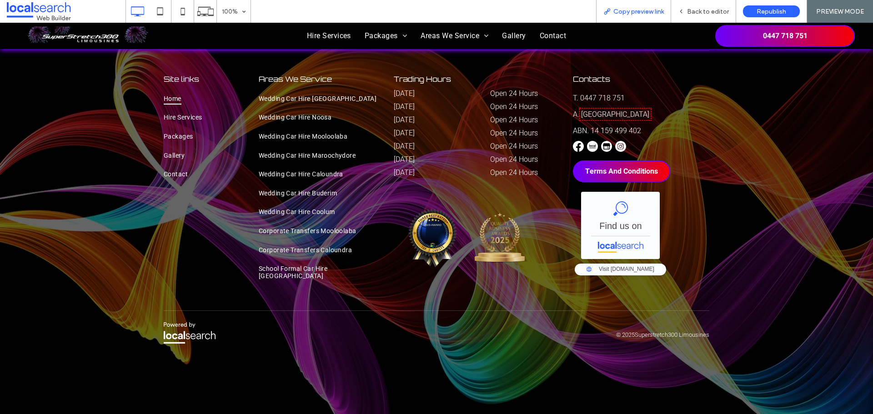
scroll to position [5086, 0]
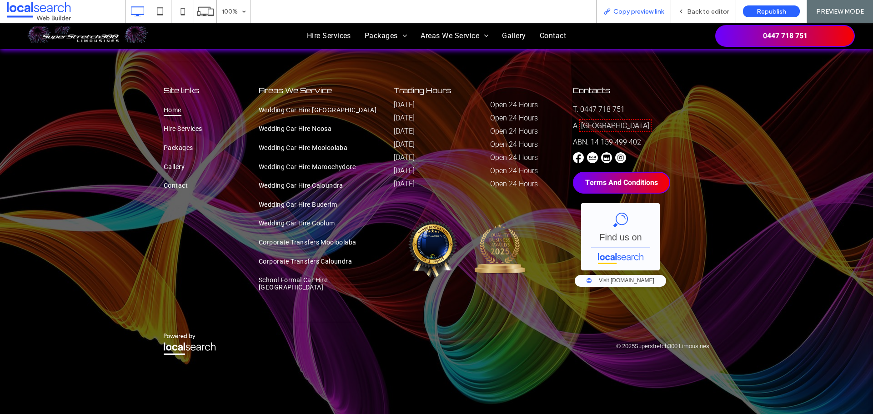
click at [627, 15] on span "Copy preview link" at bounding box center [639, 12] width 50 height 8
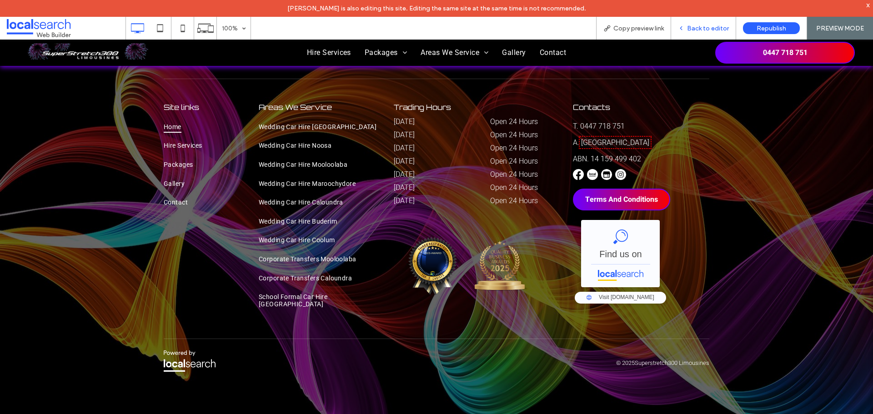
click at [695, 32] on span "Back to editor" at bounding box center [708, 29] width 42 height 8
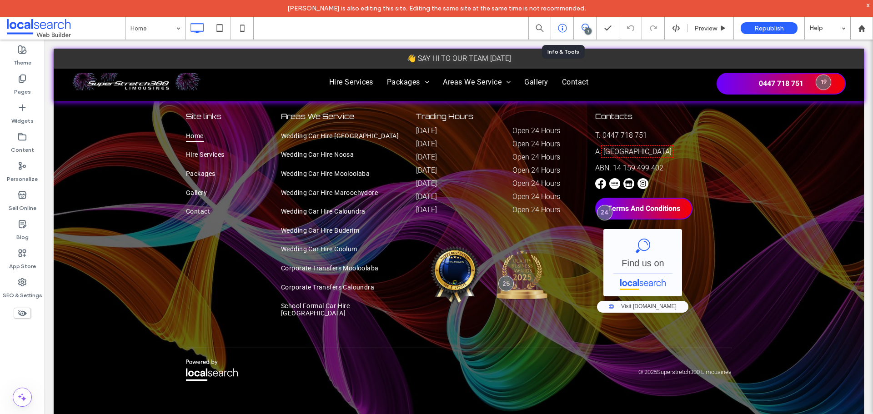
click at [563, 28] on icon at bounding box center [562, 28] width 9 height 9
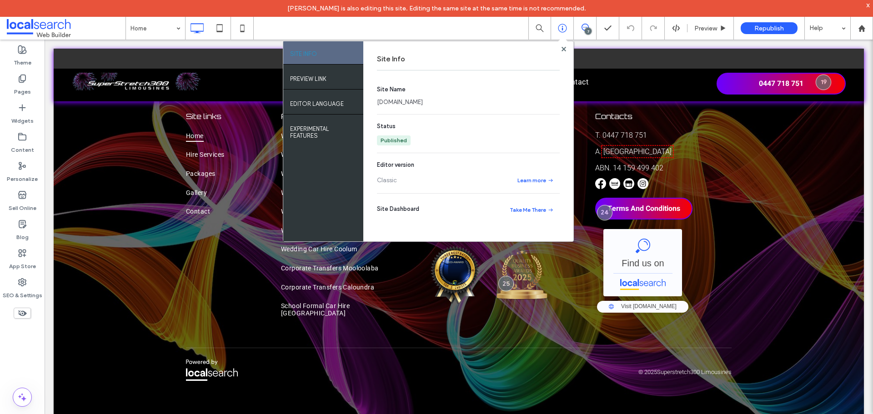
click at [416, 103] on link "www.superstretch300.com.au" at bounding box center [400, 102] width 46 height 9
